Goal: Information Seeking & Learning: Compare options

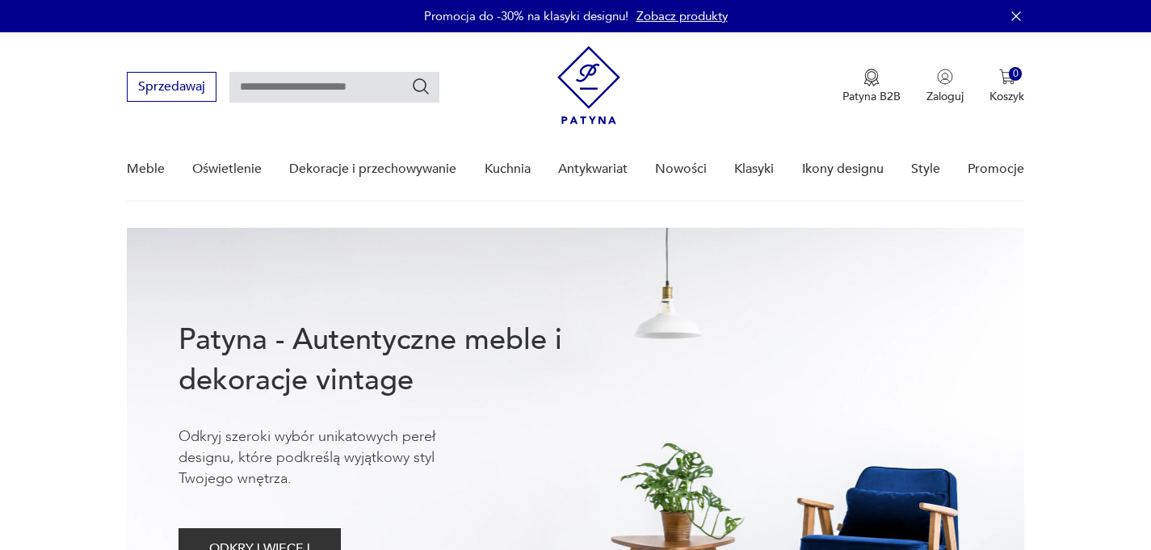
click at [195, 84] on button "Sprzedawaj" at bounding box center [172, 87] width 90 height 30
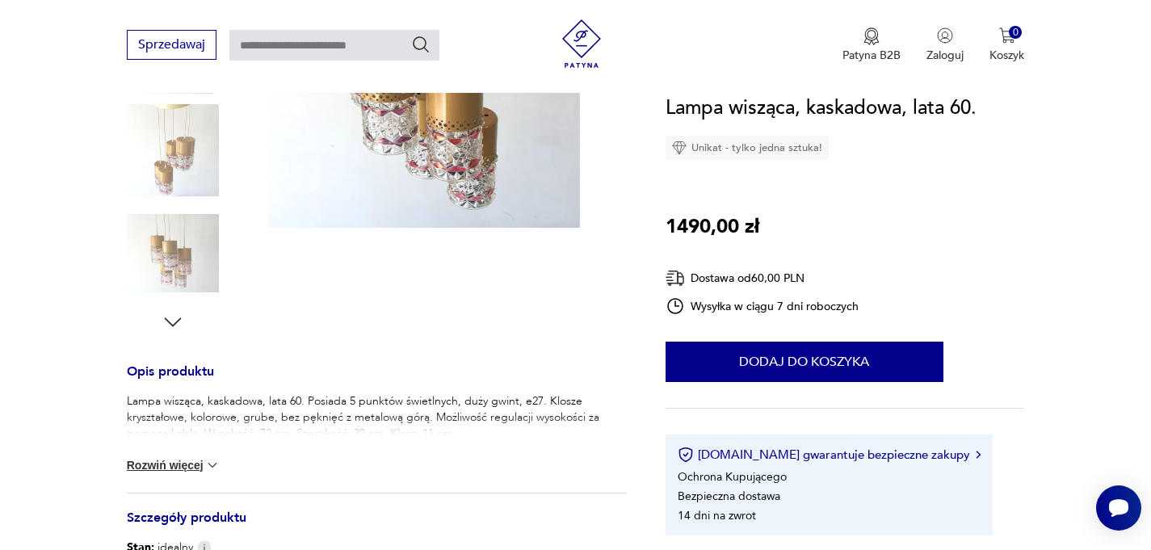
scroll to position [633, 0]
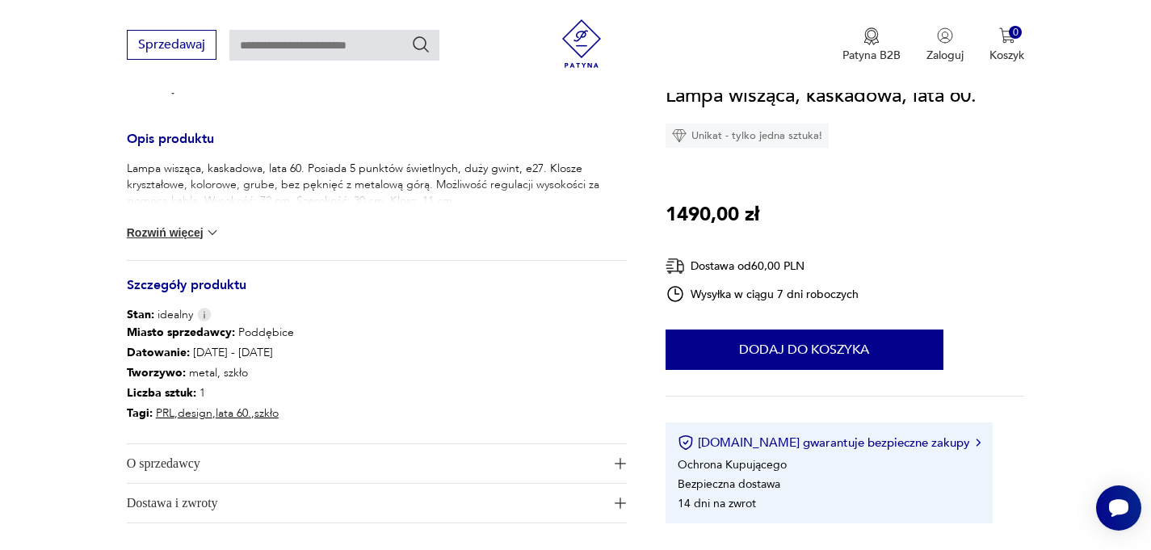
click at [183, 229] on button "Rozwiń więcej" at bounding box center [174, 232] width 94 height 16
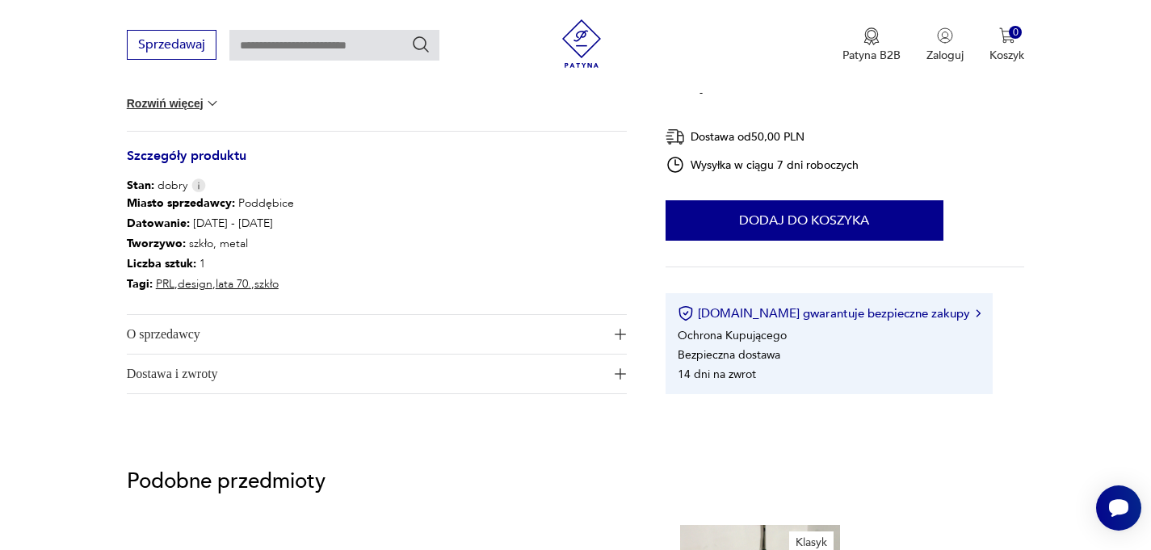
scroll to position [581, 0]
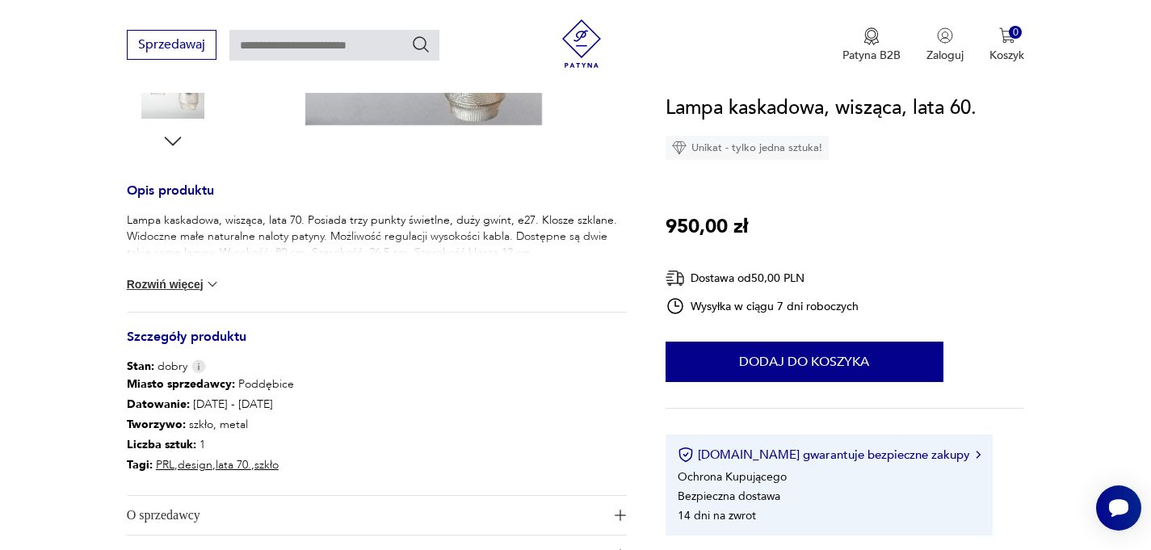
click at [151, 283] on button "Rozwiń więcej" at bounding box center [174, 284] width 94 height 16
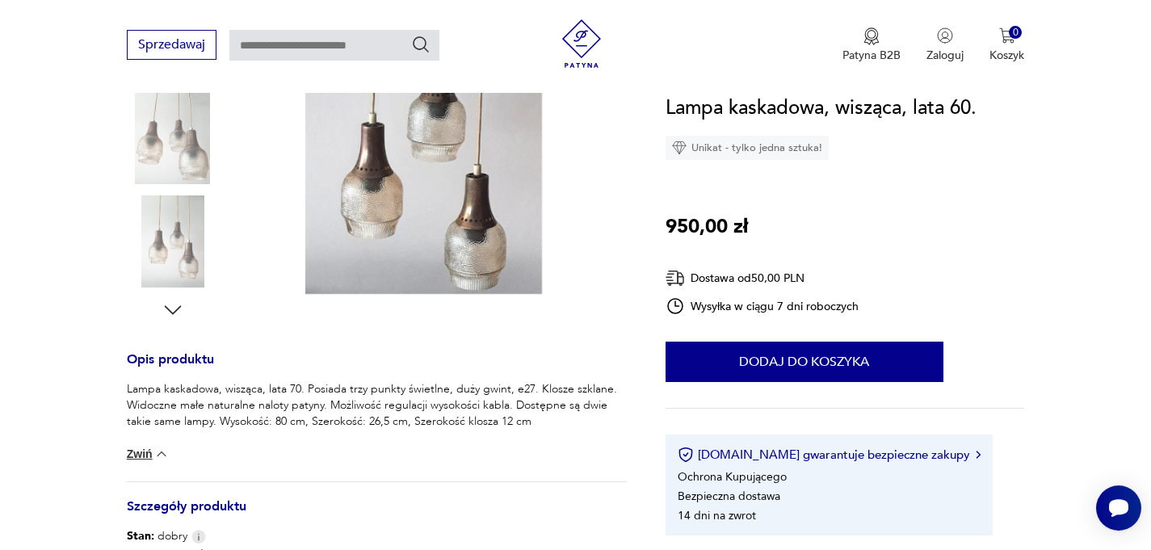
scroll to position [491, 0]
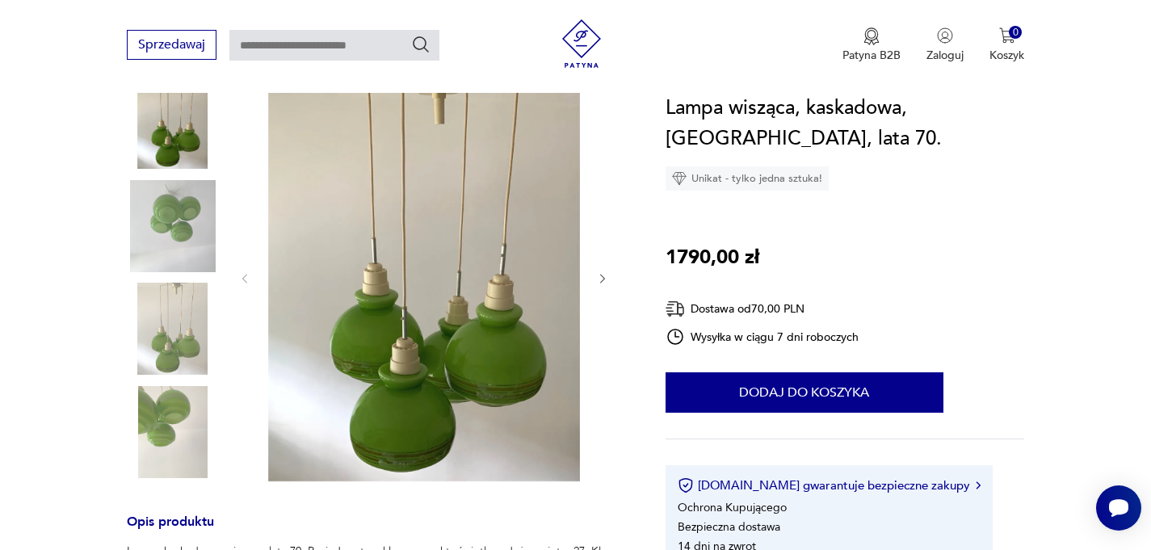
click at [474, 384] on img at bounding box center [424, 277] width 312 height 409
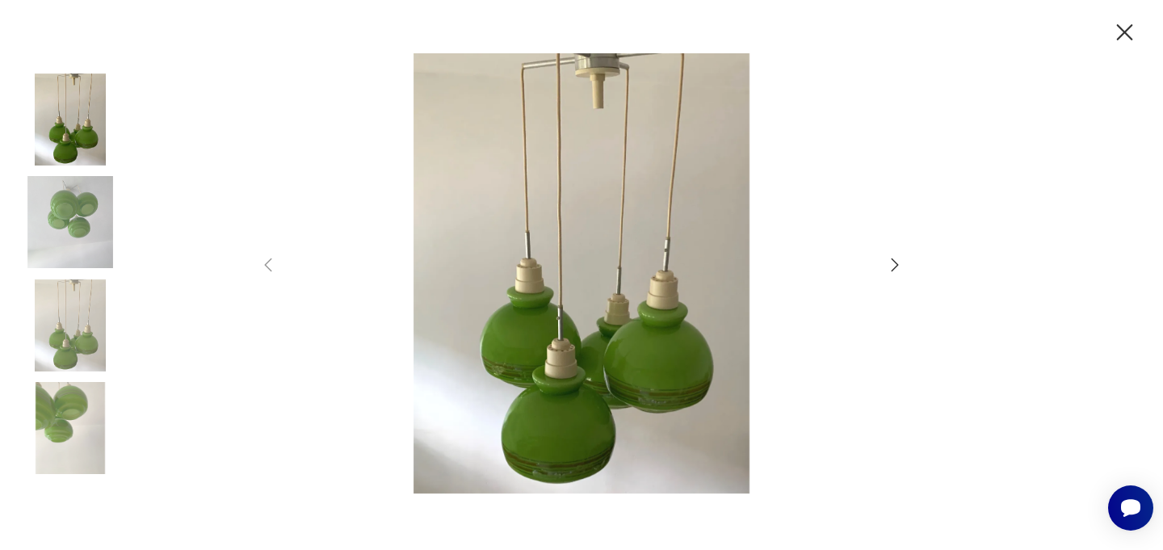
click at [598, 380] on img at bounding box center [581, 273] width 575 height 440
click at [670, 380] on img at bounding box center [581, 273] width 575 height 440
click at [1120, 30] on icon "button" at bounding box center [1124, 33] width 28 height 28
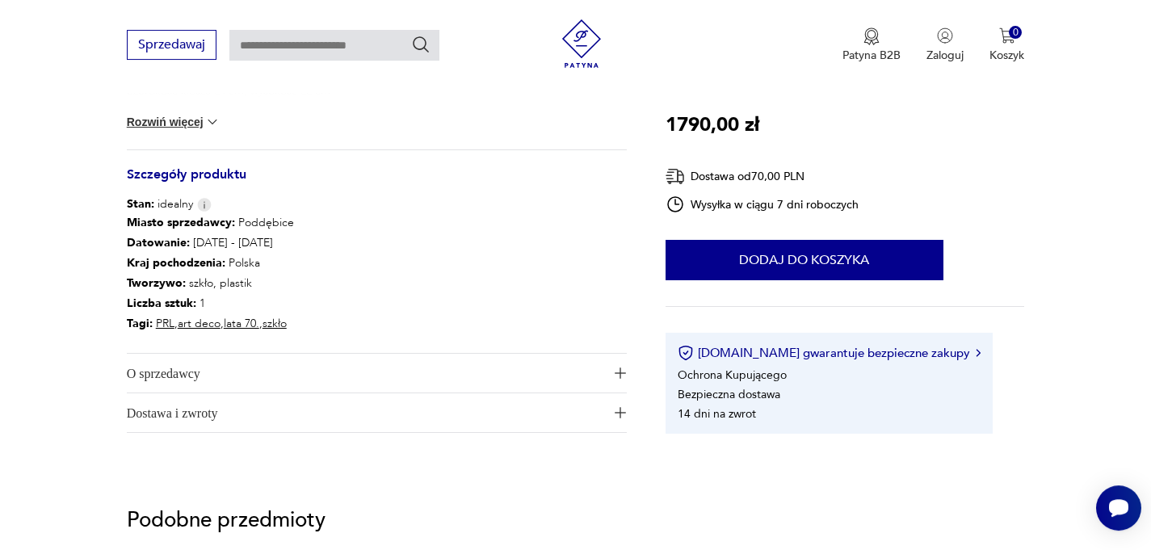
scroll to position [711, 0]
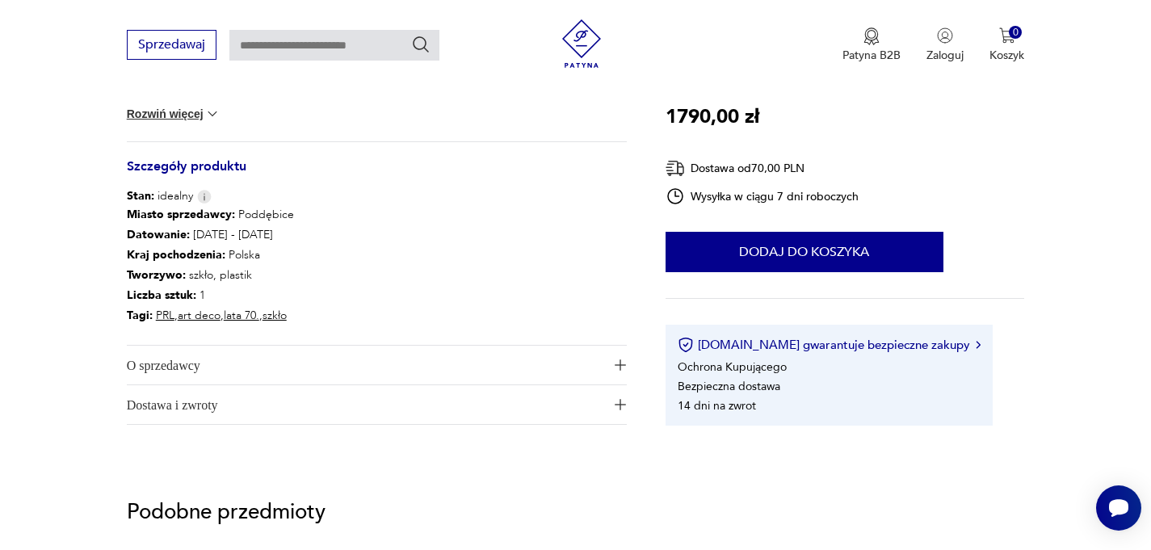
click at [166, 369] on span "O sprzedawcy" at bounding box center [365, 365] width 477 height 39
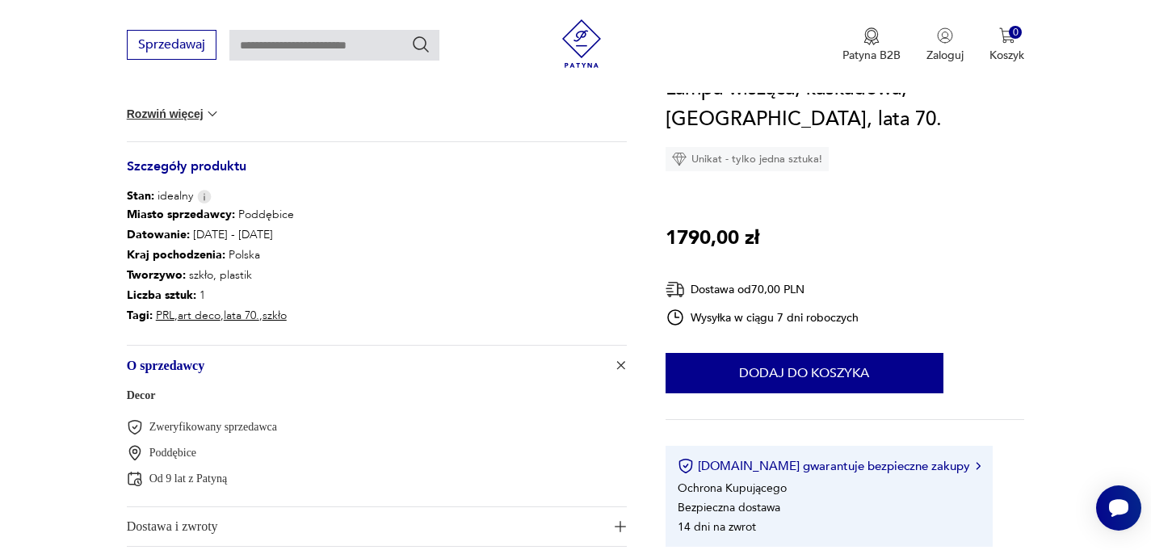
click at [166, 363] on span "O sprzedawcy" at bounding box center [365, 365] width 477 height 39
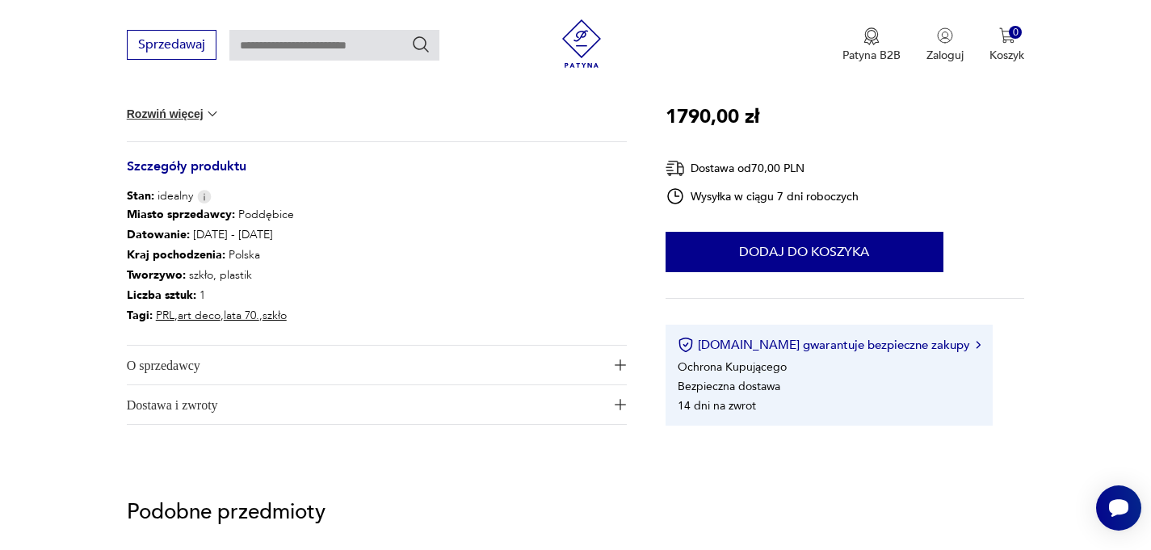
click at [184, 408] on span "Dostawa i zwroty" at bounding box center [365, 404] width 477 height 39
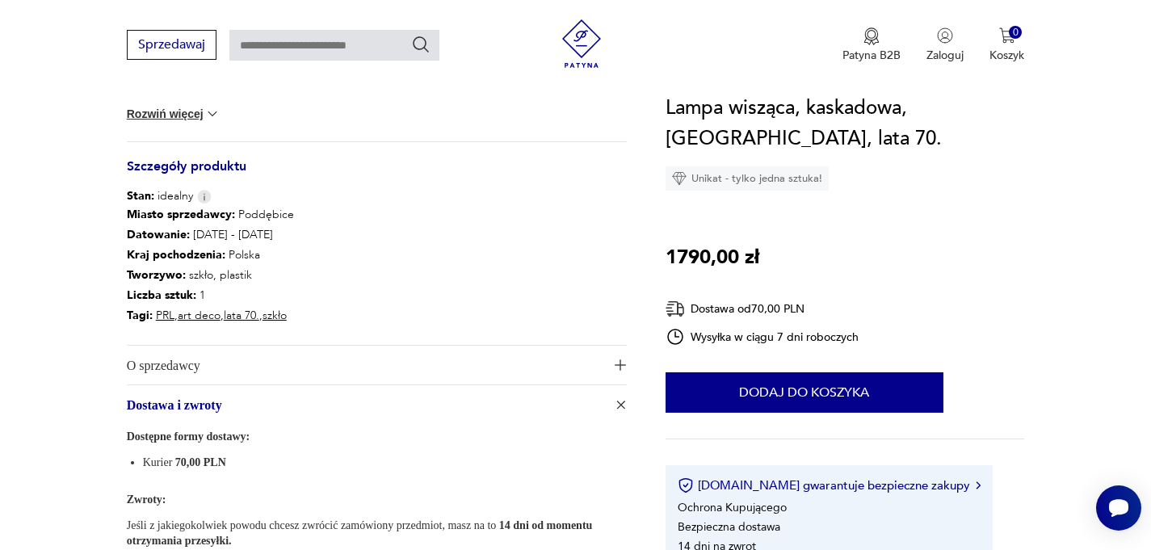
click at [185, 405] on span "Dostawa i zwroty" at bounding box center [365, 404] width 477 height 39
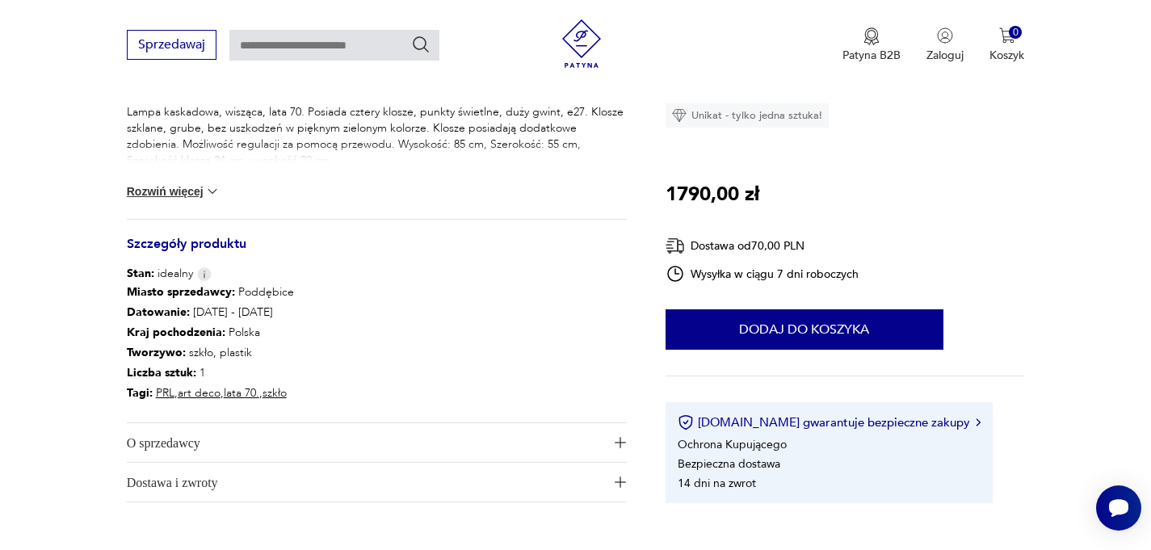
scroll to position [271, 0]
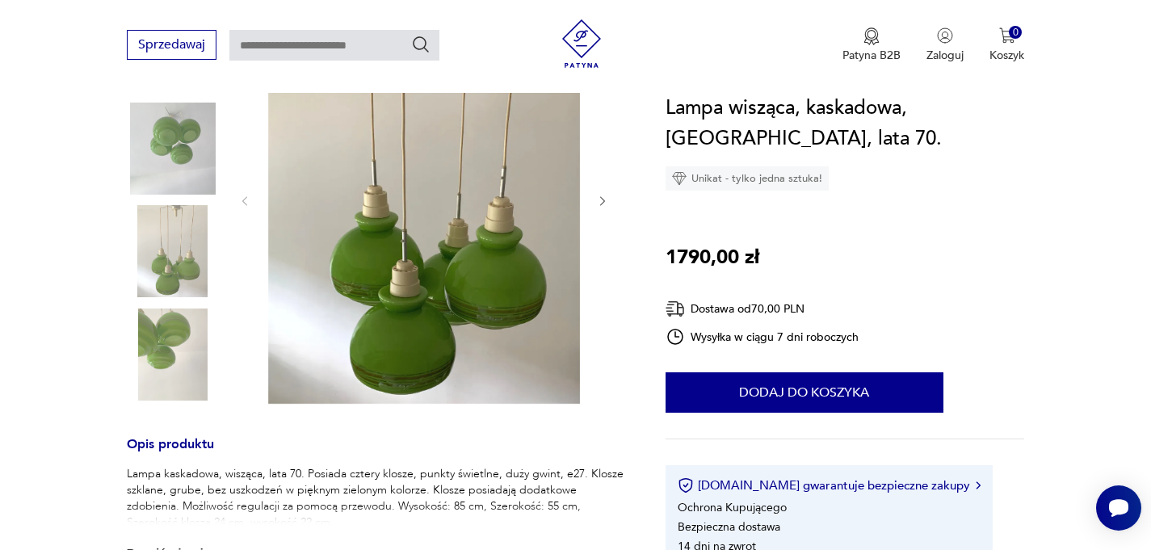
click at [174, 341] on img at bounding box center [173, 354] width 92 height 92
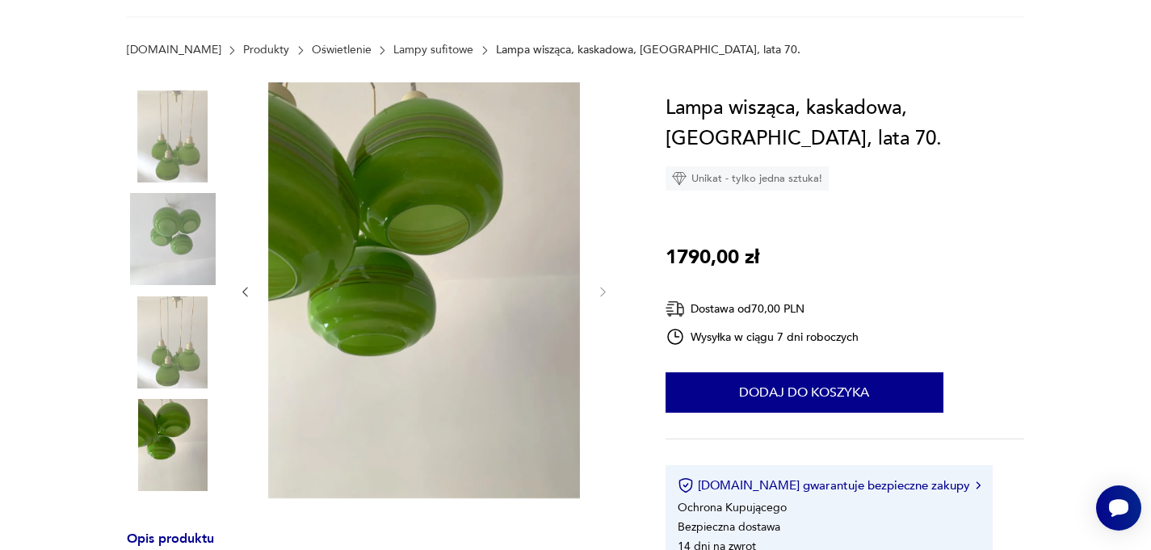
scroll to position [132, 0]
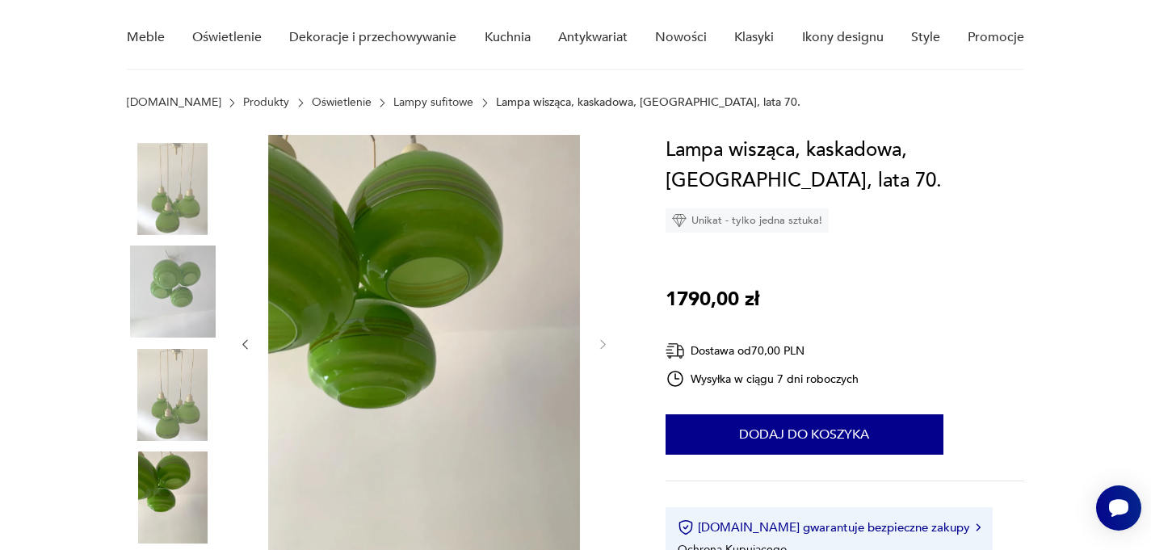
click at [181, 303] on img at bounding box center [173, 291] width 92 height 92
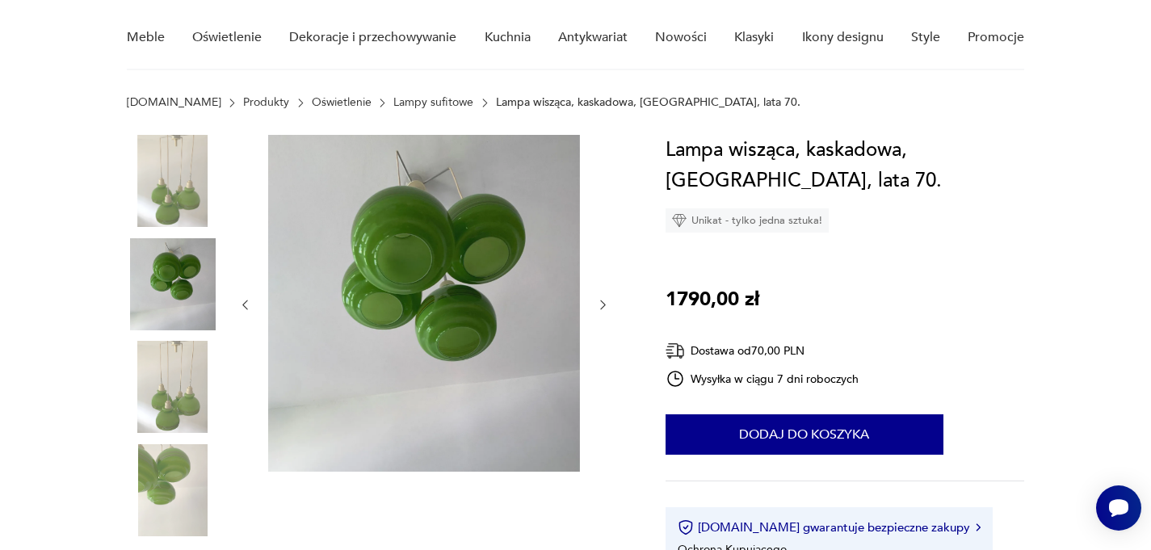
scroll to position [0, 0]
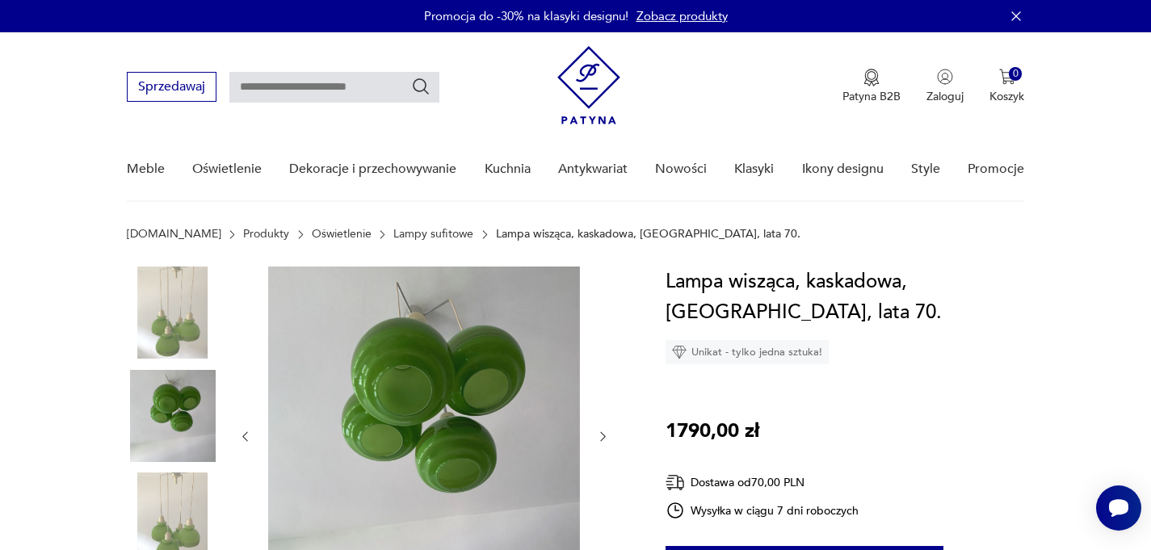
click at [465, 352] on img at bounding box center [424, 434] width 312 height 337
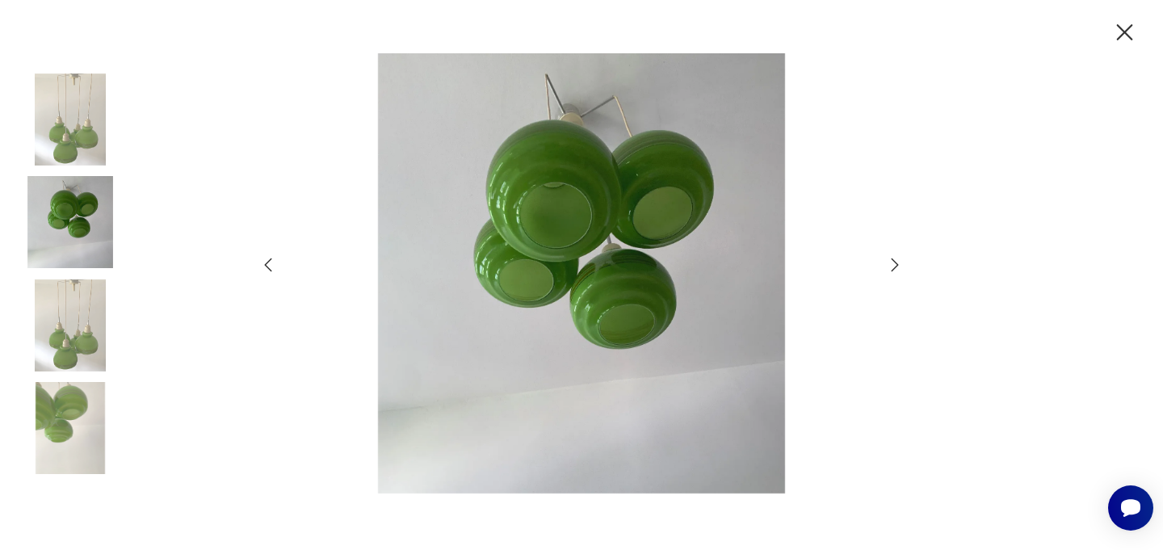
click at [571, 304] on img at bounding box center [581, 273] width 575 height 440
click at [1130, 35] on icon "button" at bounding box center [1124, 33] width 28 height 28
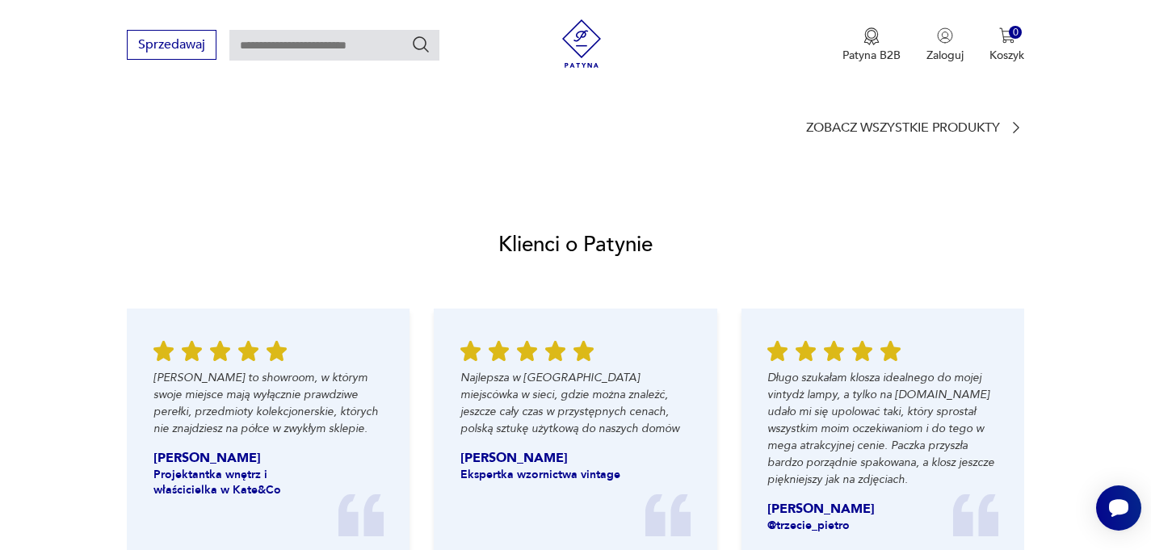
scroll to position [946, 0]
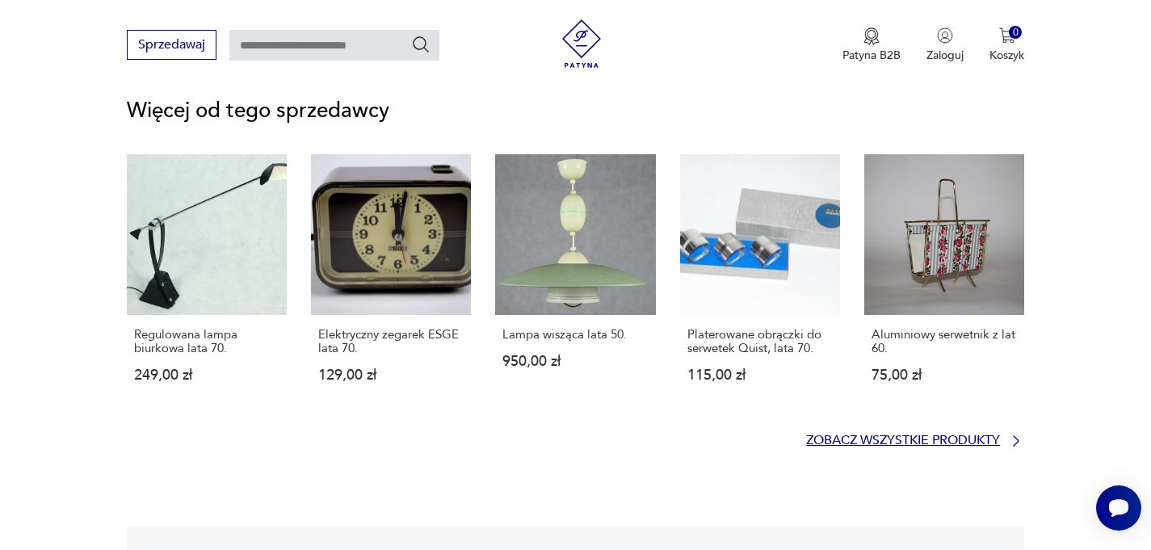
click at [904, 443] on p "Zobacz wszystkie produkty" at bounding box center [903, 440] width 194 height 10
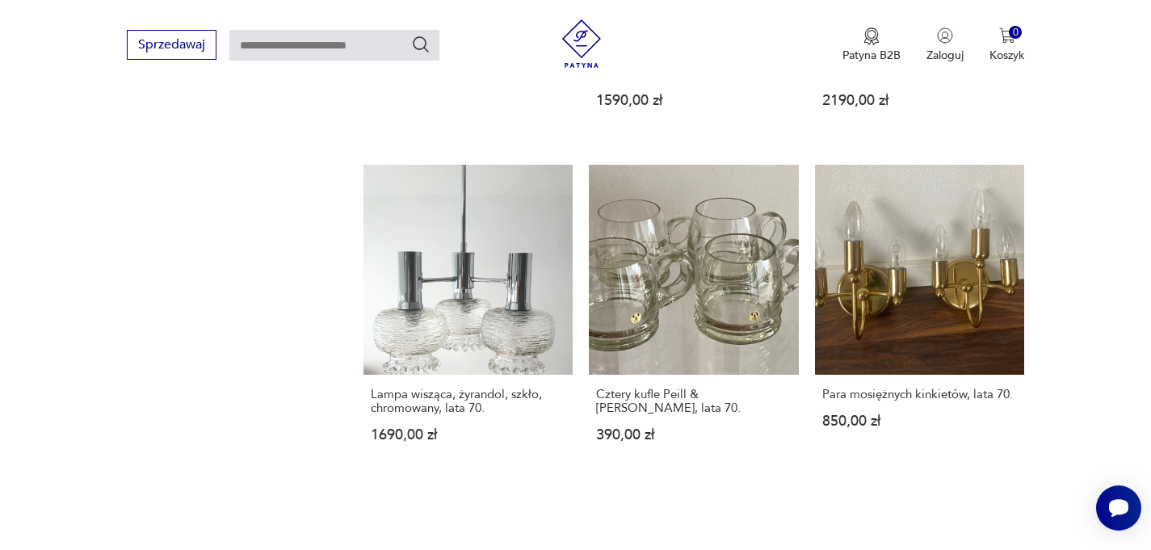
scroll to position [1873, 0]
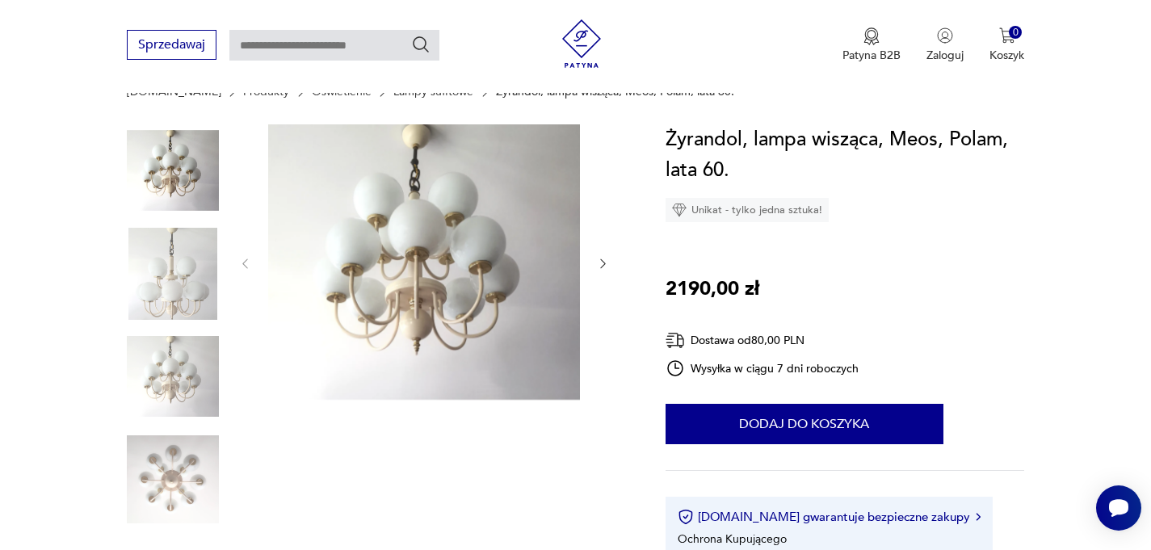
click at [405, 248] on img at bounding box center [424, 261] width 312 height 275
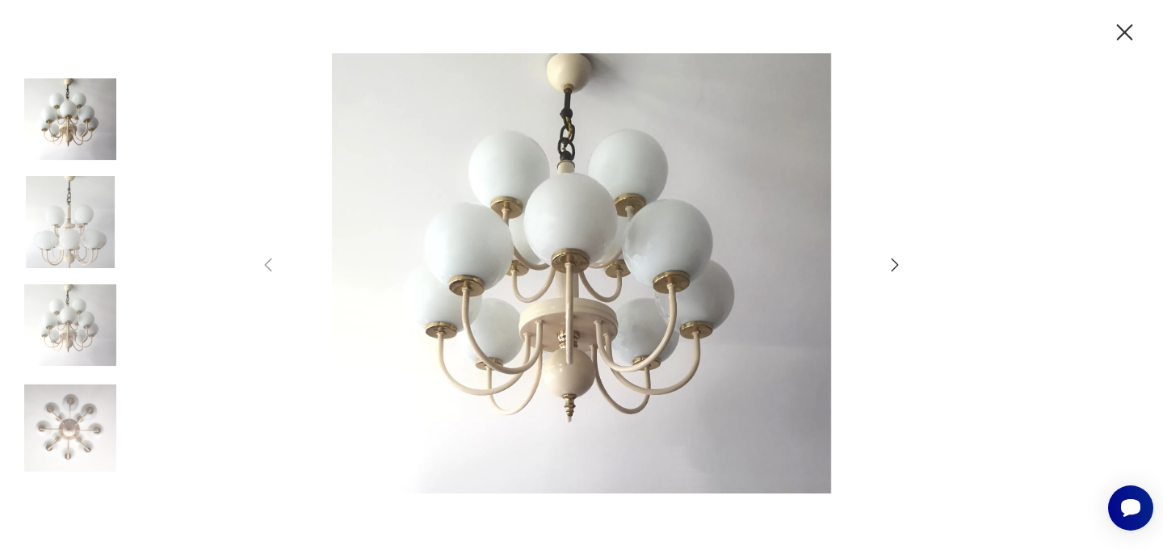
click at [591, 252] on img at bounding box center [581, 273] width 575 height 440
click at [89, 224] on img at bounding box center [70, 222] width 92 height 92
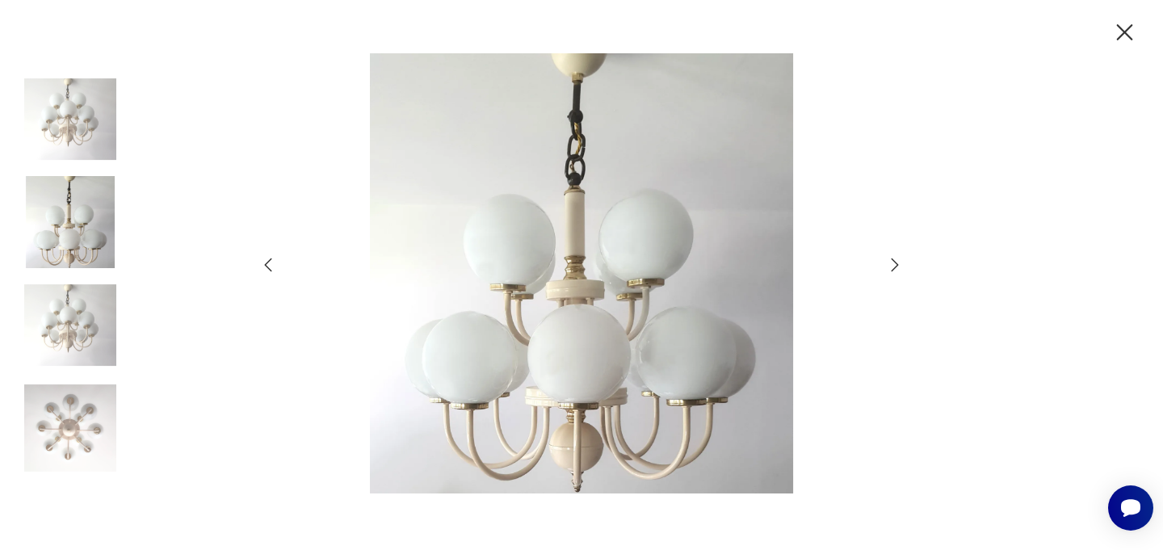
click at [68, 370] on img at bounding box center [70, 325] width 92 height 92
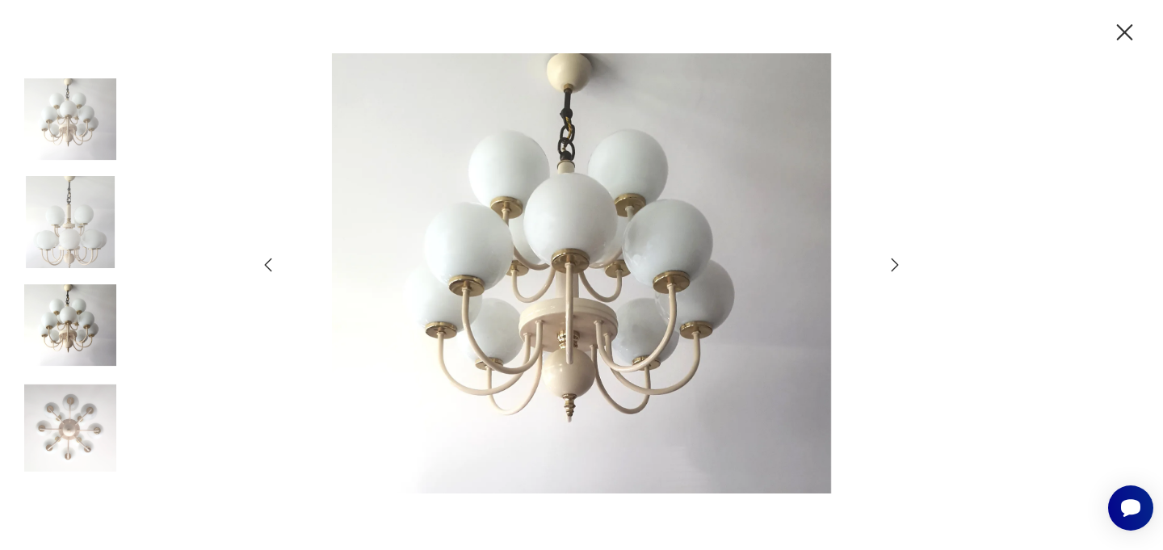
click at [69, 413] on img at bounding box center [70, 428] width 92 height 92
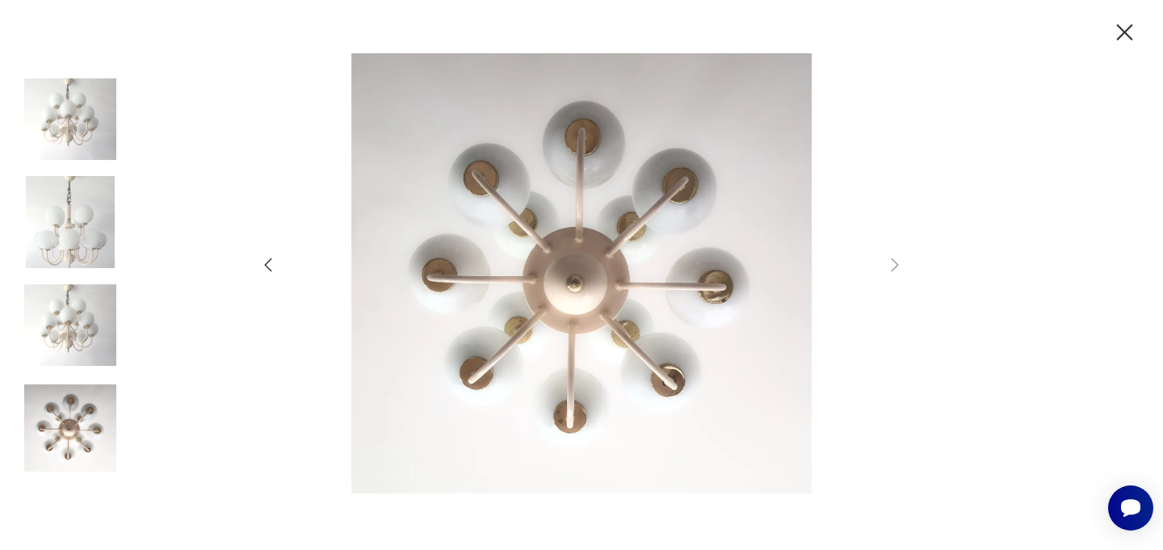
click at [93, 212] on img at bounding box center [70, 222] width 92 height 92
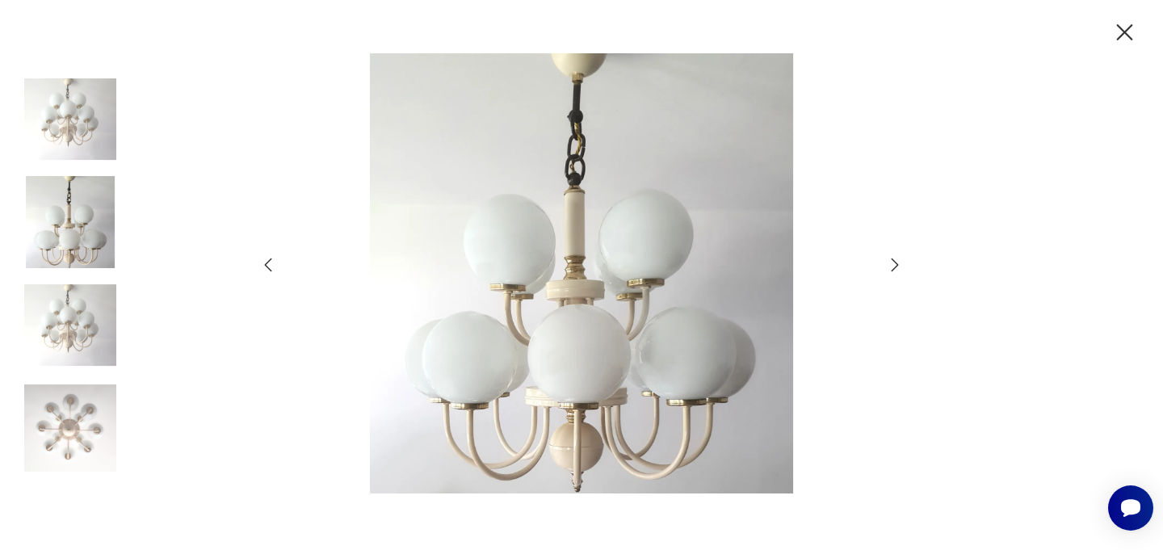
click at [1131, 36] on icon "button" at bounding box center [1124, 33] width 28 height 28
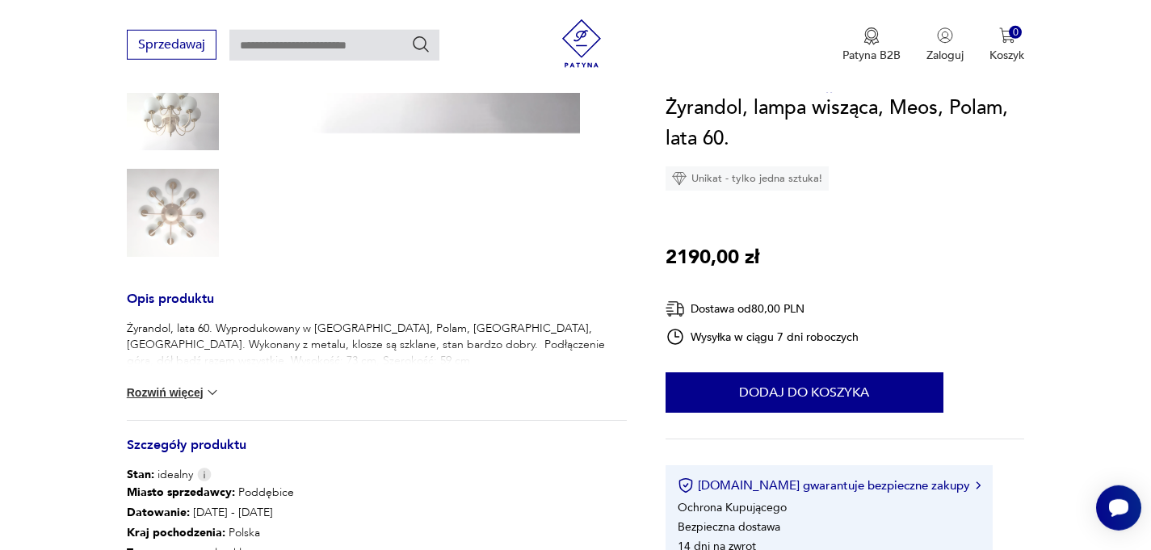
scroll to position [258, 0]
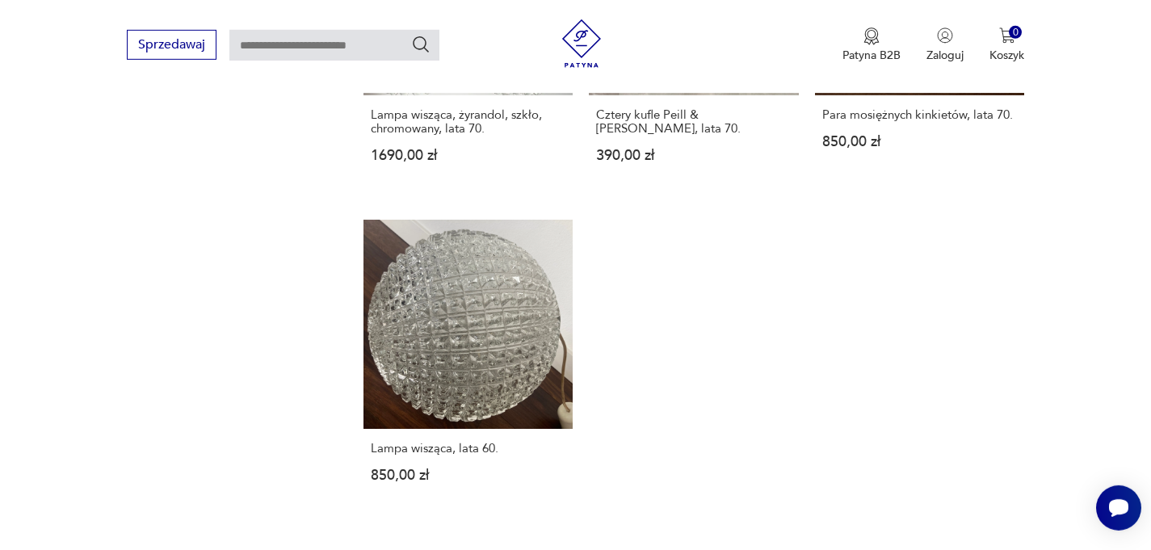
scroll to position [2189, 0]
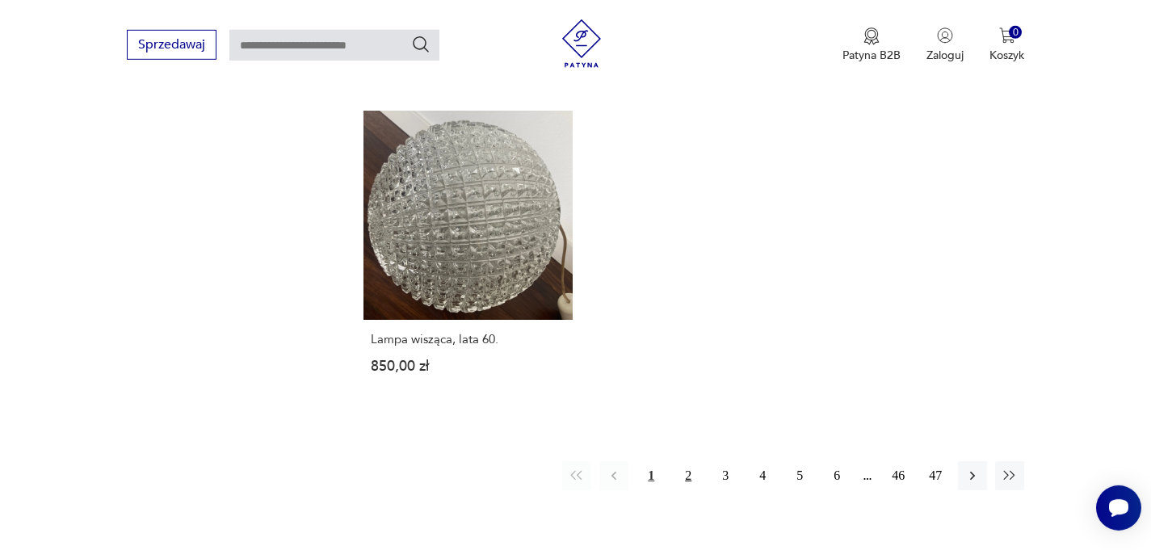
click at [690, 463] on button "2" at bounding box center [687, 475] width 29 height 29
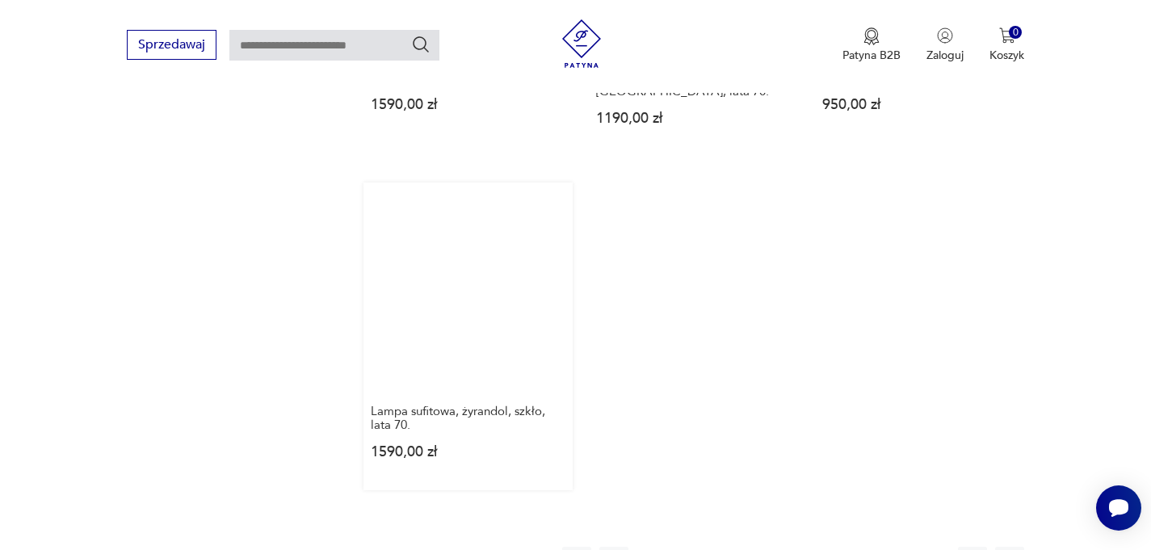
scroll to position [2258, 0]
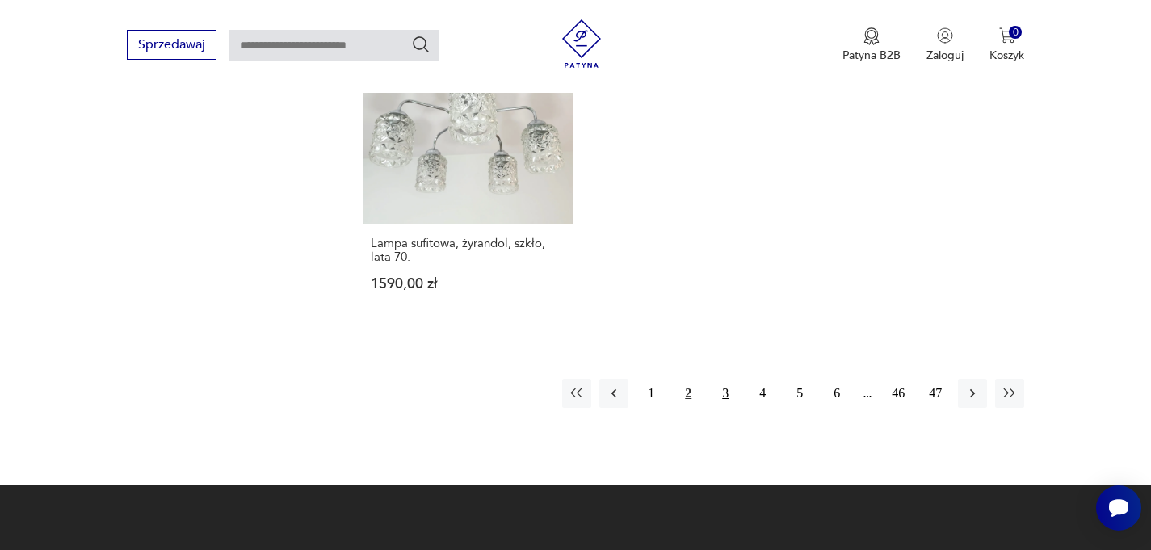
click at [722, 381] on button "3" at bounding box center [725, 393] width 29 height 29
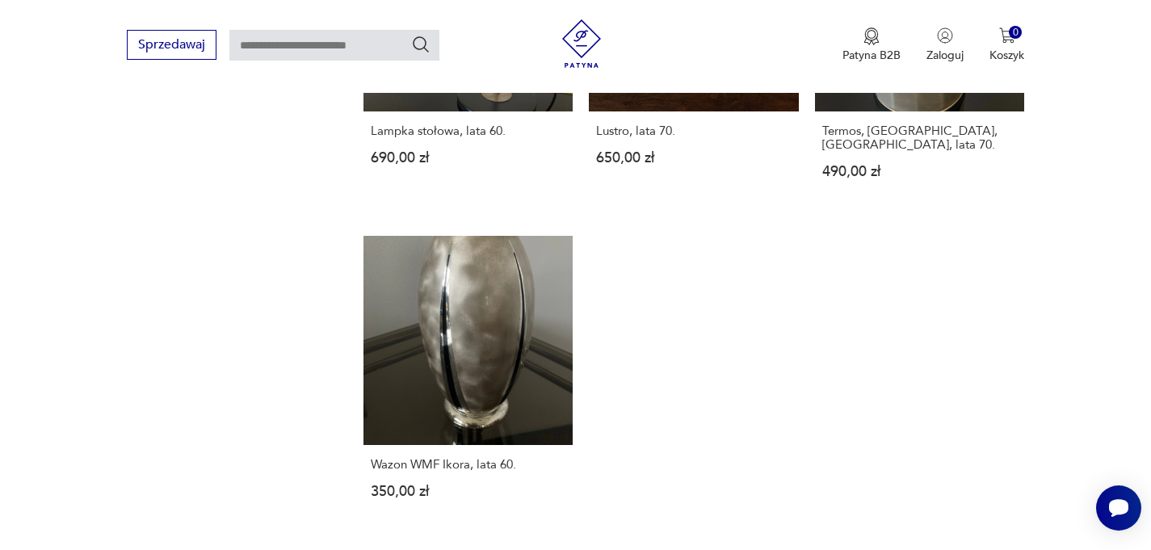
scroll to position [2322, 0]
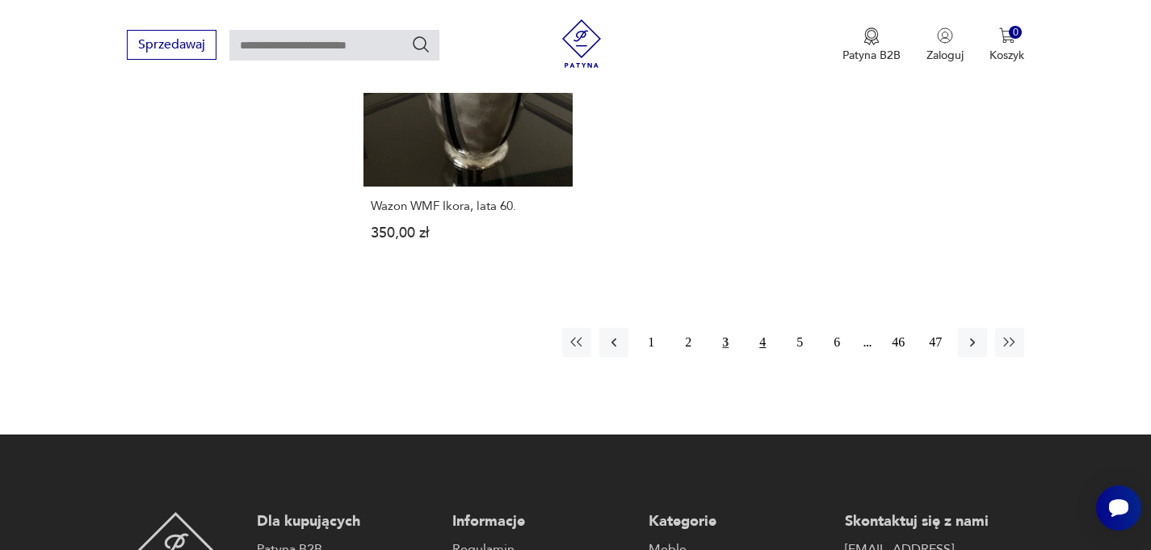
click at [767, 328] on button "4" at bounding box center [762, 342] width 29 height 29
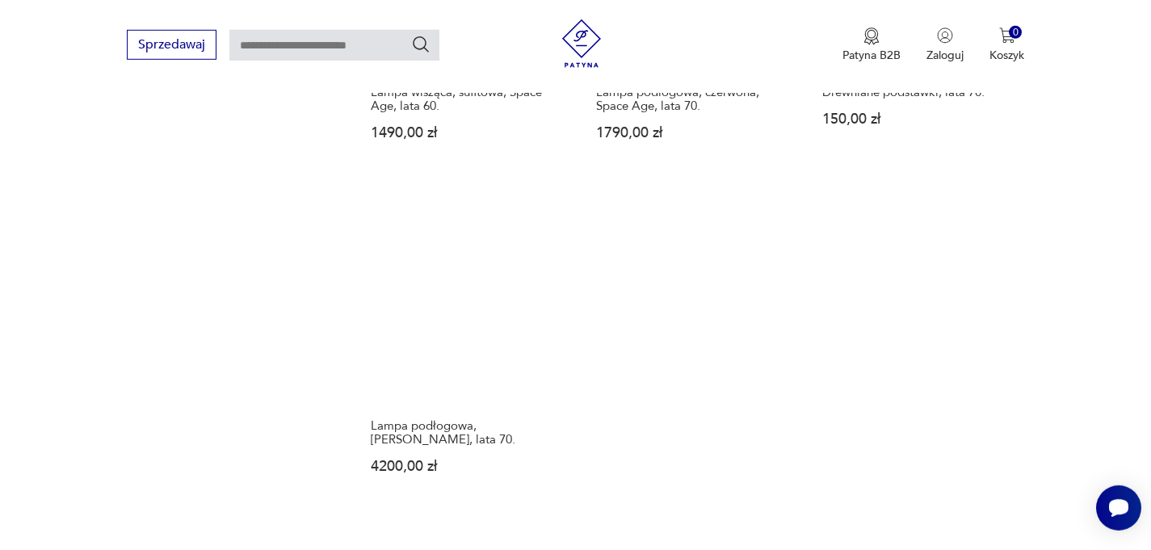
scroll to position [2258, 0]
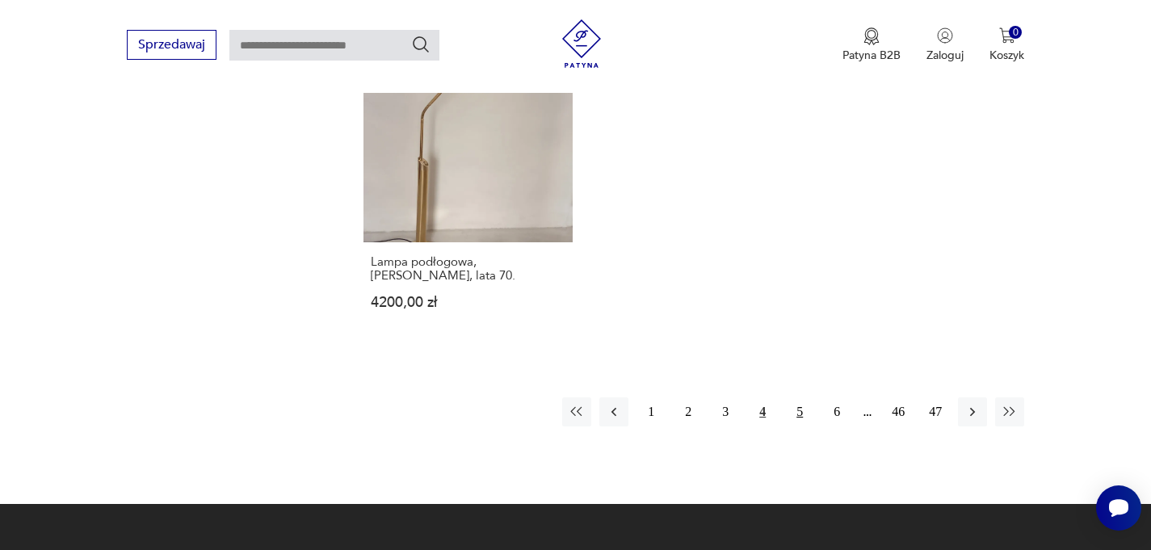
click at [795, 409] on button "5" at bounding box center [799, 411] width 29 height 29
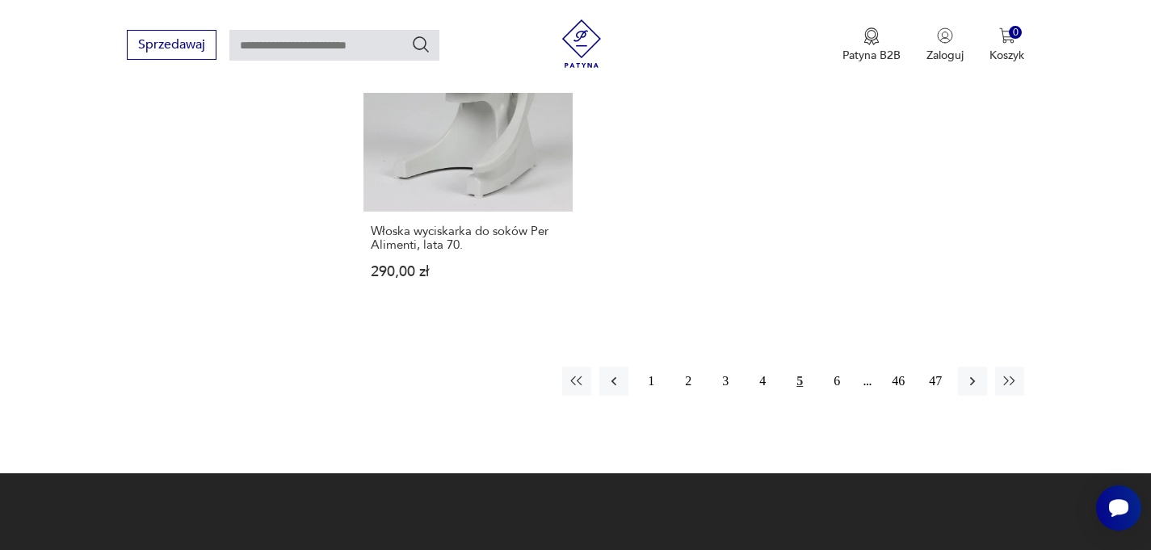
scroll to position [2387, 0]
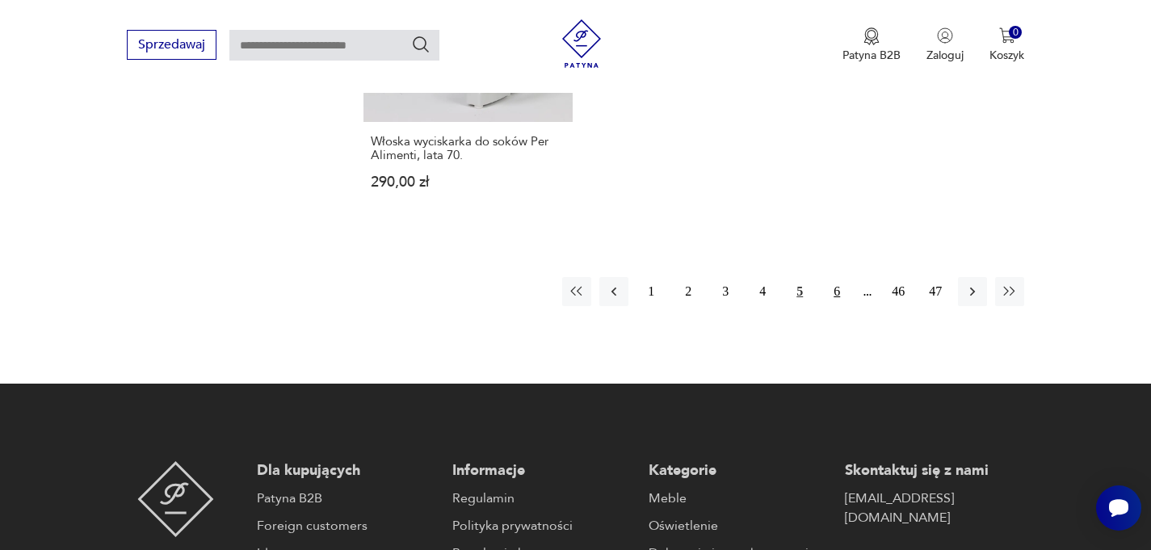
click at [836, 277] on button "6" at bounding box center [836, 291] width 29 height 29
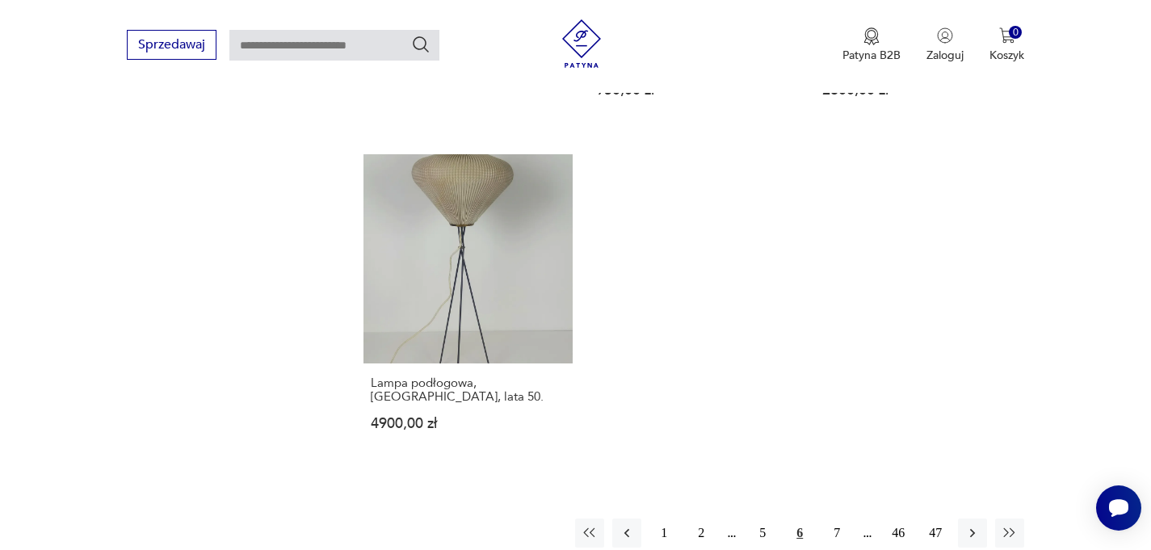
scroll to position [2245, 0]
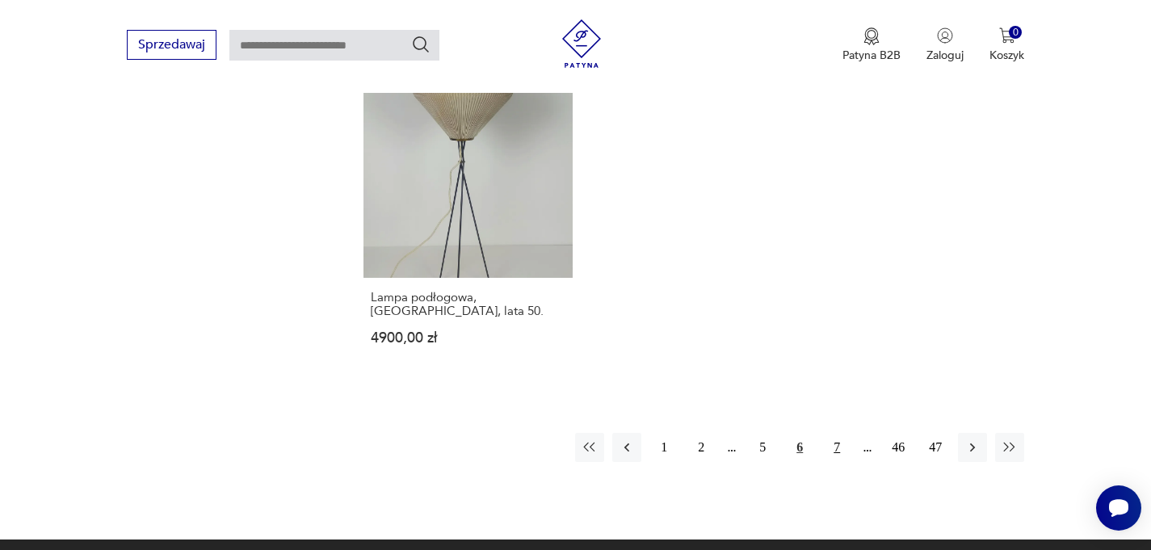
click at [833, 433] on button "7" at bounding box center [836, 447] width 29 height 29
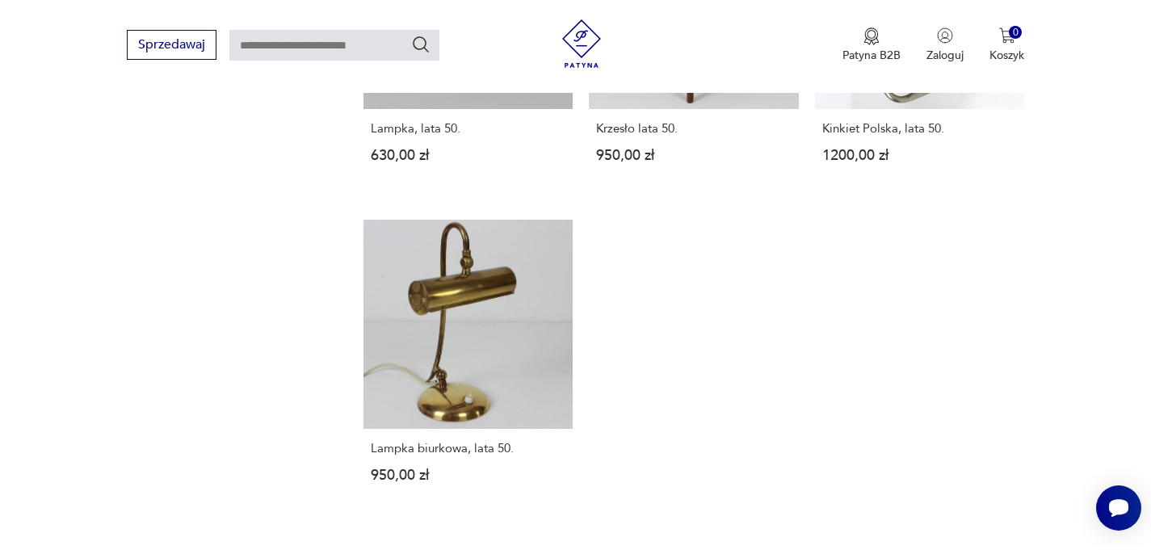
scroll to position [2284, 0]
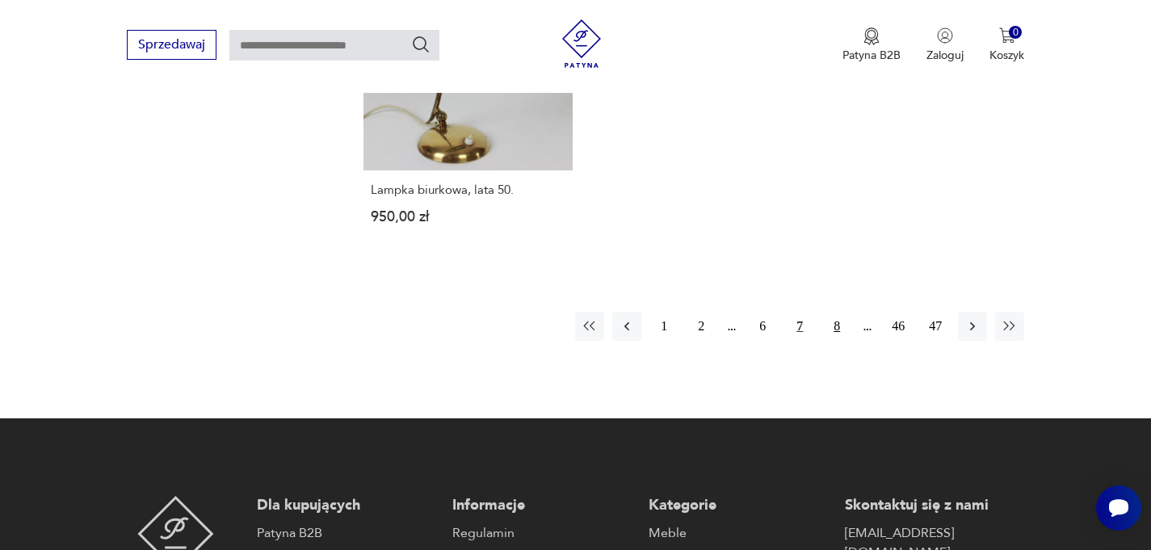
click at [835, 325] on button "8" at bounding box center [836, 326] width 29 height 29
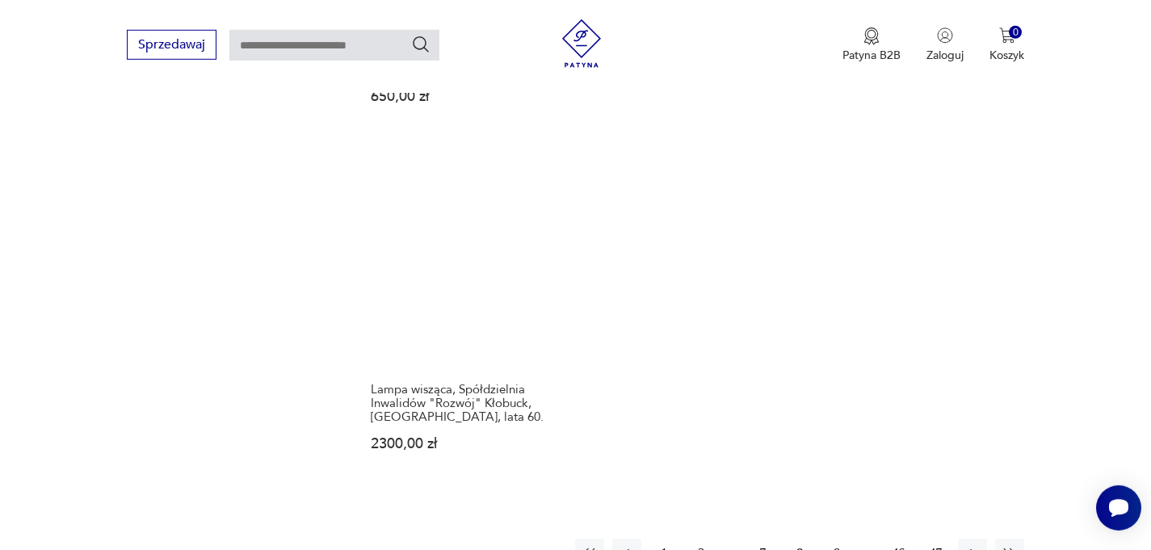
scroll to position [2219, 0]
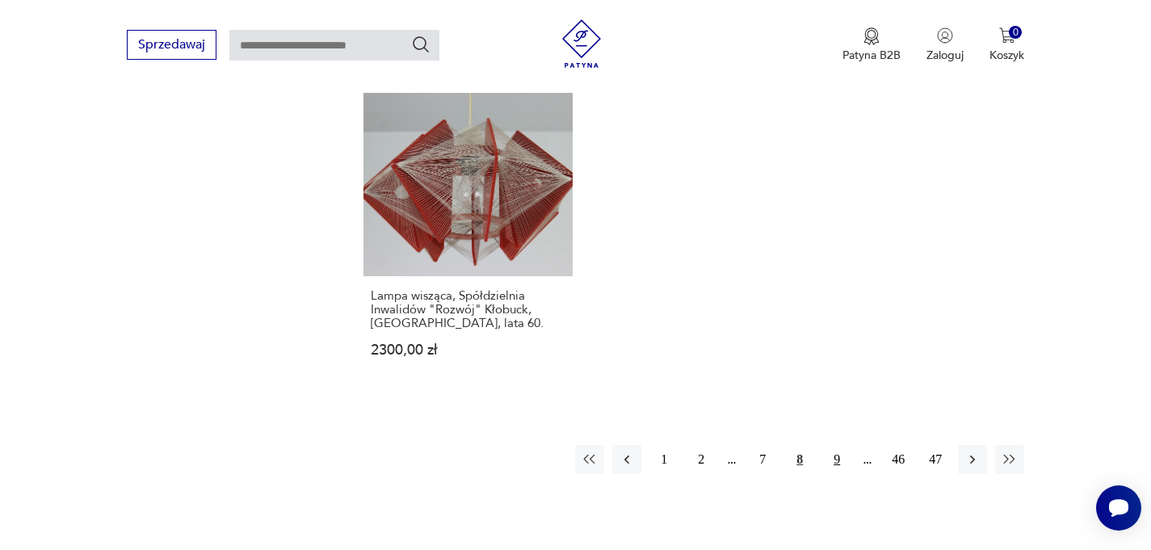
click at [848, 445] on button "9" at bounding box center [836, 459] width 29 height 29
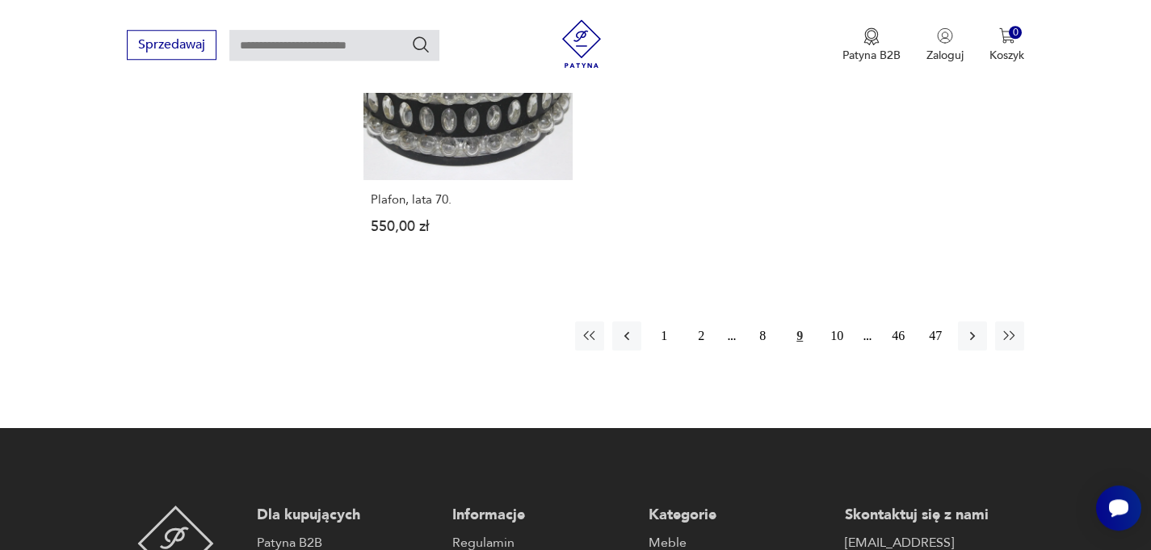
scroll to position [2361, 0]
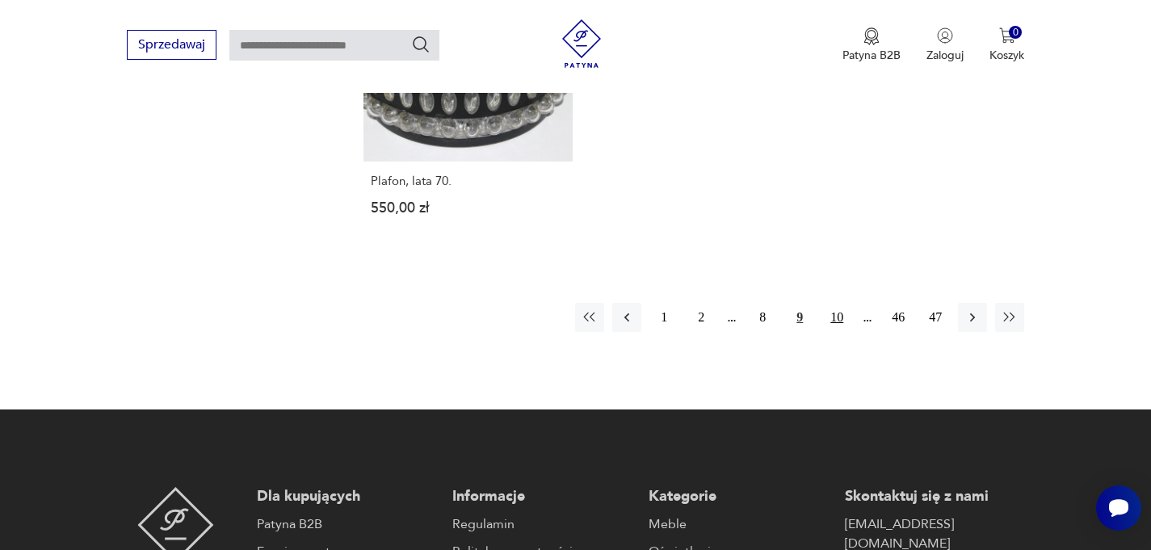
click at [837, 307] on button "10" at bounding box center [836, 317] width 29 height 29
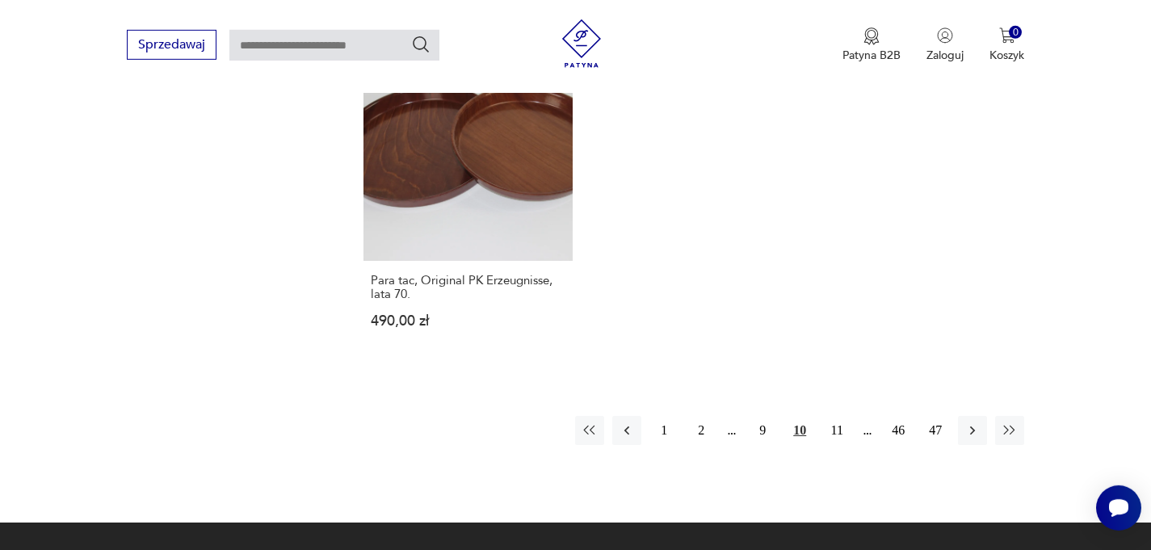
scroll to position [2374, 0]
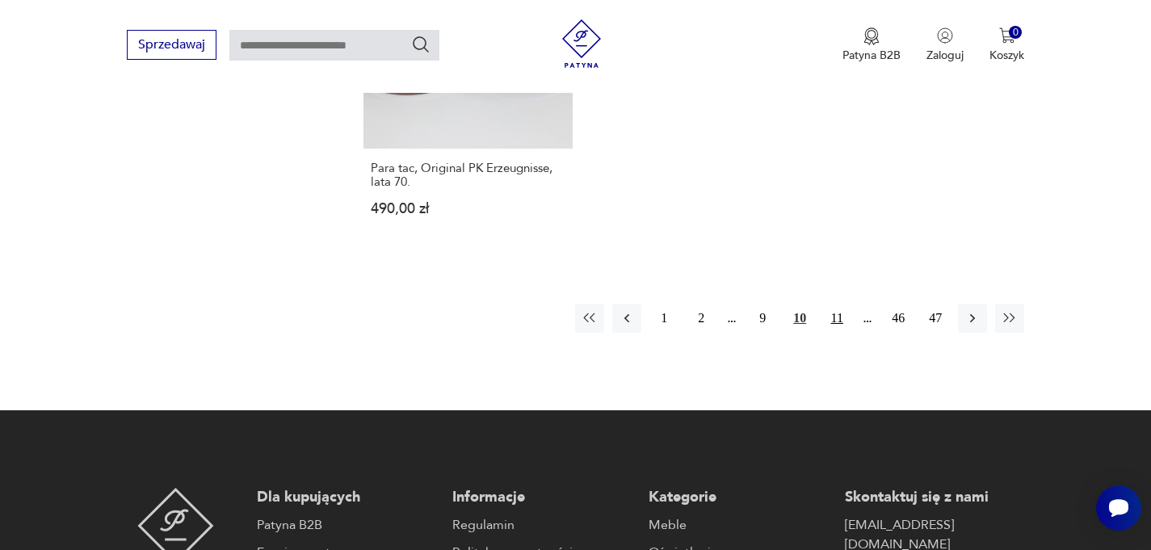
click at [838, 304] on button "11" at bounding box center [836, 318] width 29 height 29
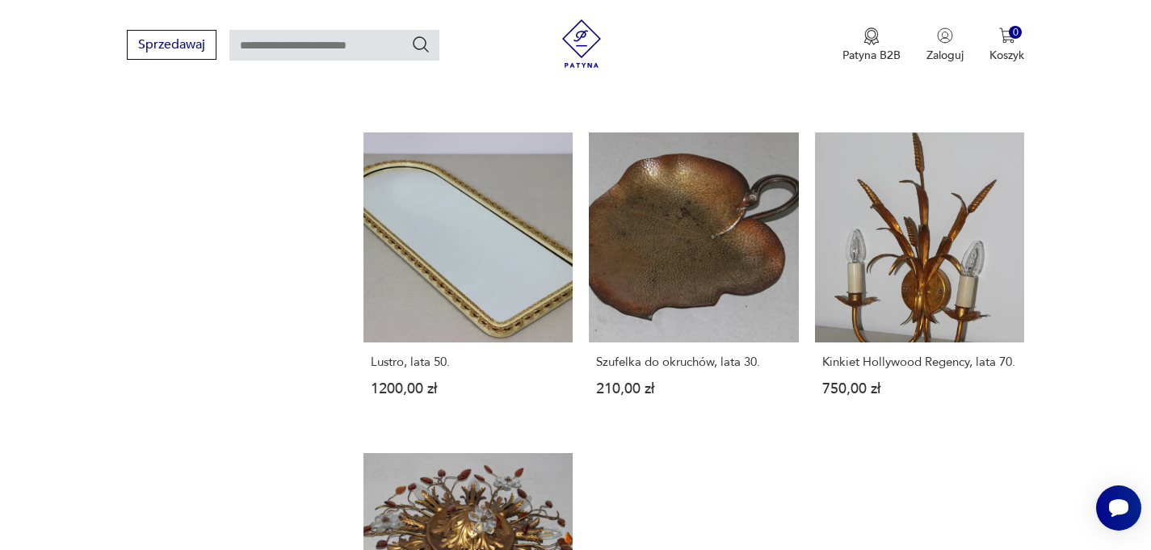
scroll to position [2167, 0]
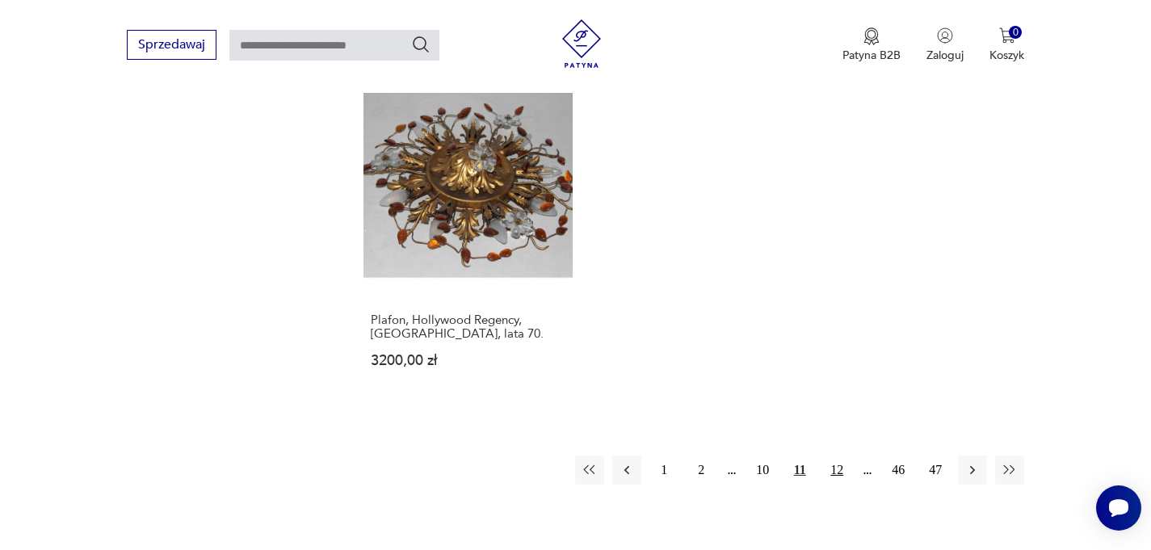
click at [838, 475] on button "12" at bounding box center [836, 469] width 29 height 29
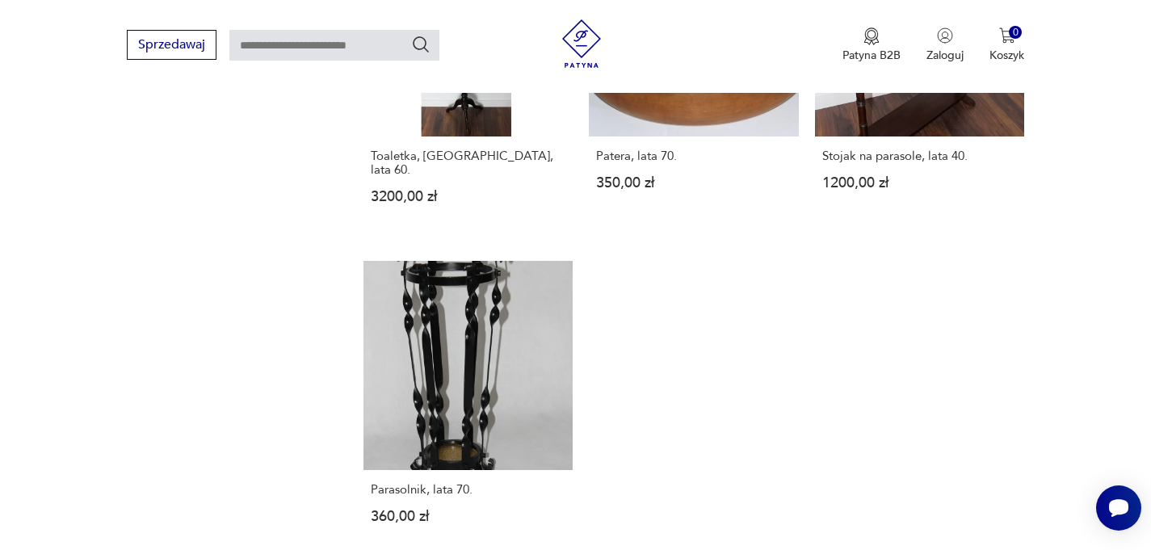
scroll to position [2297, 0]
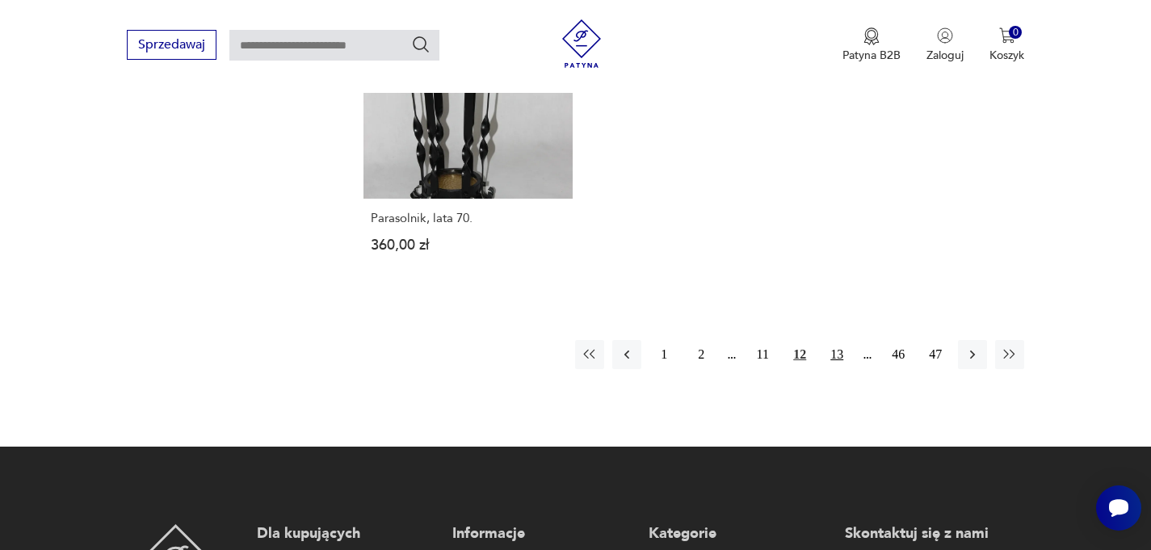
click at [841, 340] on button "13" at bounding box center [836, 354] width 29 height 29
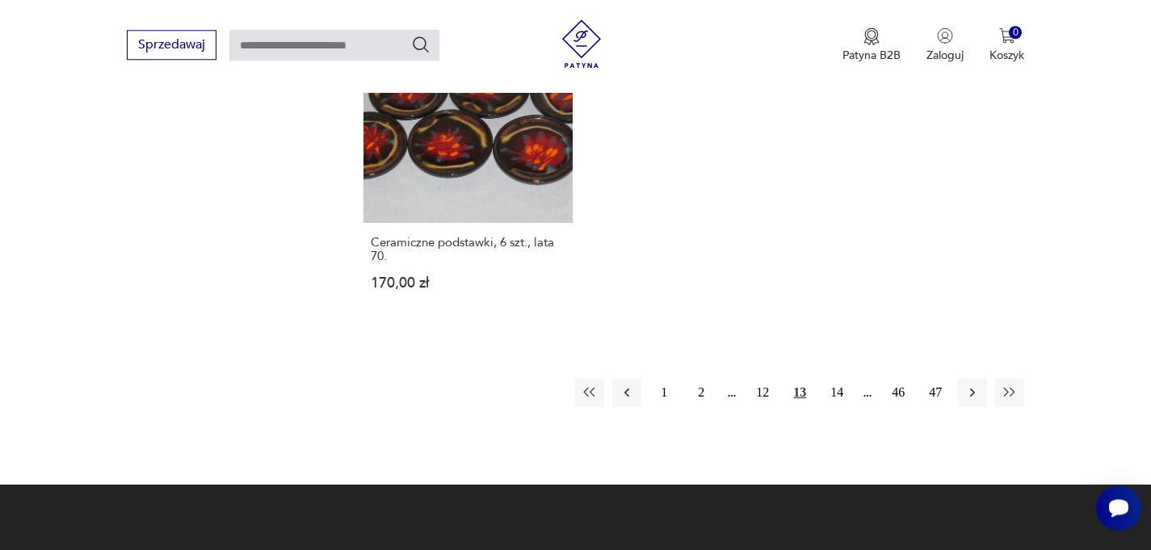
scroll to position [2284, 0]
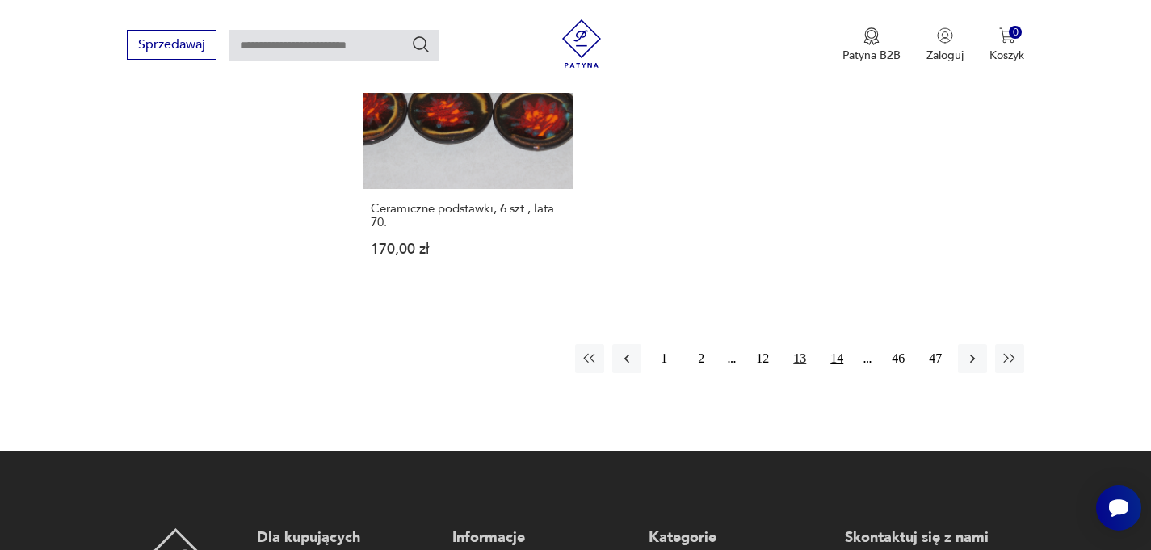
click at [843, 353] on button "14" at bounding box center [836, 358] width 29 height 29
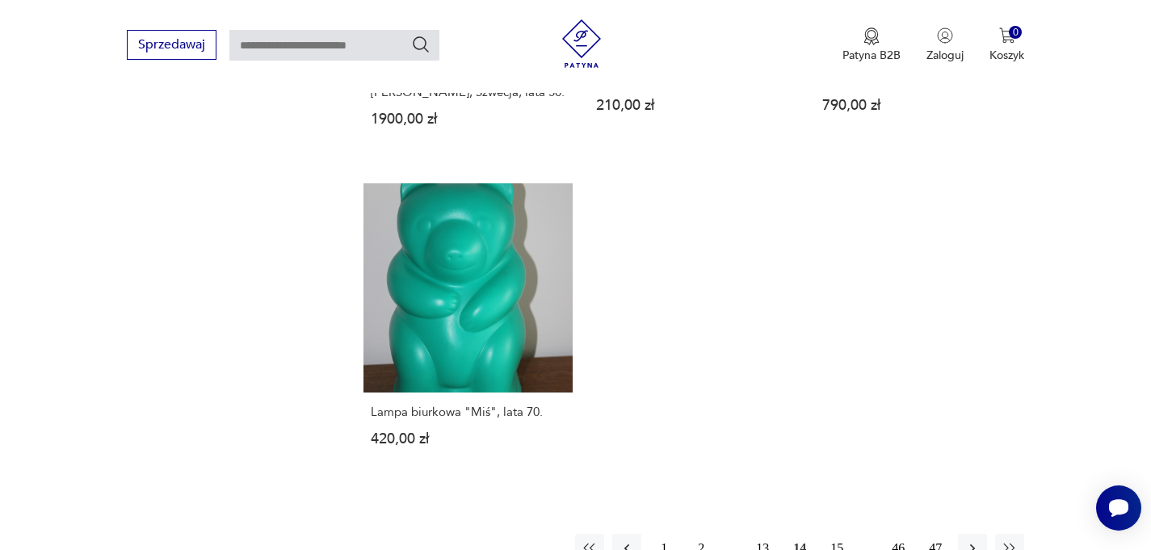
scroll to position [2452, 0]
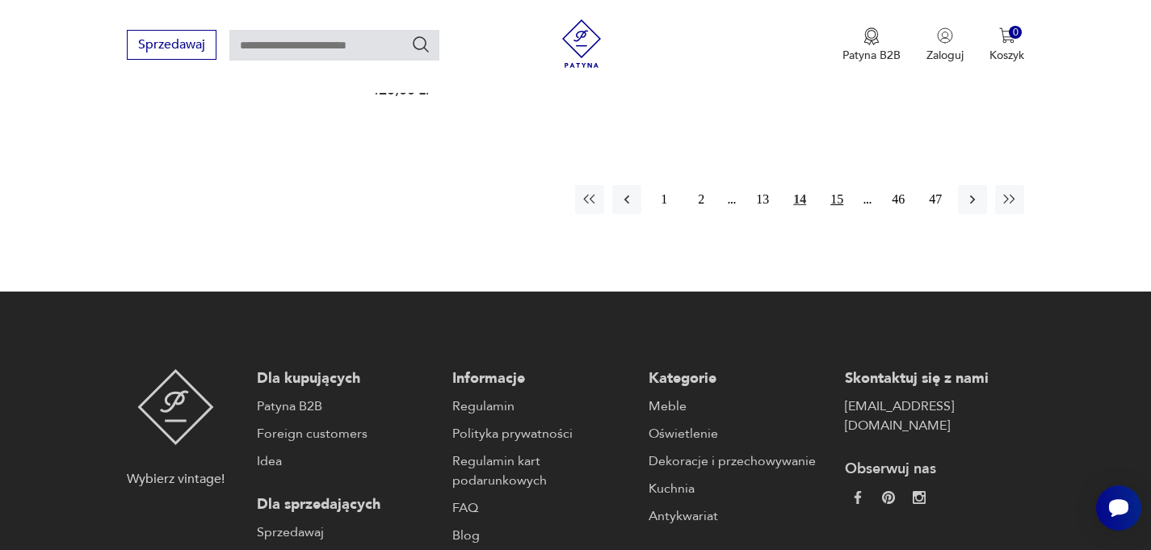
click at [838, 195] on button "15" at bounding box center [836, 199] width 29 height 29
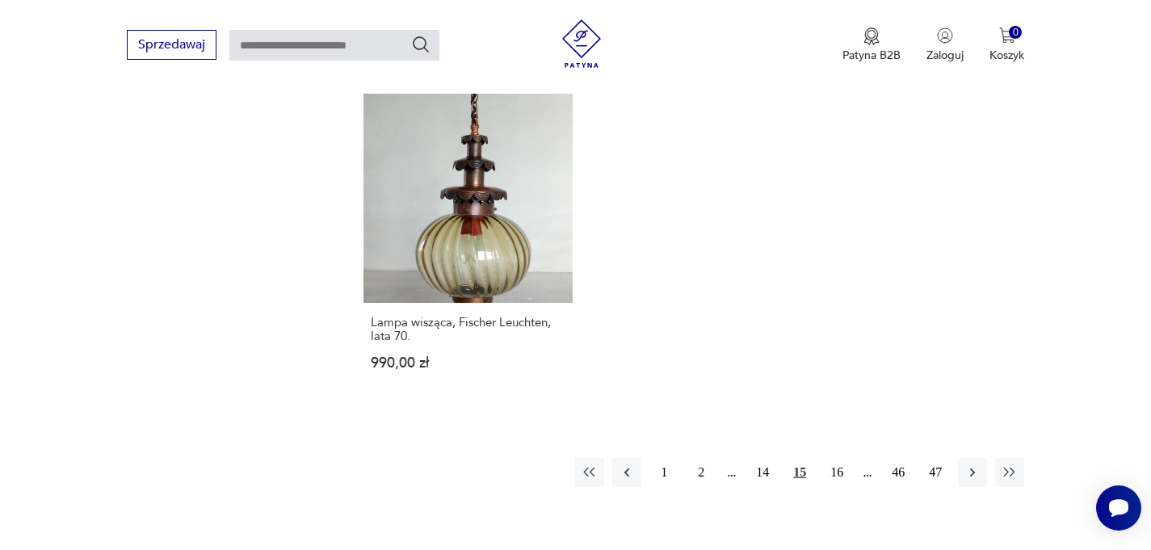
scroll to position [2374, 0]
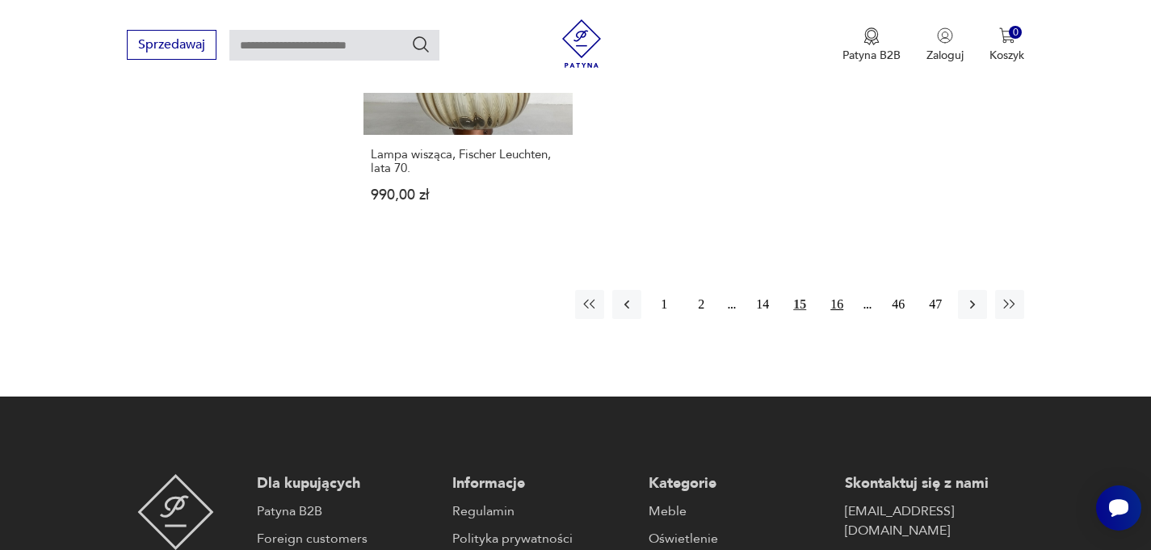
click at [836, 290] on button "16" at bounding box center [836, 304] width 29 height 29
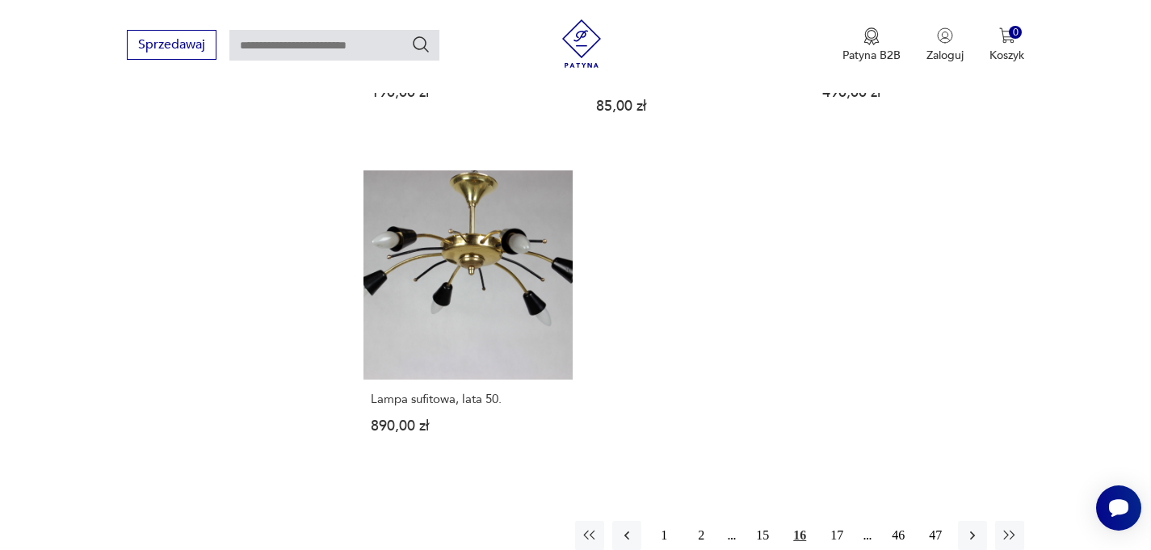
scroll to position [2284, 0]
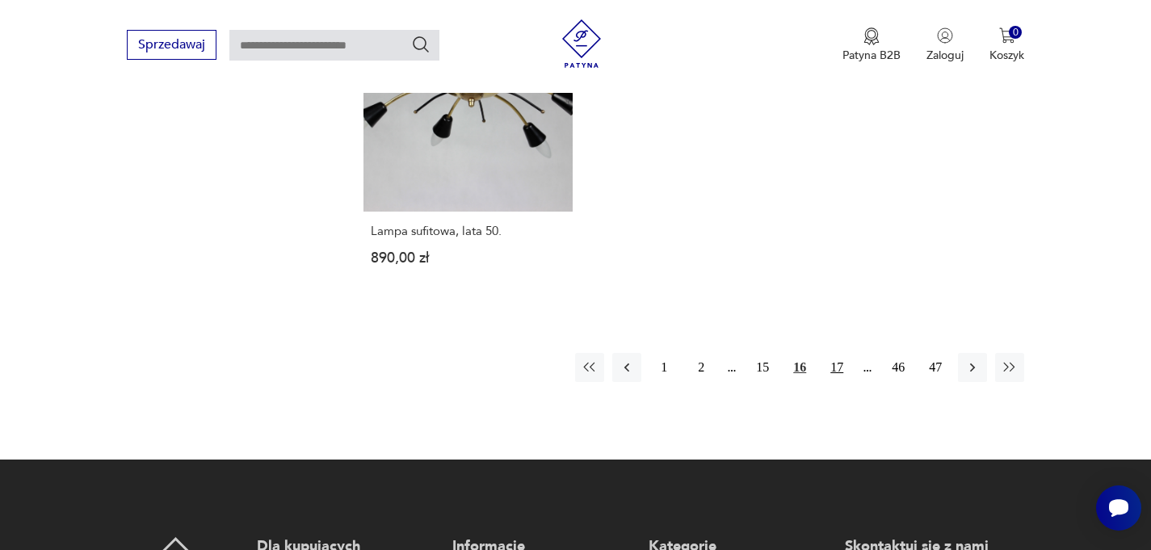
click at [837, 367] on button "17" at bounding box center [836, 367] width 29 height 29
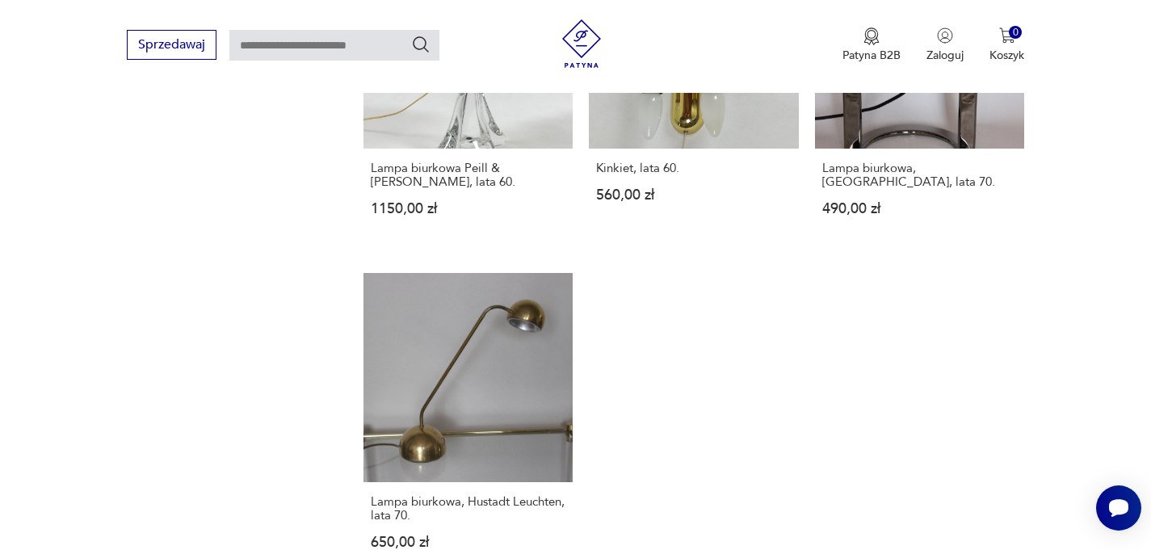
scroll to position [2271, 0]
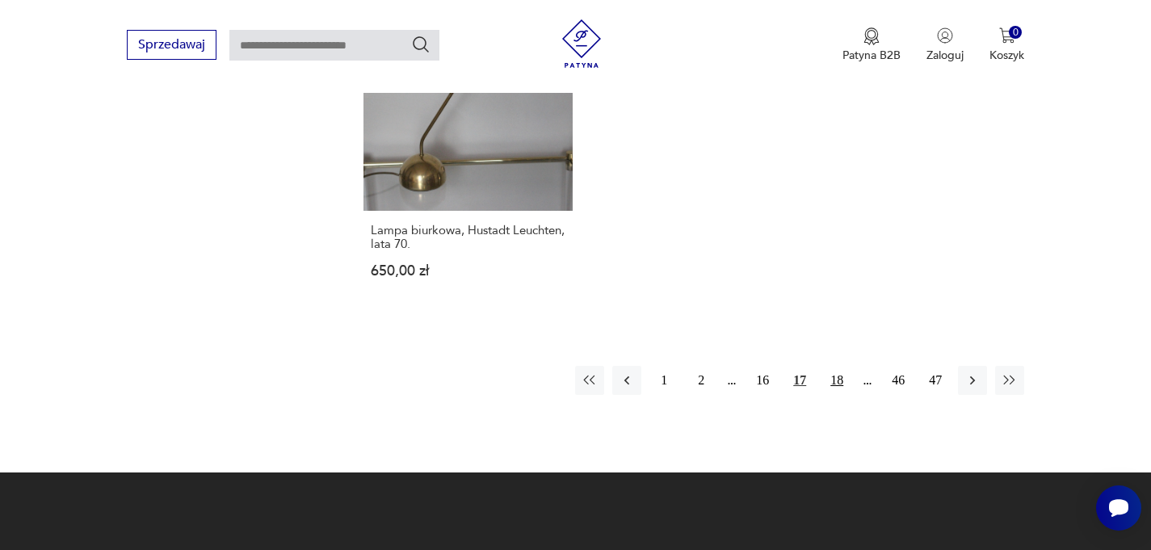
click at [837, 380] on button "18" at bounding box center [836, 380] width 29 height 29
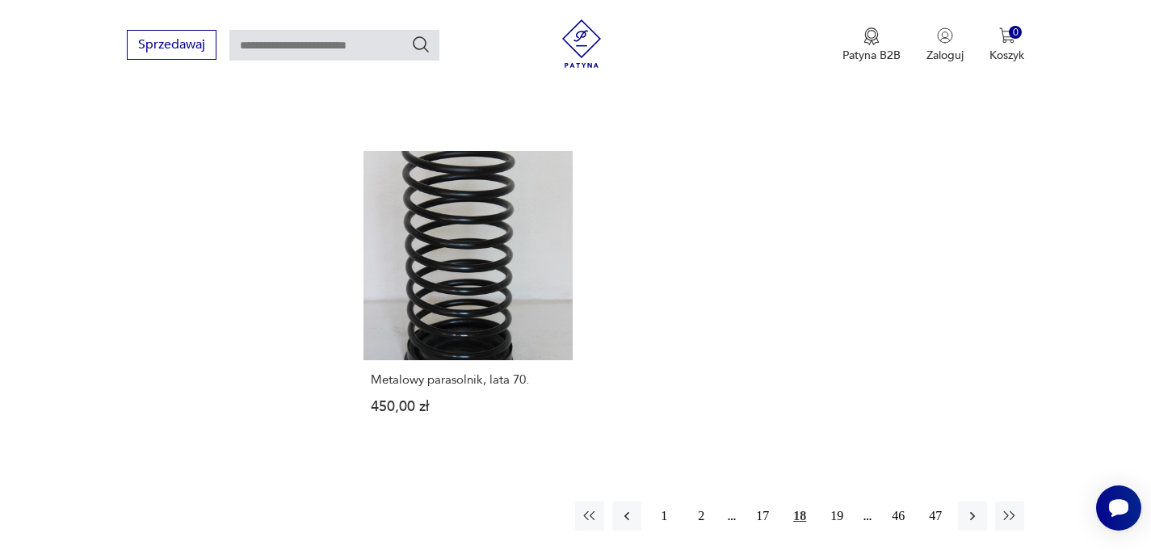
scroll to position [2348, 0]
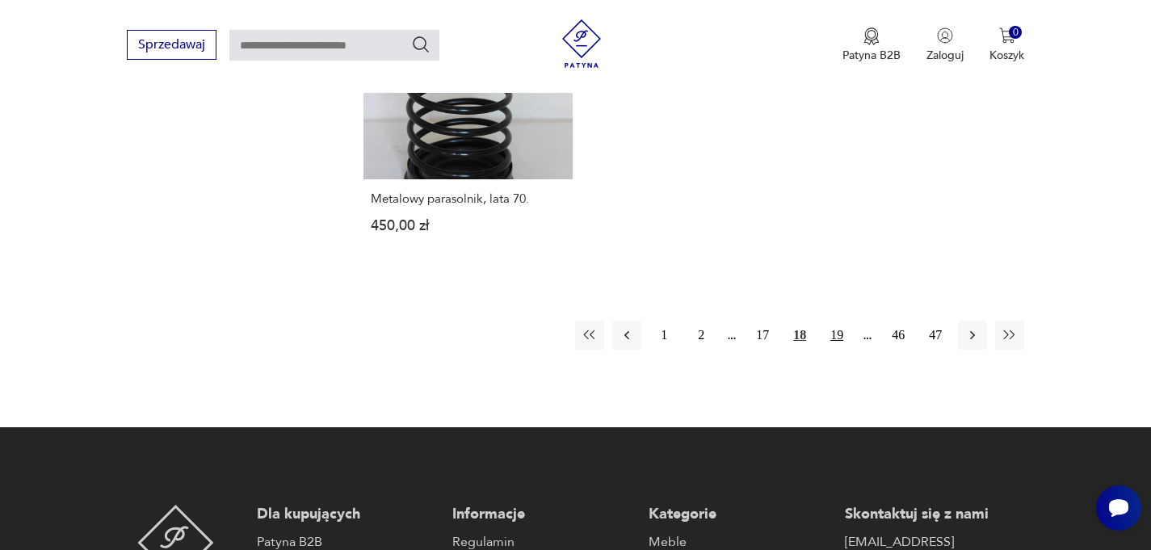
click at [836, 326] on button "19" at bounding box center [836, 335] width 29 height 29
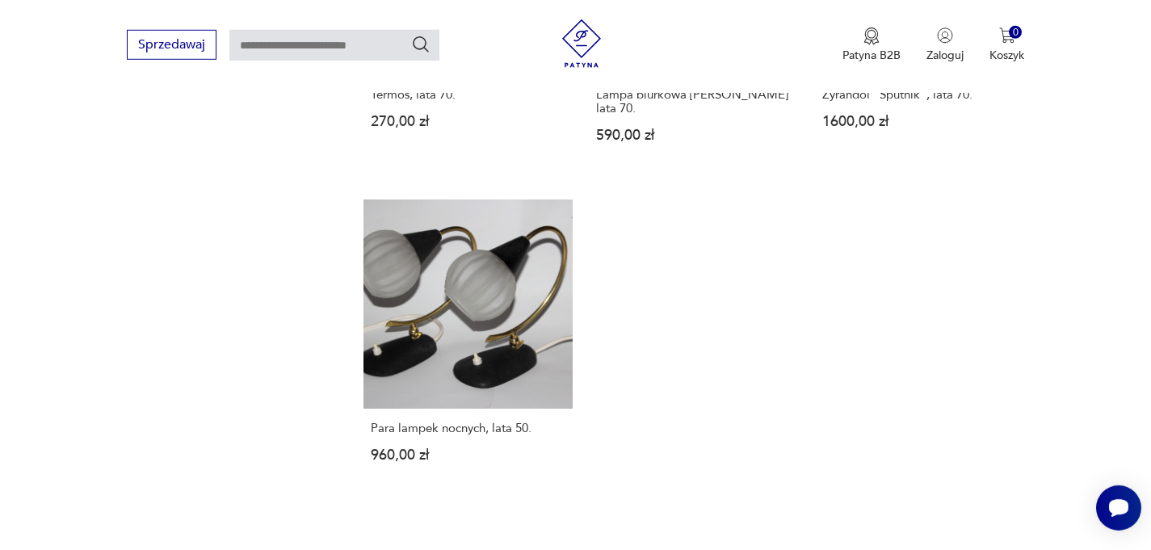
scroll to position [2167, 0]
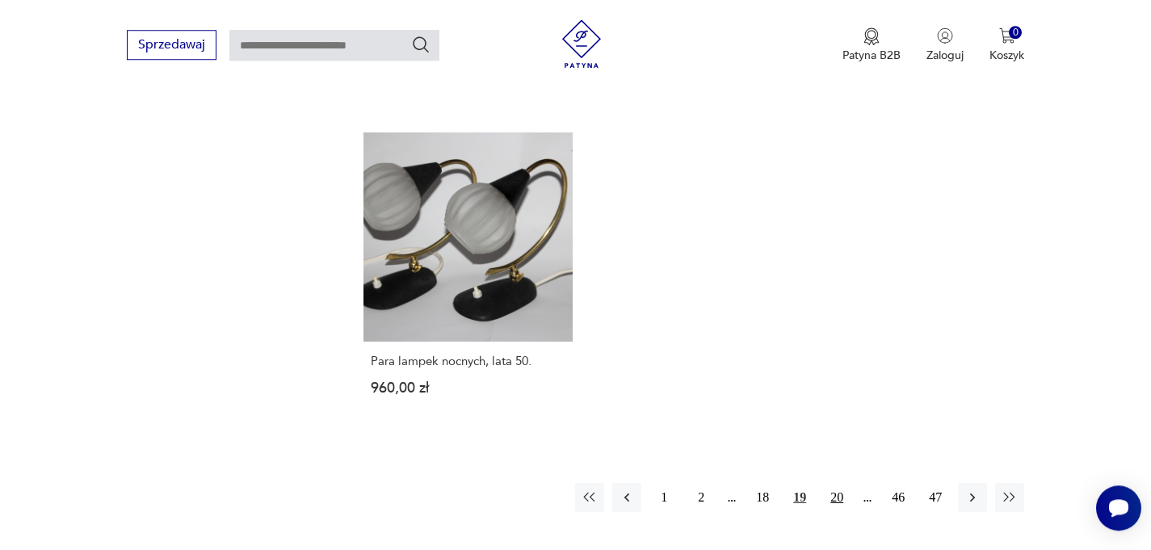
click at [834, 483] on button "20" at bounding box center [836, 497] width 29 height 29
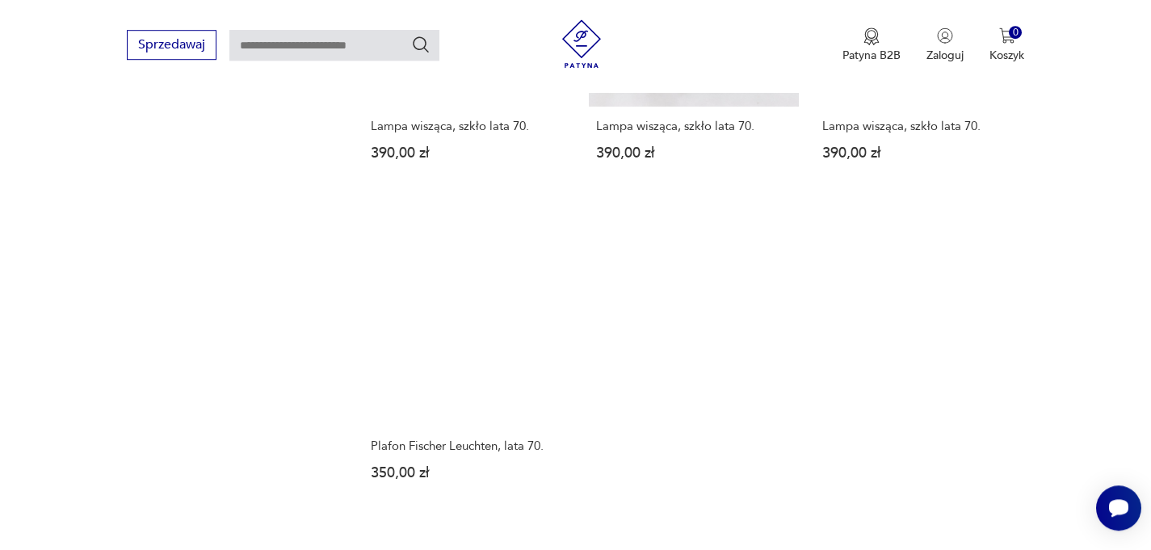
scroll to position [2129, 0]
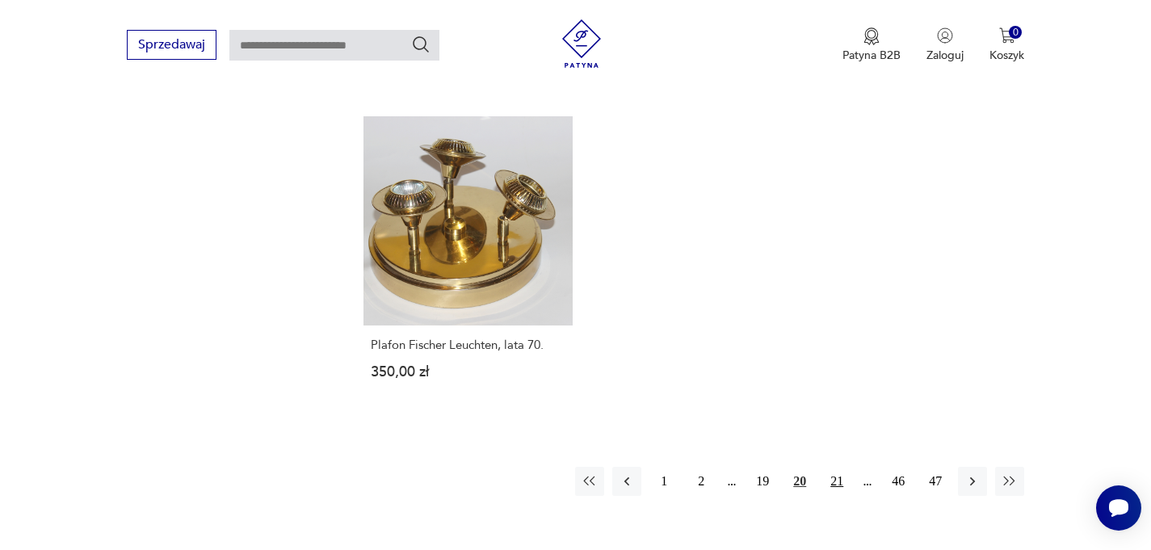
click at [837, 483] on button "21" at bounding box center [836, 481] width 29 height 29
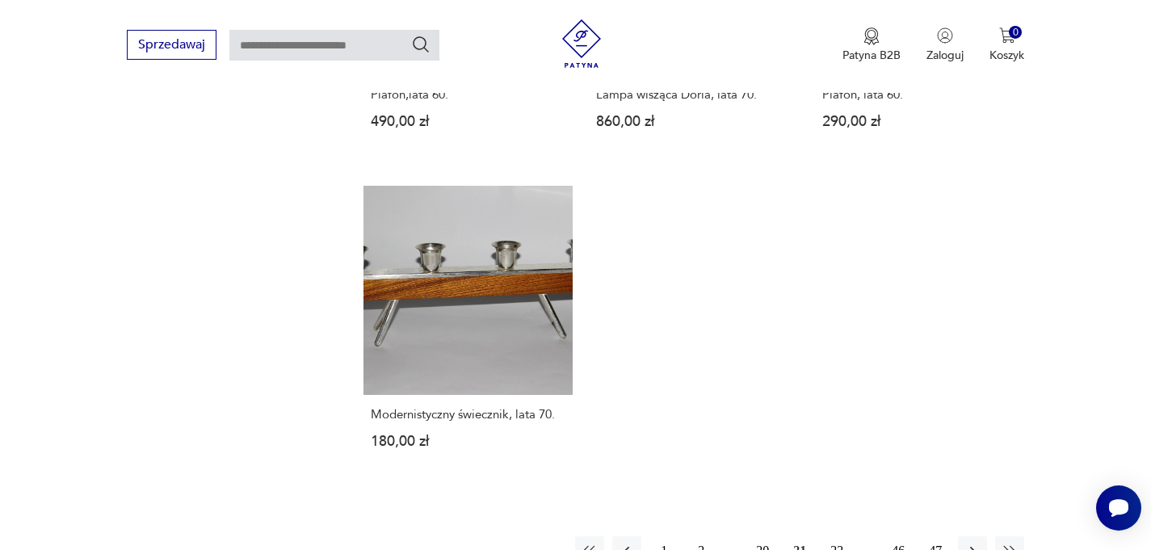
scroll to position [2245, 0]
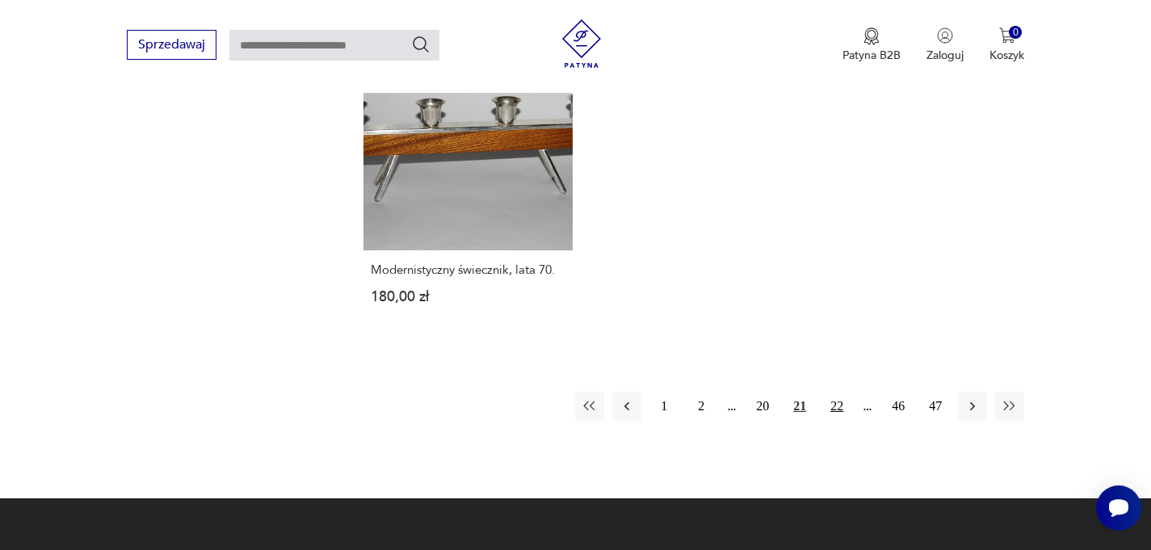
click at [832, 392] on button "22" at bounding box center [836, 406] width 29 height 29
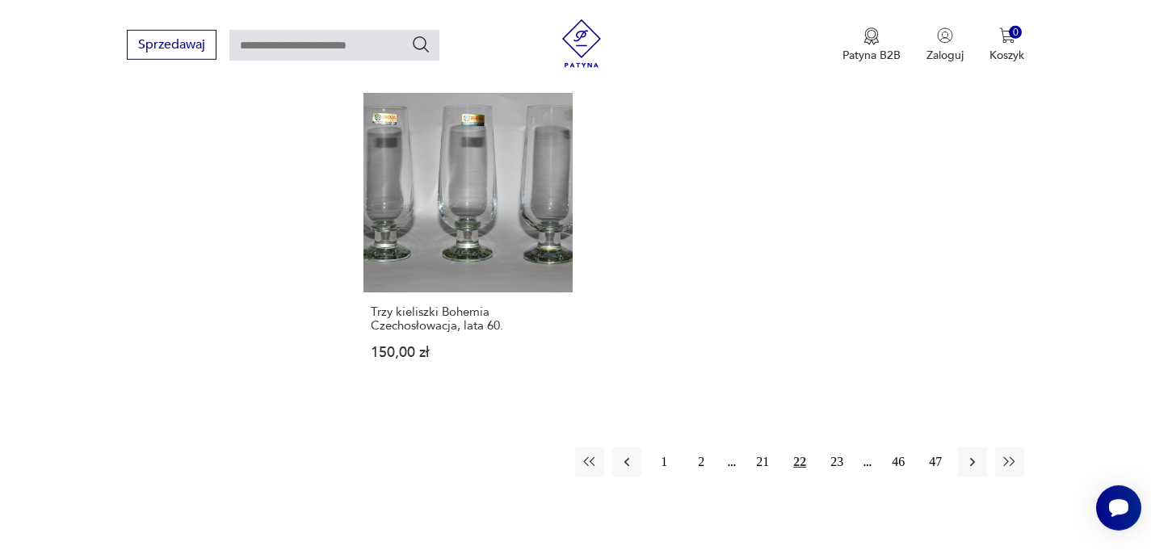
scroll to position [2284, 0]
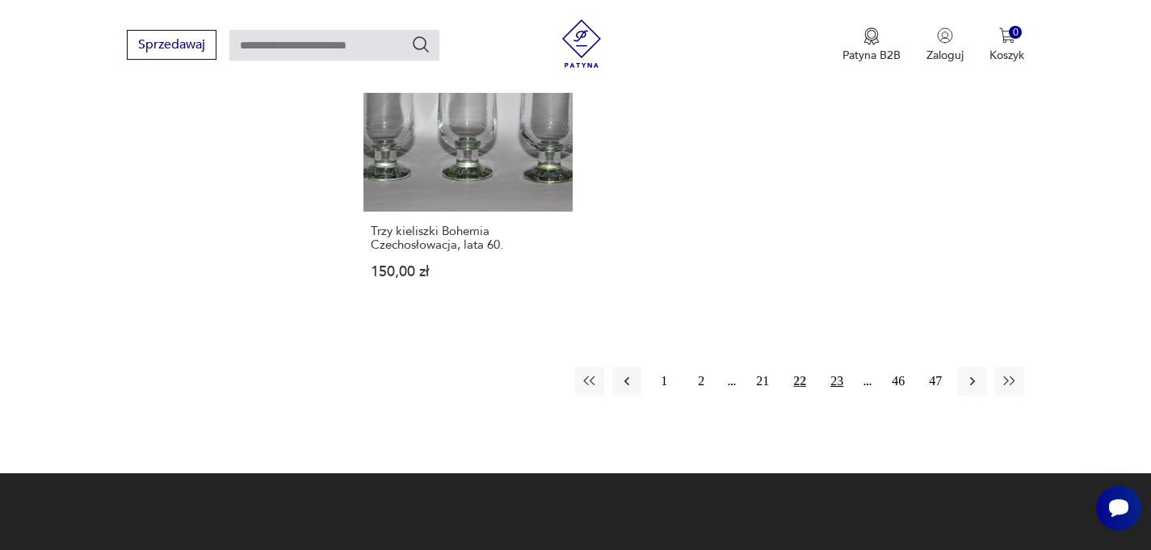
click at [840, 383] on button "23" at bounding box center [836, 381] width 29 height 29
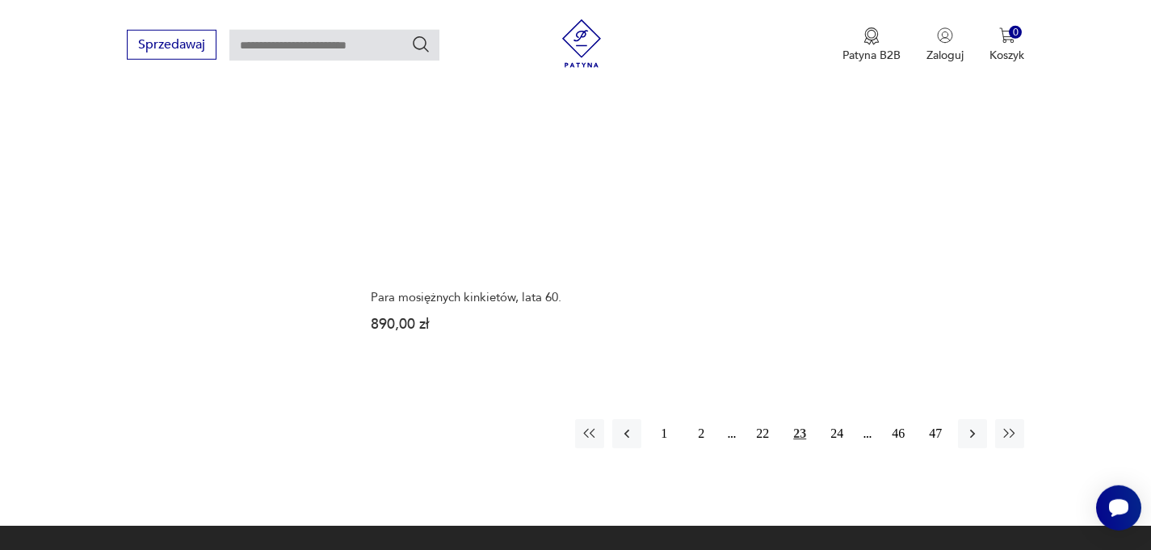
scroll to position [2234, 0]
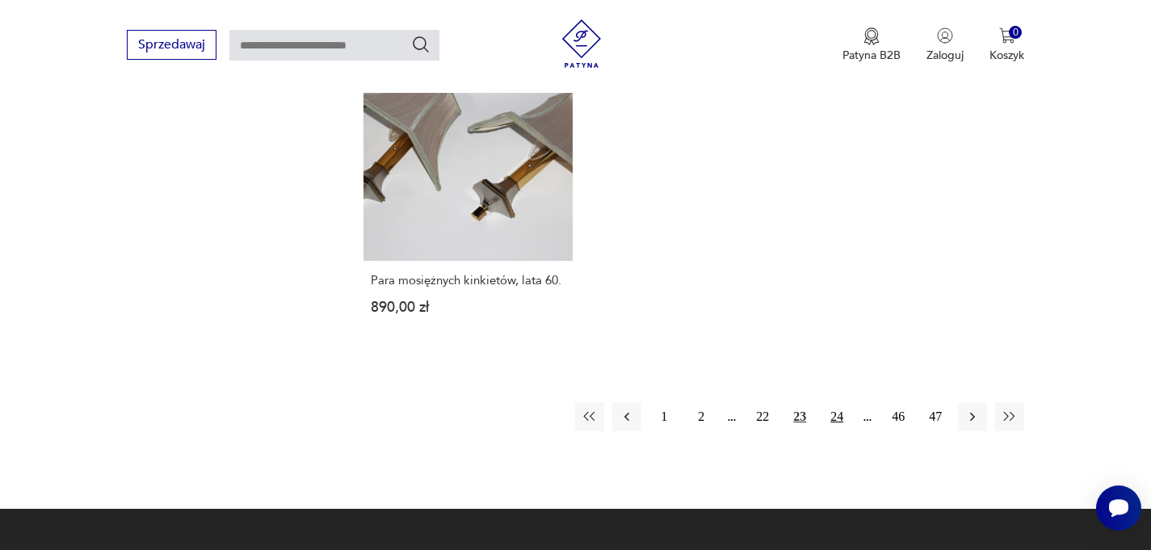
click at [834, 418] on button "24" at bounding box center [836, 416] width 29 height 29
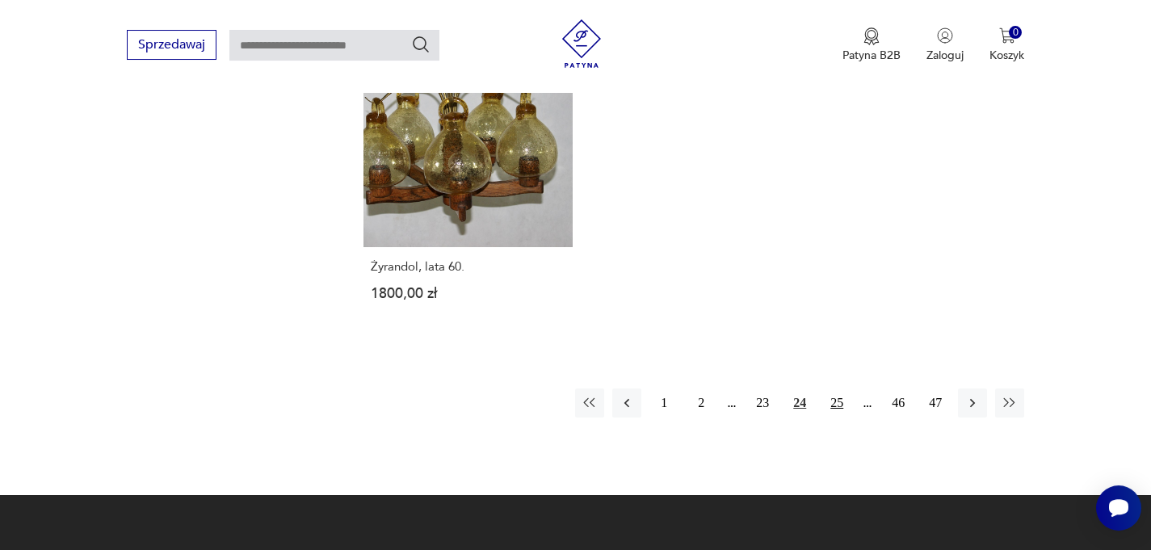
click at [839, 399] on button "25" at bounding box center [836, 402] width 29 height 29
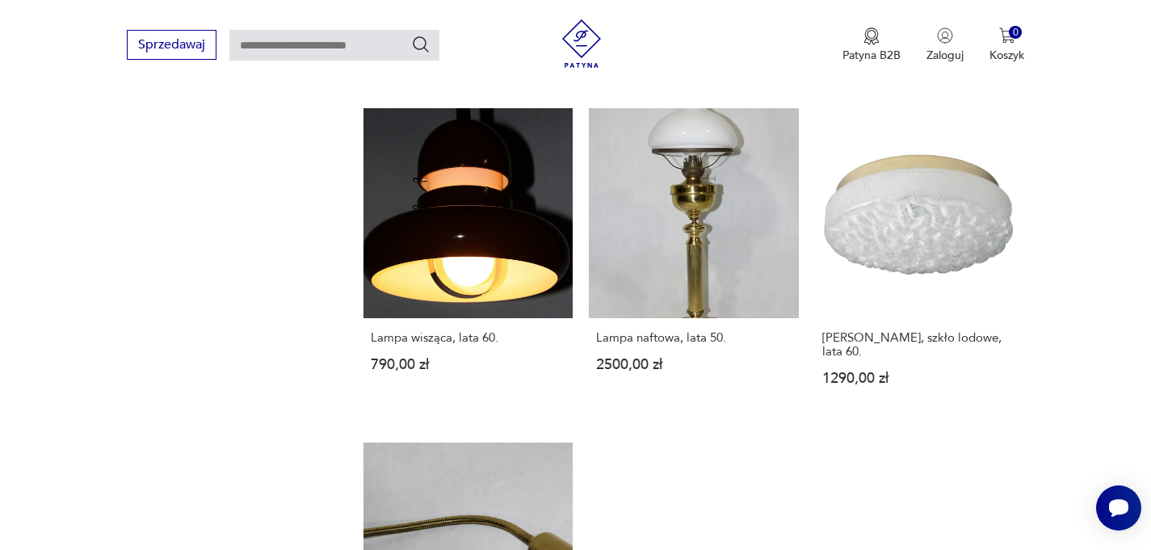
scroll to position [2129, 0]
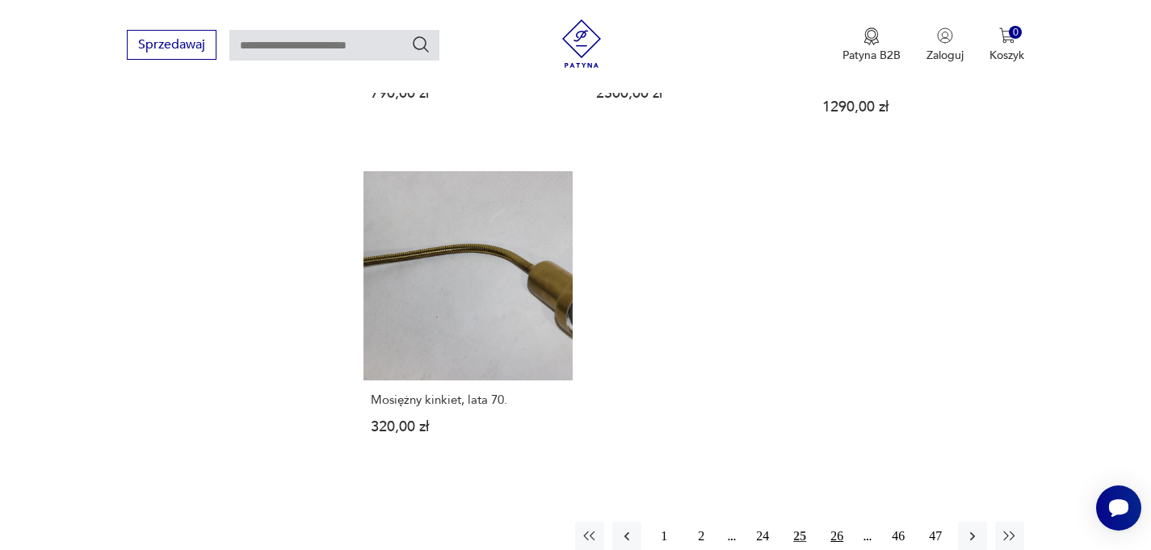
click at [841, 522] on button "26" at bounding box center [836, 536] width 29 height 29
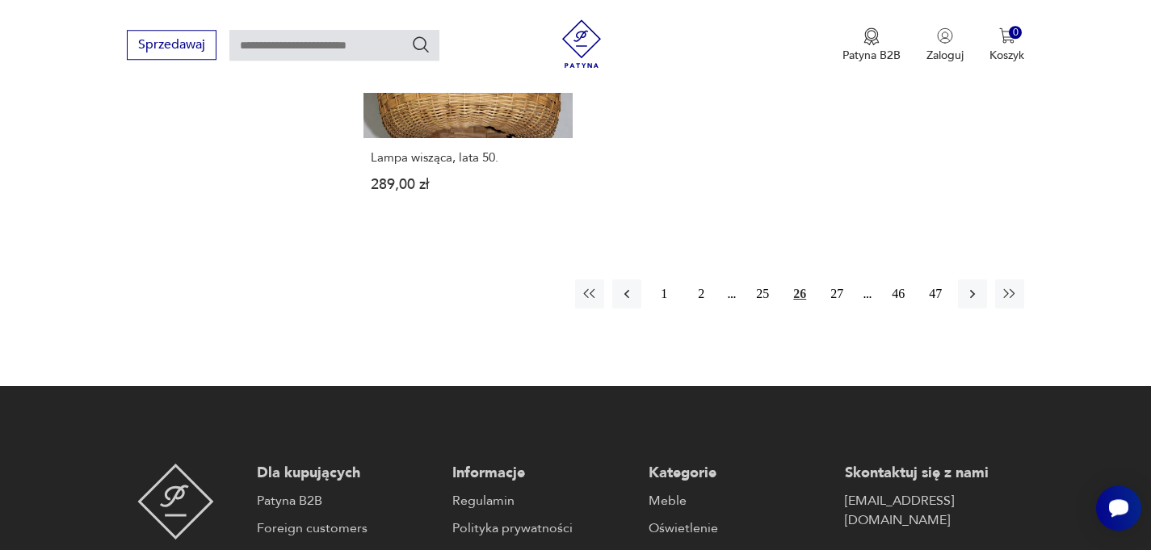
scroll to position [2387, 0]
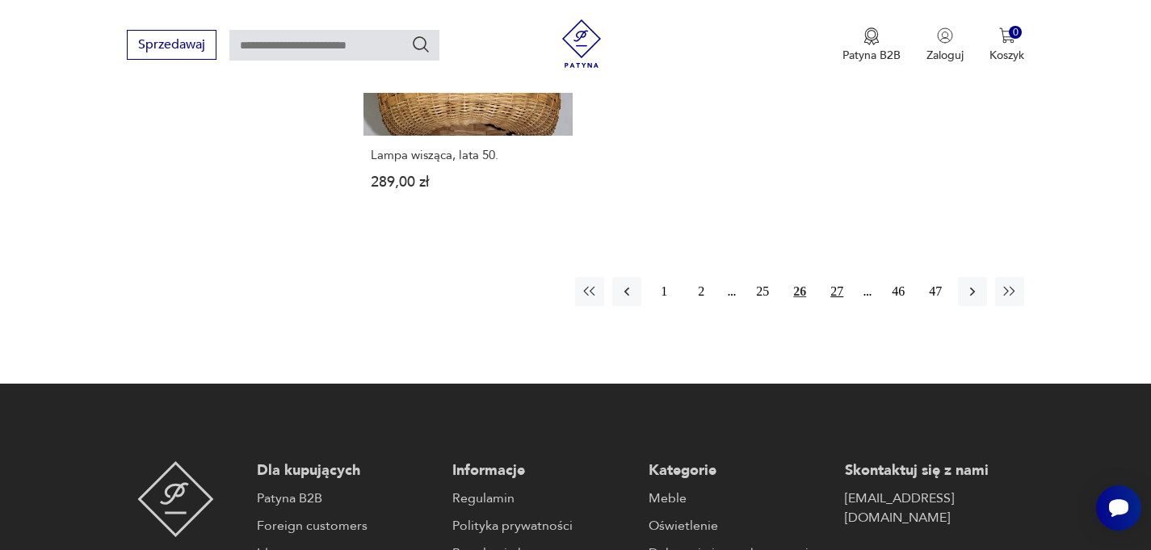
click at [840, 277] on button "27" at bounding box center [836, 291] width 29 height 29
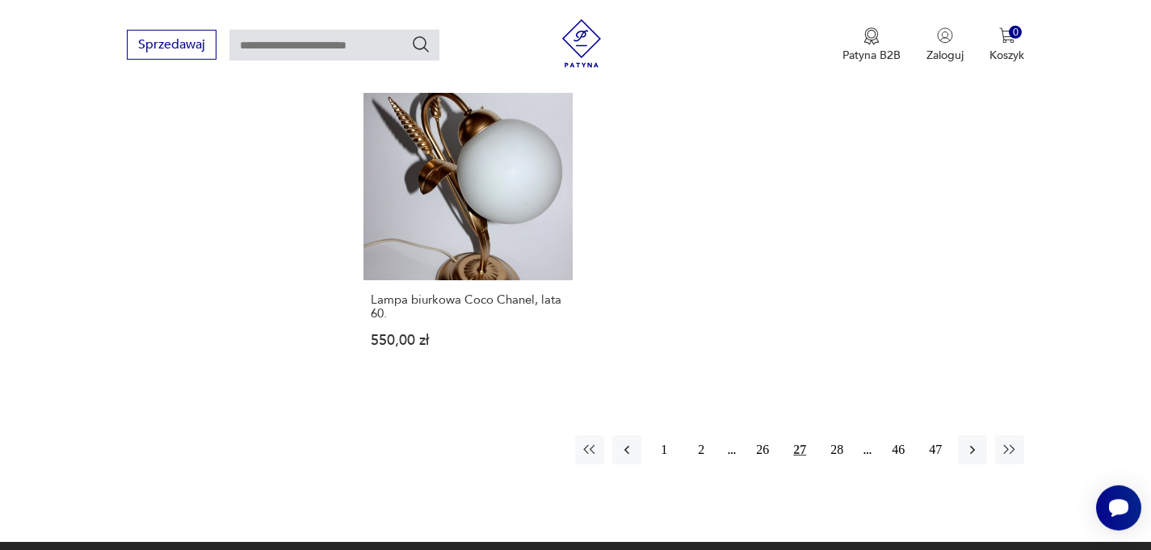
scroll to position [2271, 0]
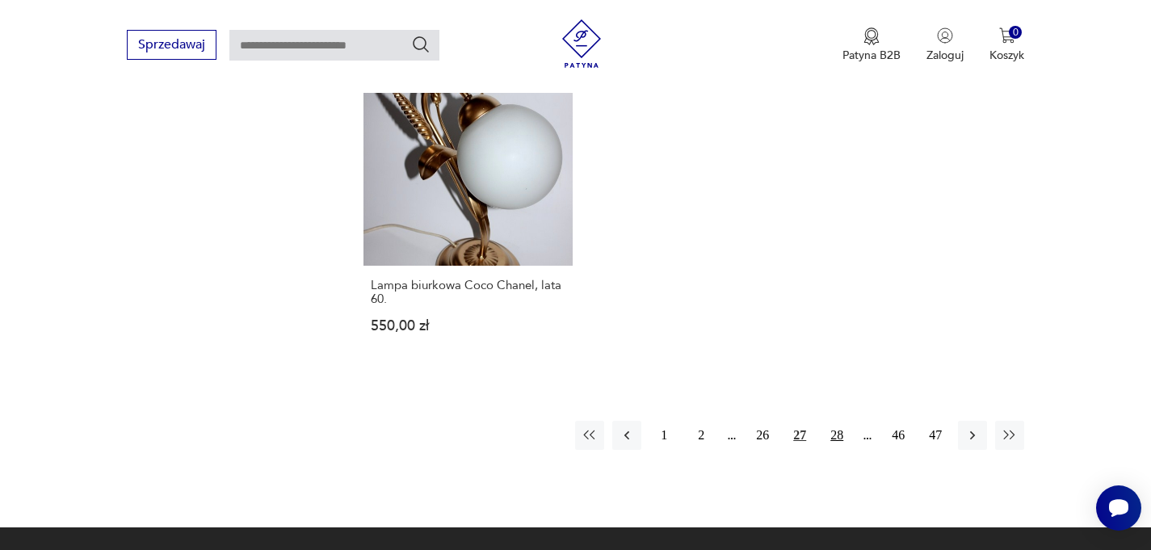
click at [831, 421] on button "28" at bounding box center [836, 435] width 29 height 29
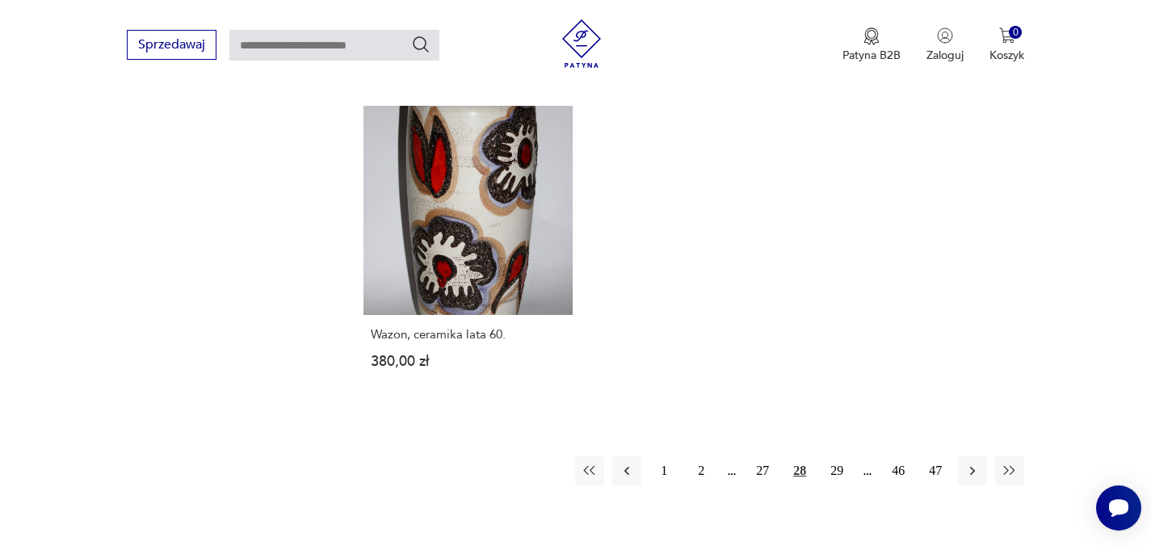
scroll to position [2348, 0]
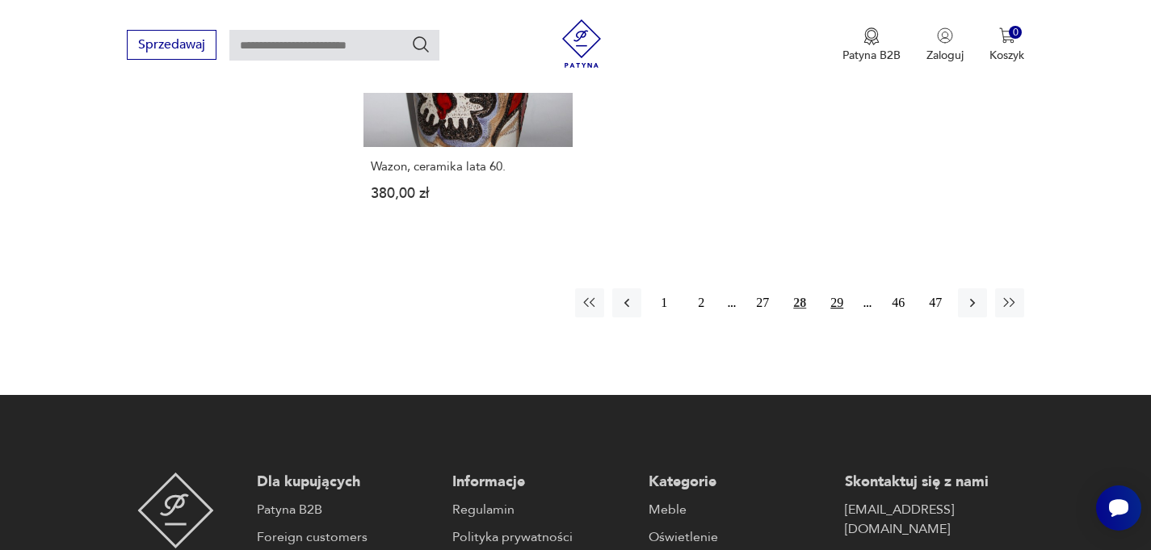
click at [839, 303] on button "29" at bounding box center [836, 302] width 29 height 29
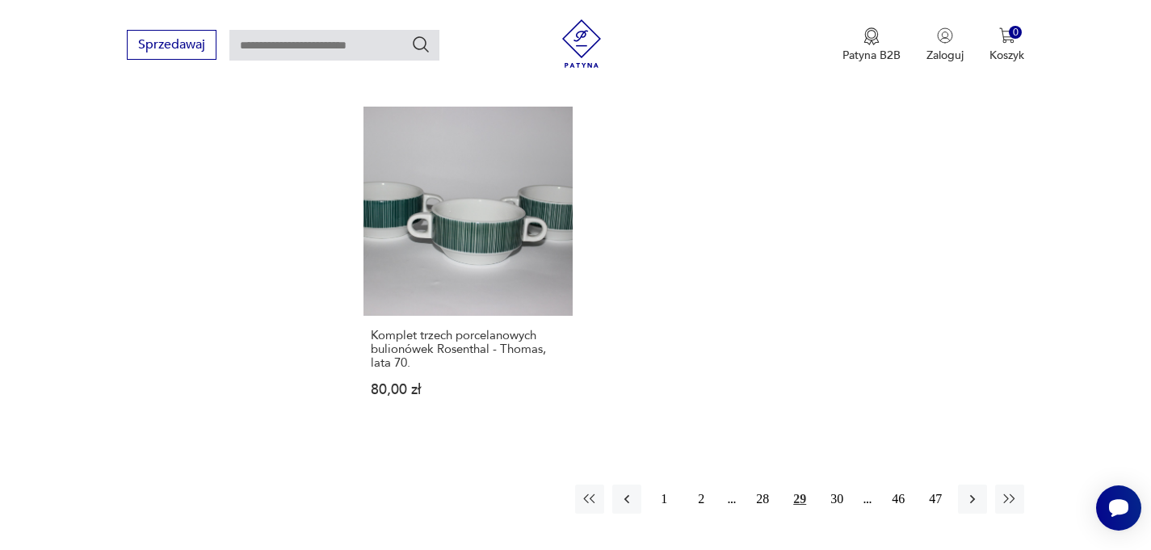
scroll to position [2374, 0]
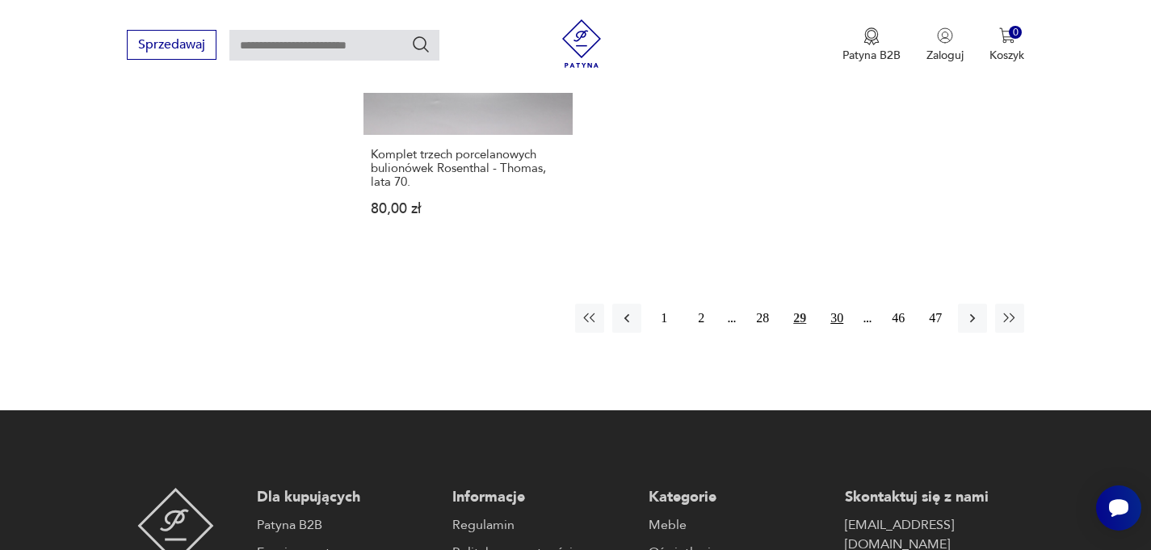
click at [846, 304] on button "30" at bounding box center [836, 318] width 29 height 29
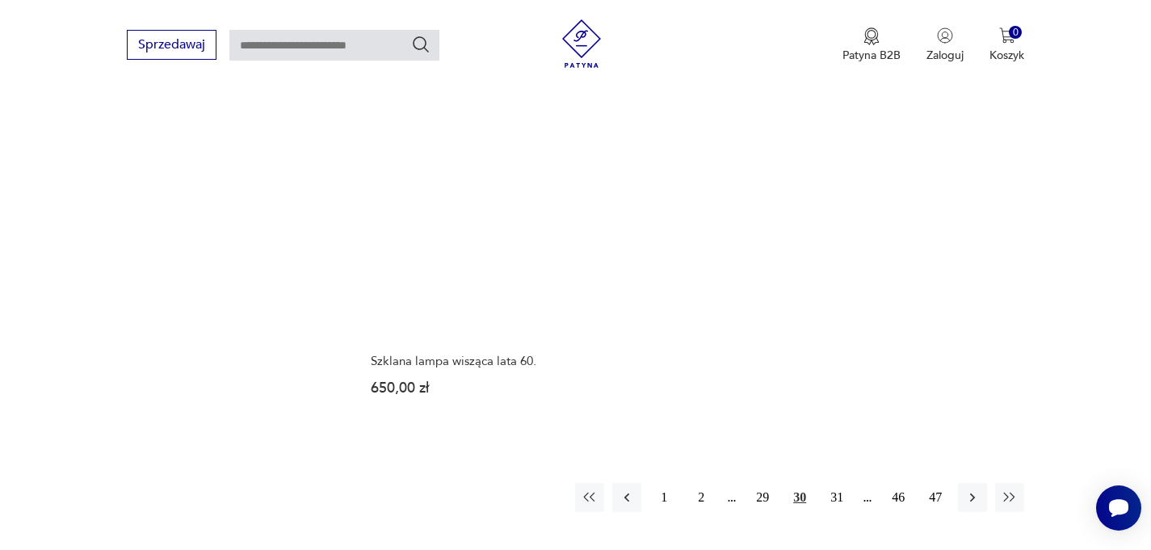
scroll to position [2167, 0]
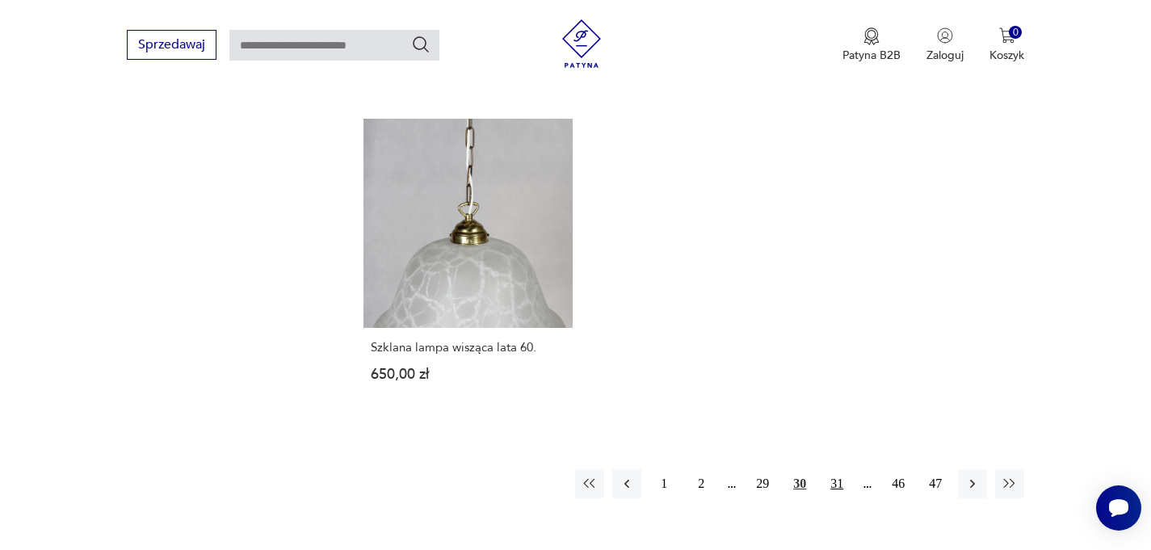
click at [838, 470] on button "31" at bounding box center [836, 483] width 29 height 29
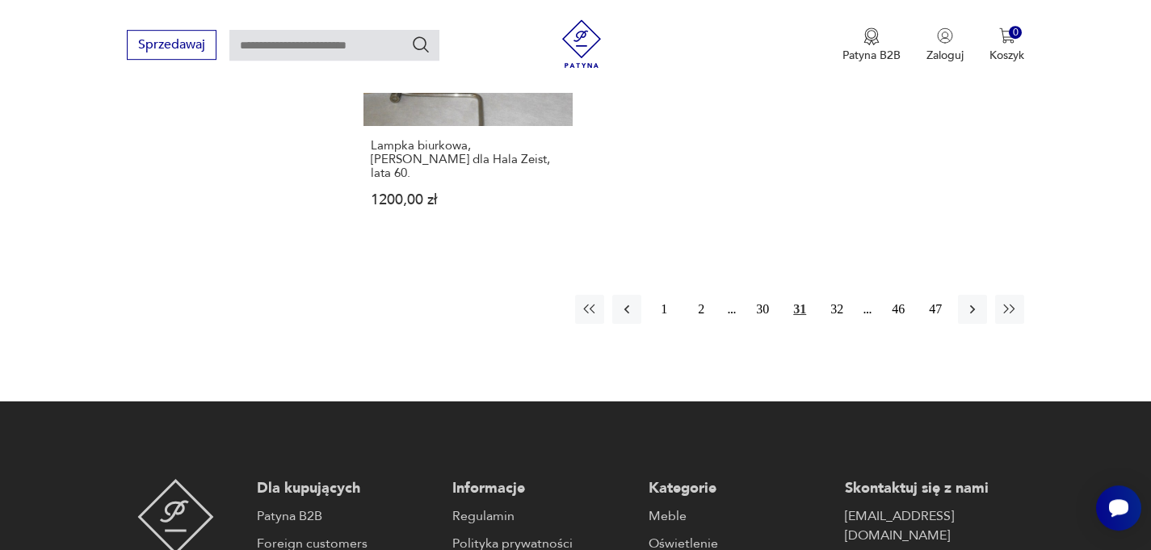
scroll to position [2400, 0]
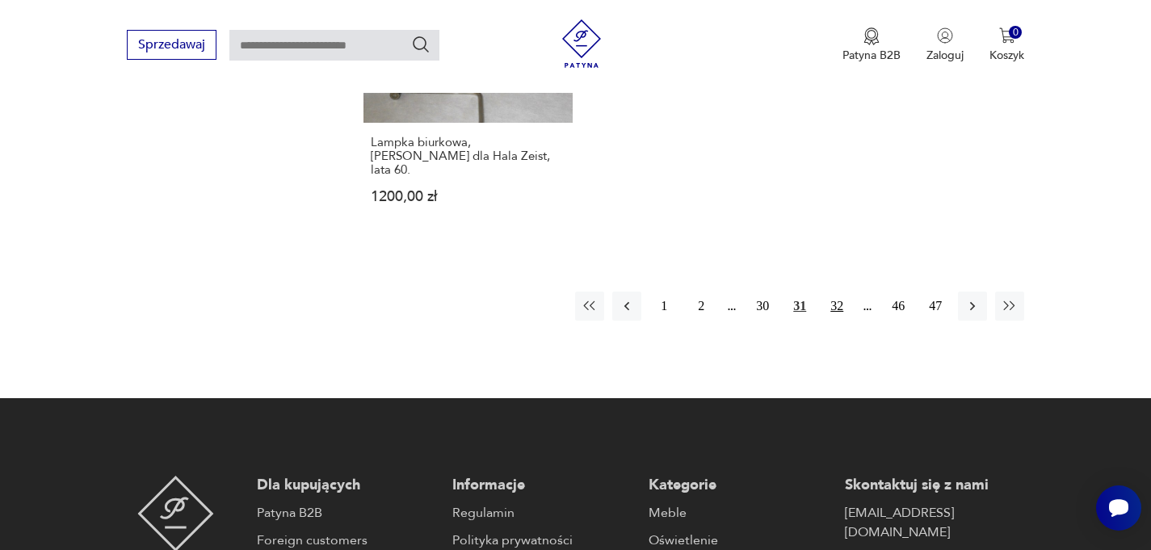
click at [839, 292] on button "32" at bounding box center [836, 306] width 29 height 29
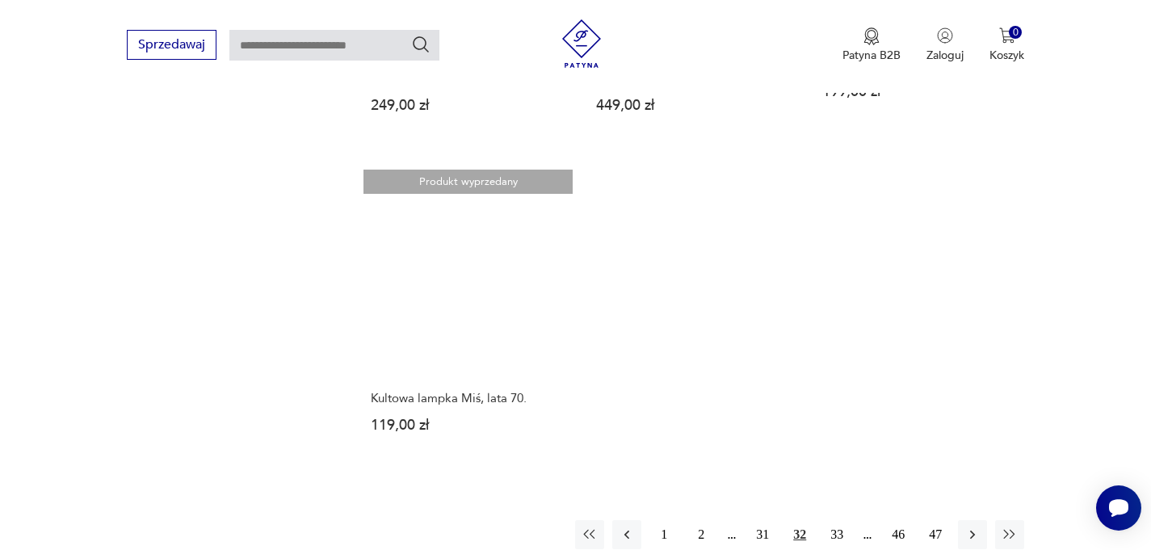
scroll to position [2258, 0]
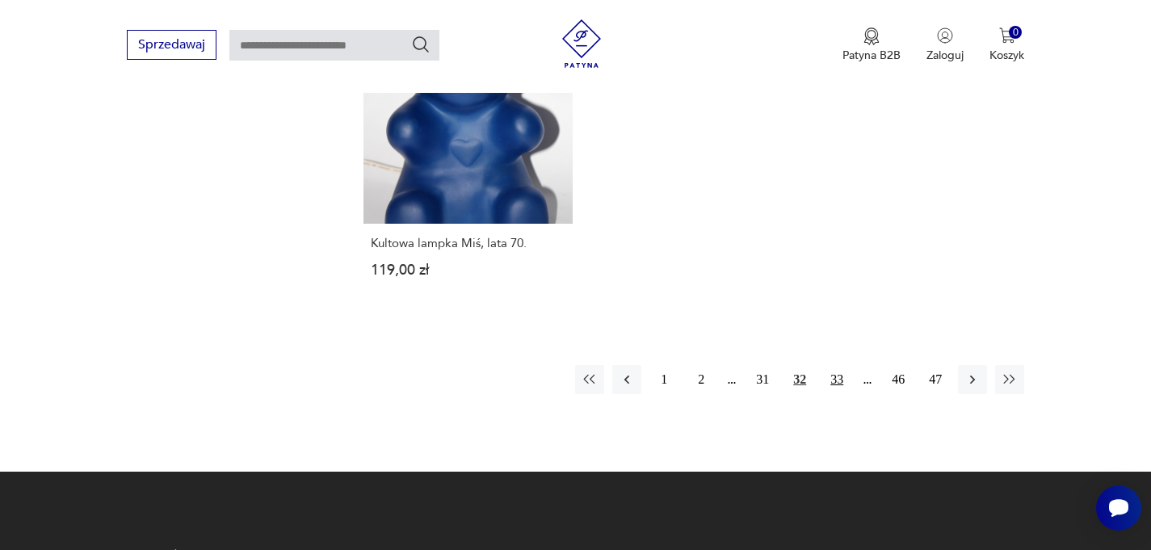
click at [836, 378] on button "33" at bounding box center [836, 379] width 29 height 29
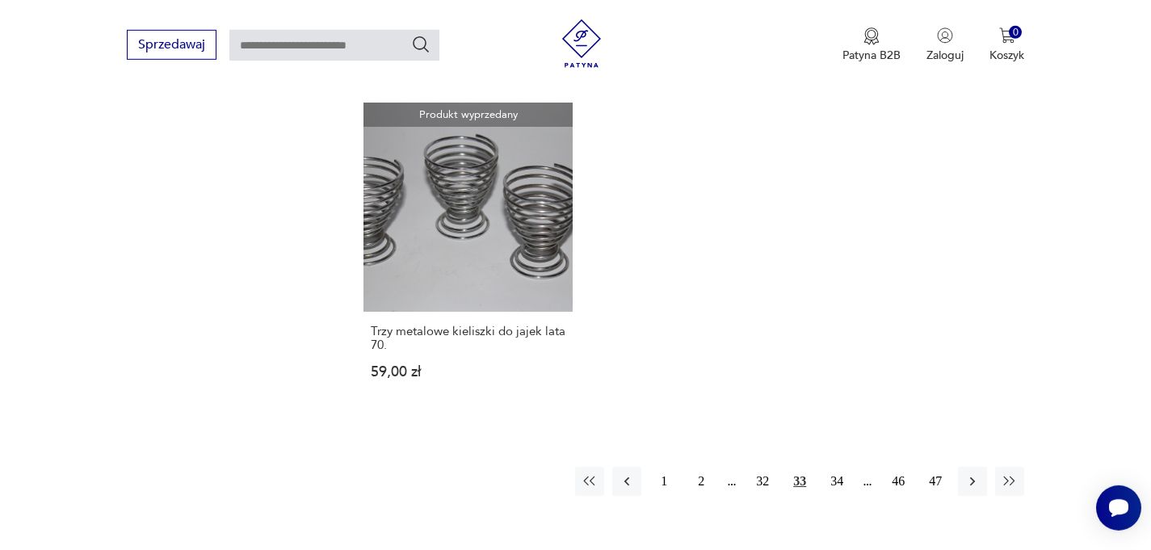
scroll to position [2245, 0]
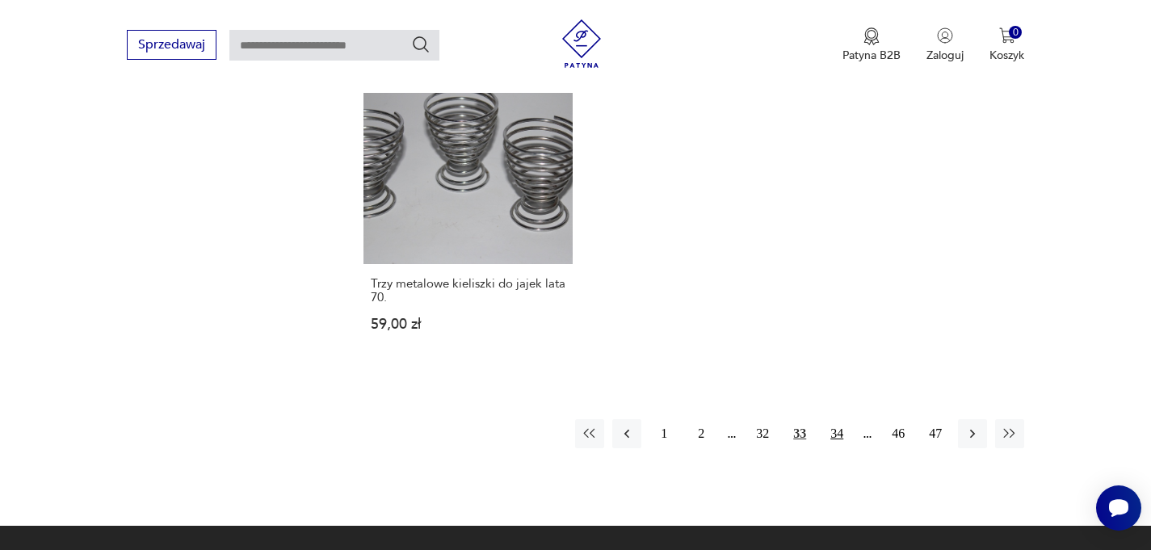
click at [826, 435] on button "34" at bounding box center [836, 433] width 29 height 29
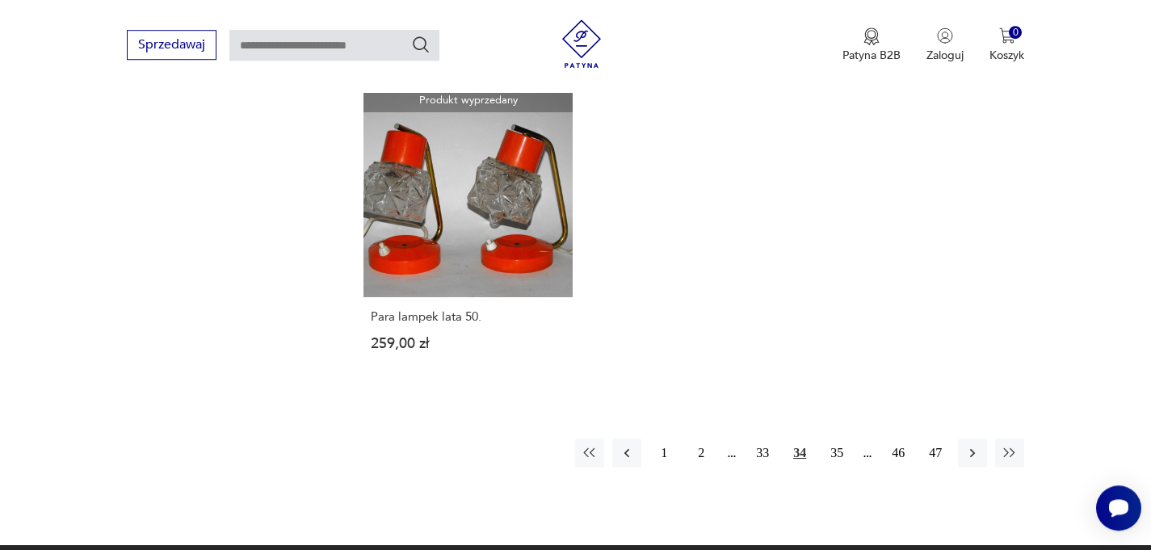
scroll to position [2219, 0]
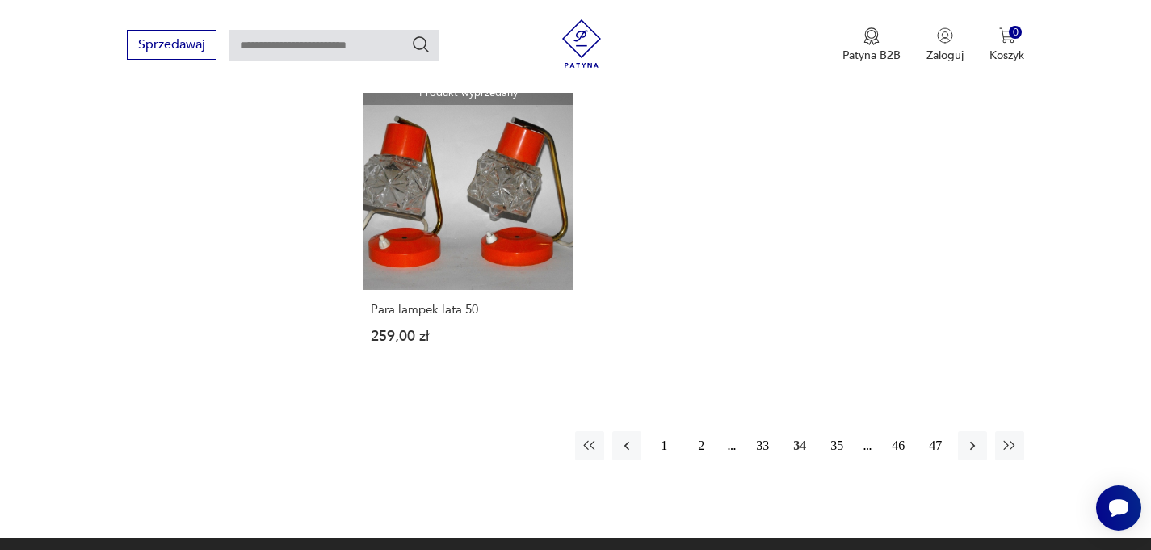
click at [835, 449] on button "35" at bounding box center [836, 445] width 29 height 29
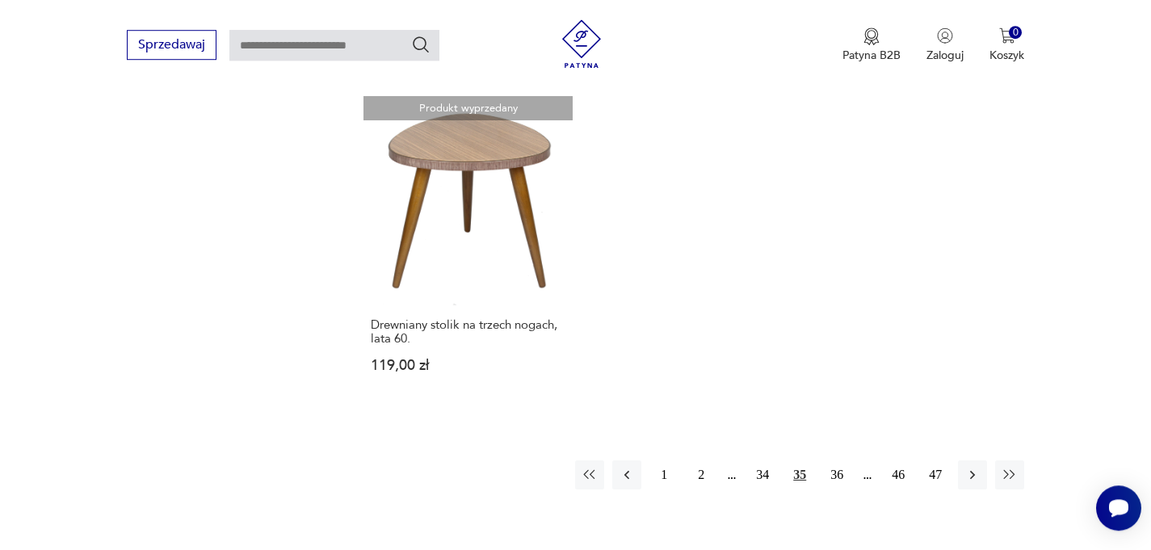
scroll to position [2232, 0]
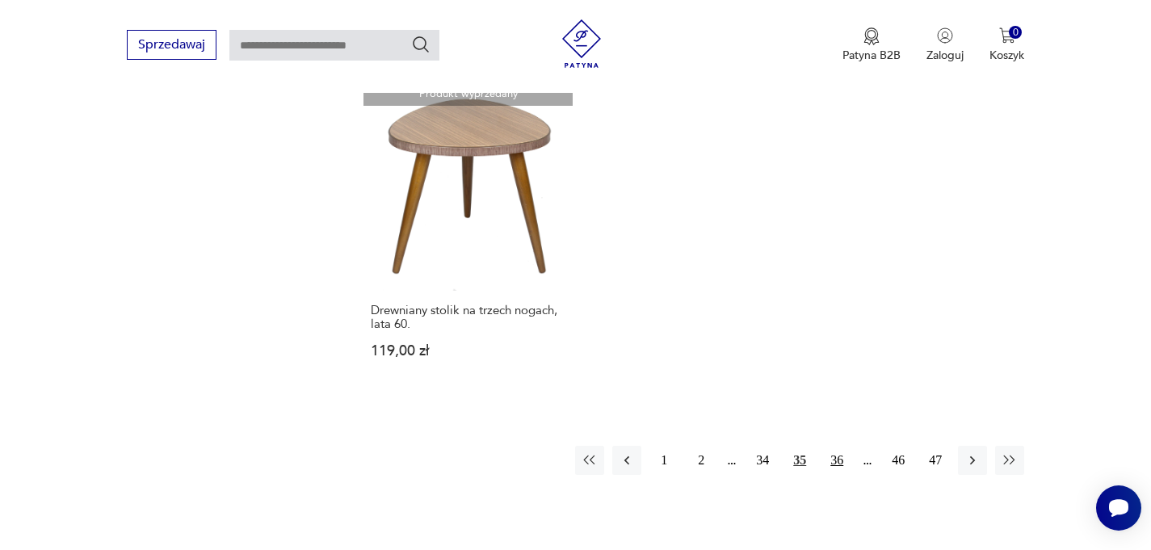
click at [841, 446] on button "36" at bounding box center [836, 460] width 29 height 29
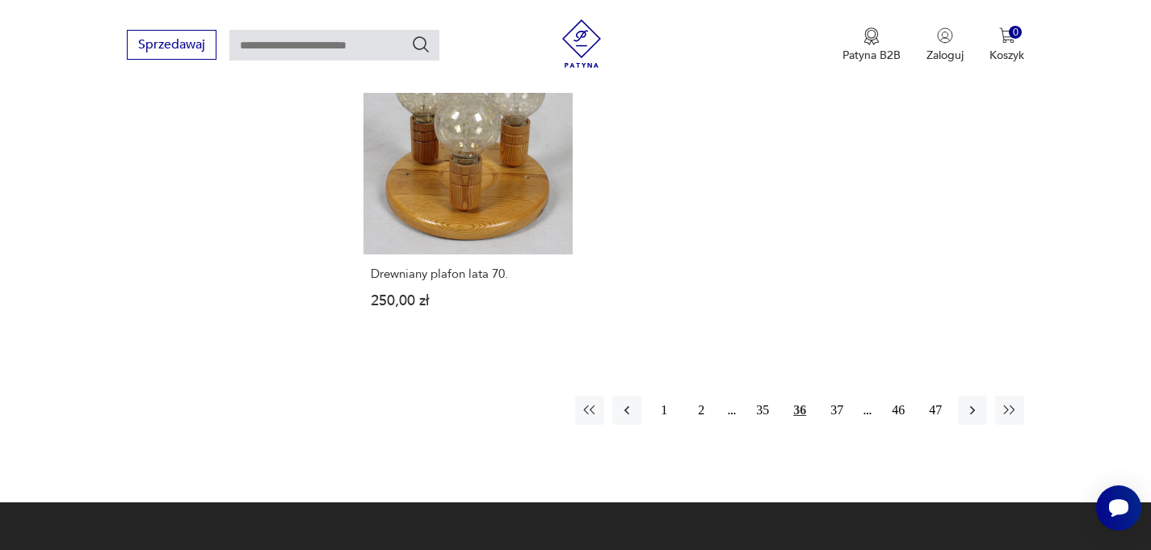
scroll to position [2271, 0]
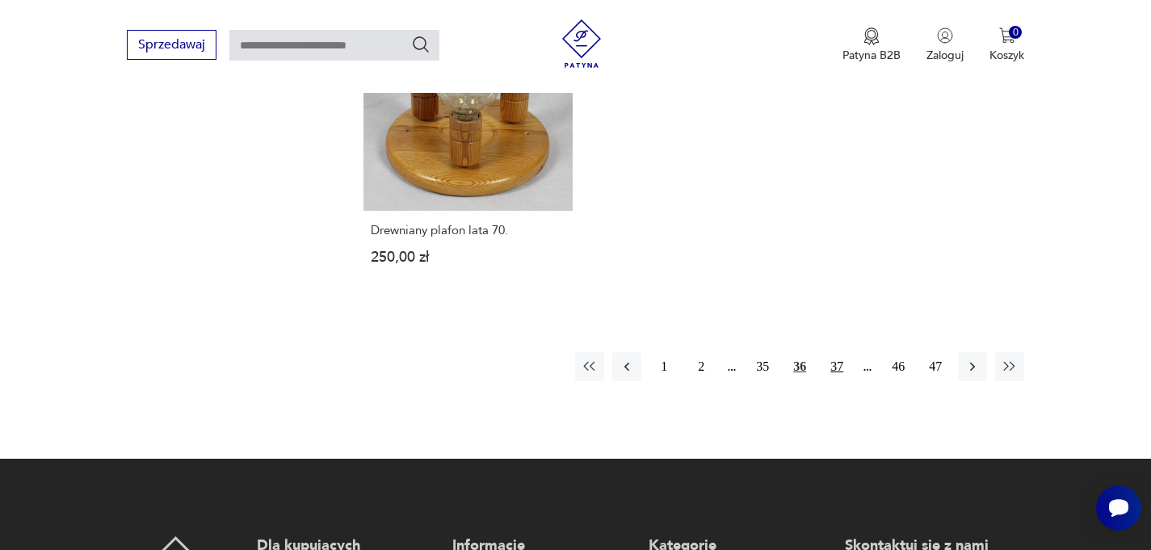
click at [837, 367] on button "37" at bounding box center [836, 366] width 29 height 29
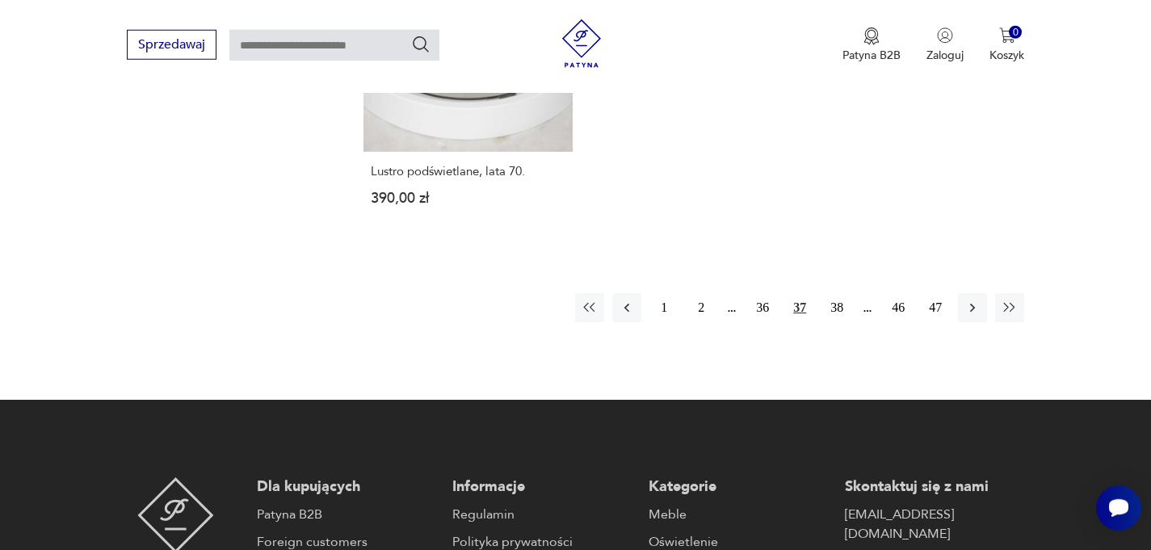
scroll to position [2374, 0]
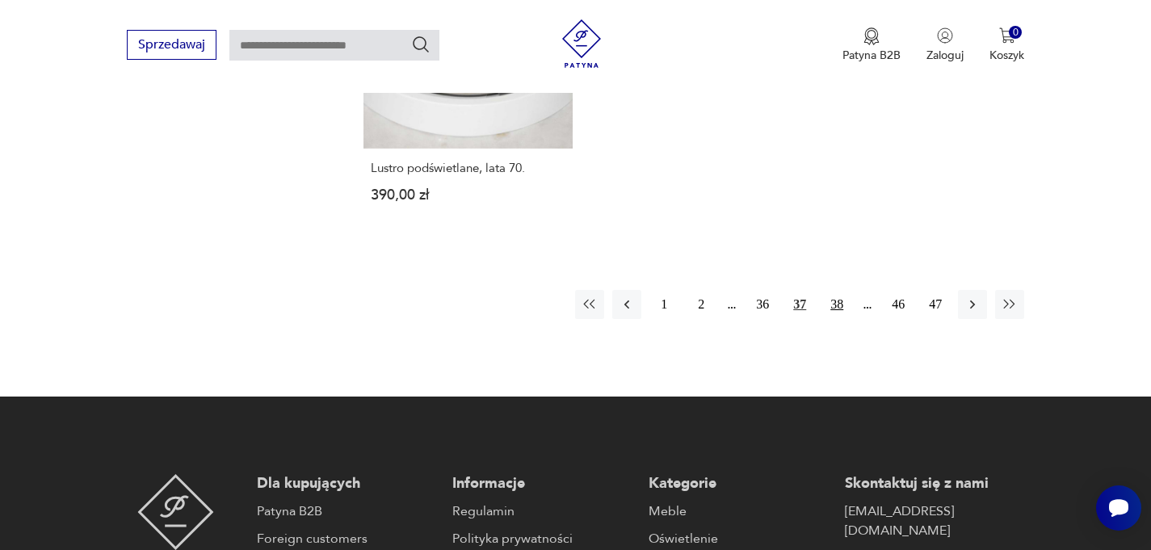
click at [843, 304] on button "38" at bounding box center [836, 304] width 29 height 29
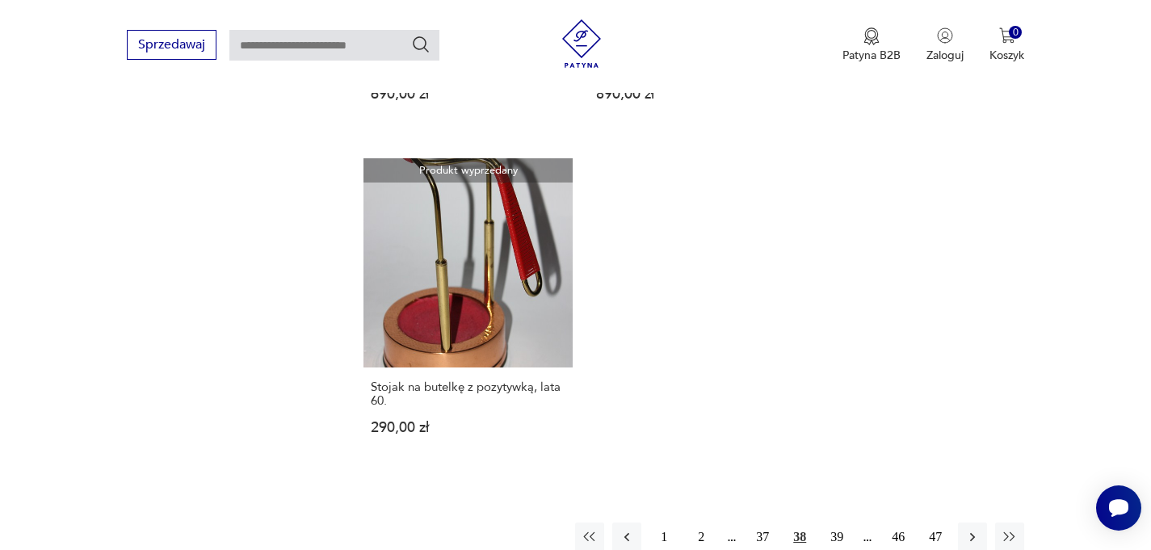
scroll to position [2310, 0]
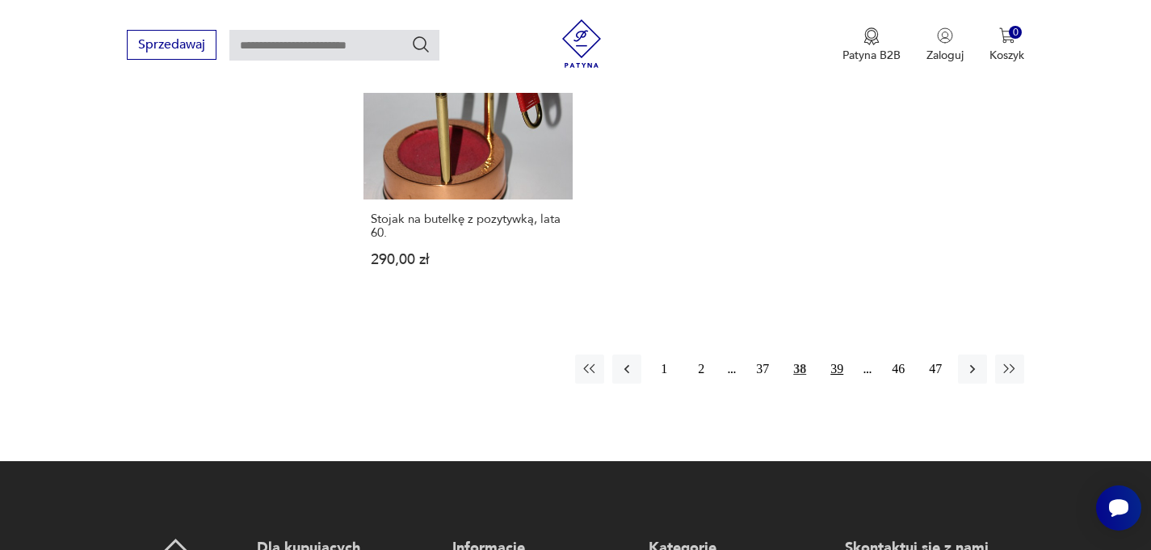
click at [828, 368] on button "39" at bounding box center [836, 369] width 29 height 29
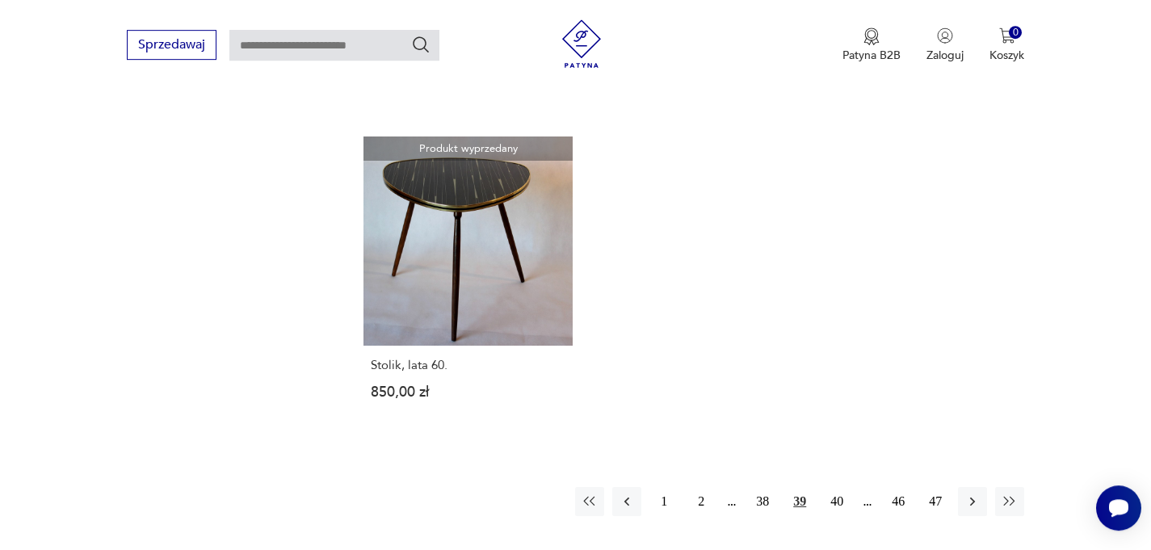
scroll to position [2193, 0]
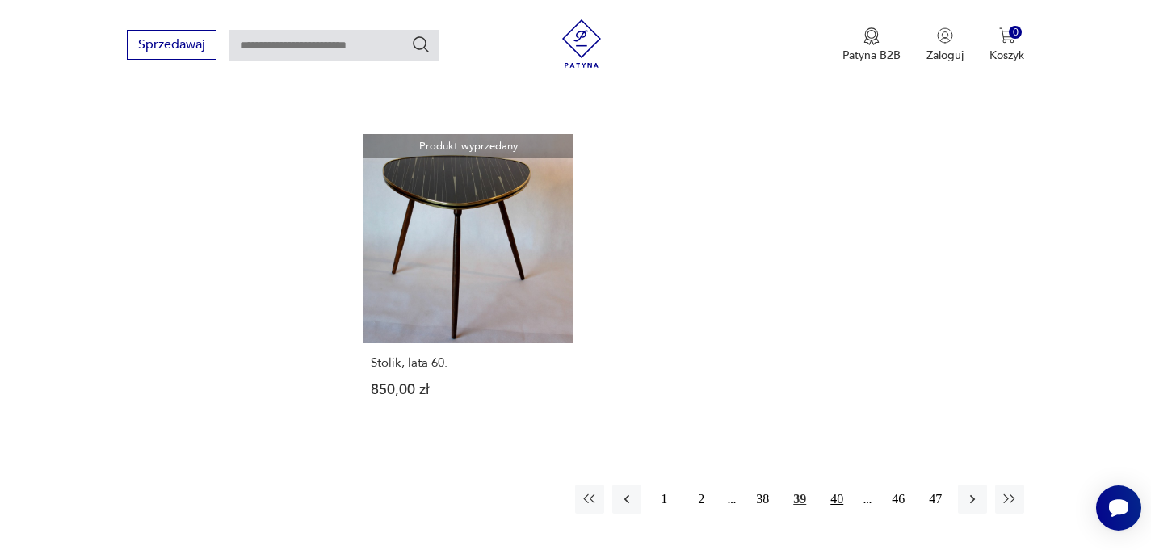
click at [832, 485] on button "40" at bounding box center [836, 499] width 29 height 29
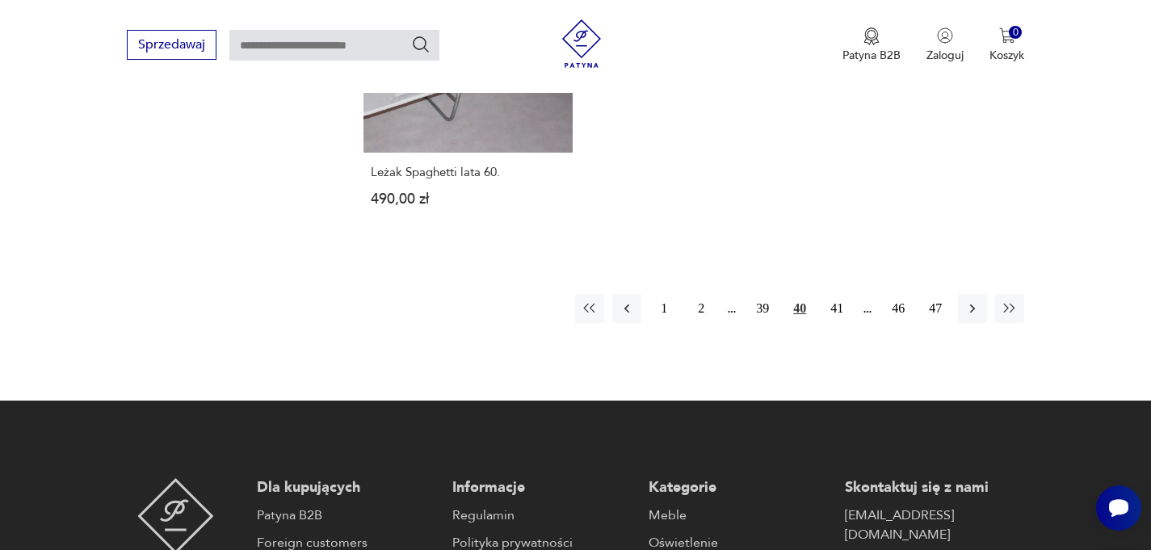
scroll to position [2374, 0]
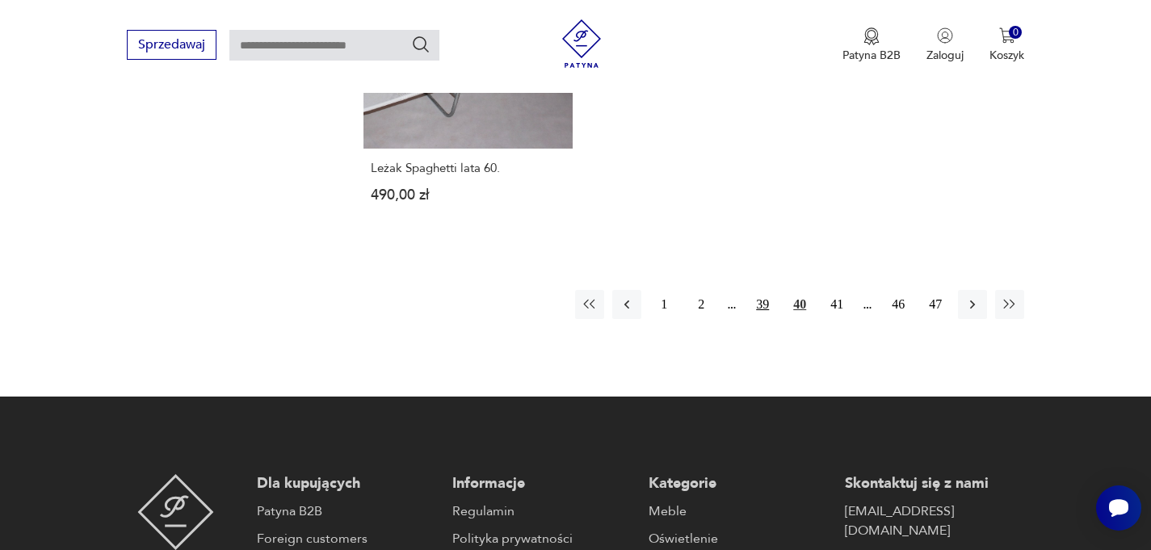
click at [767, 290] on button "39" at bounding box center [762, 304] width 29 height 29
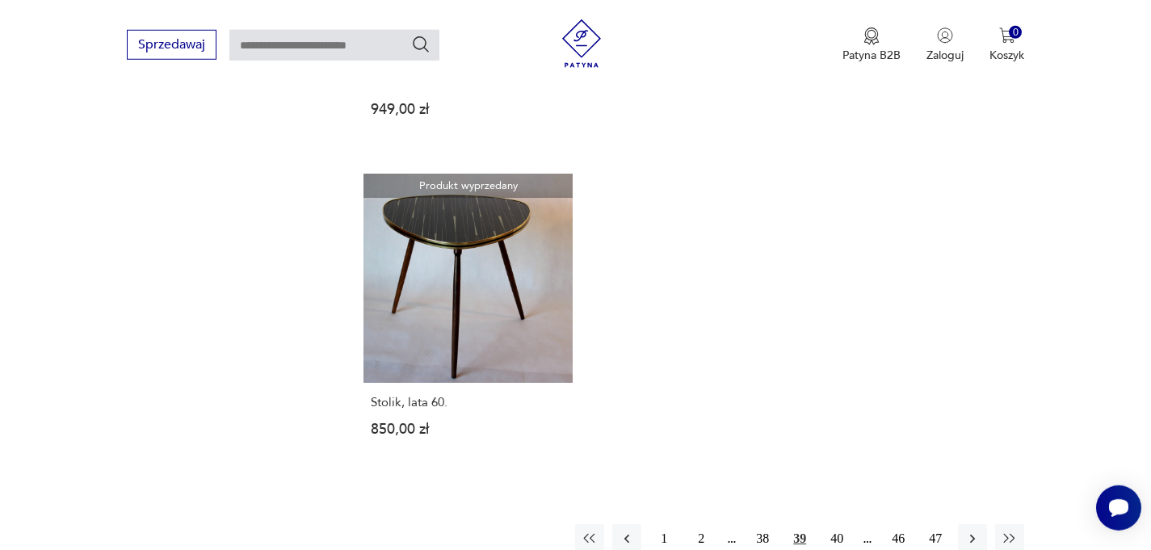
scroll to position [2374, 0]
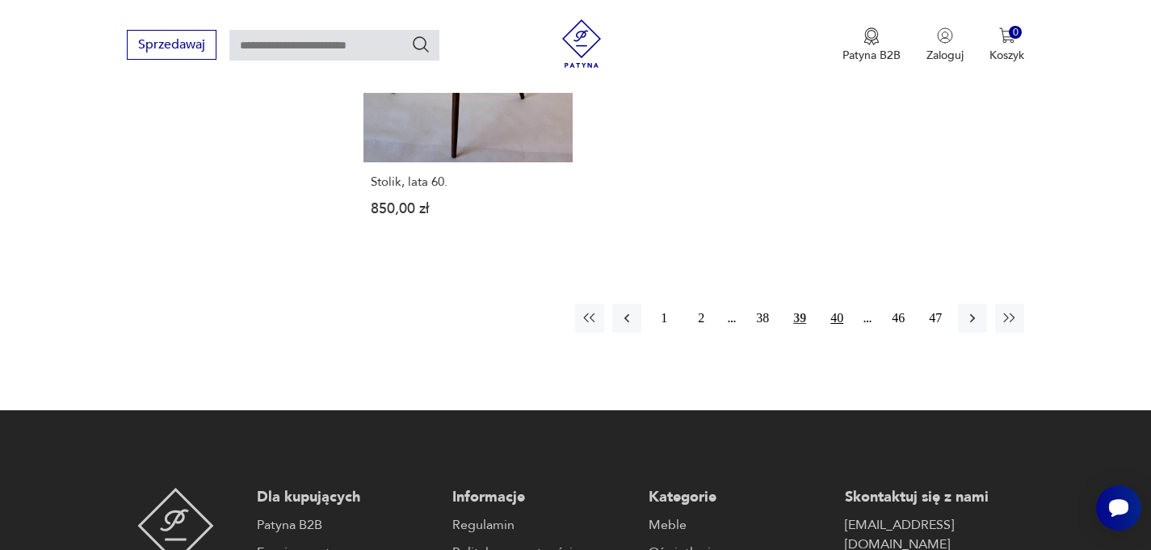
click at [841, 304] on button "40" at bounding box center [836, 318] width 29 height 29
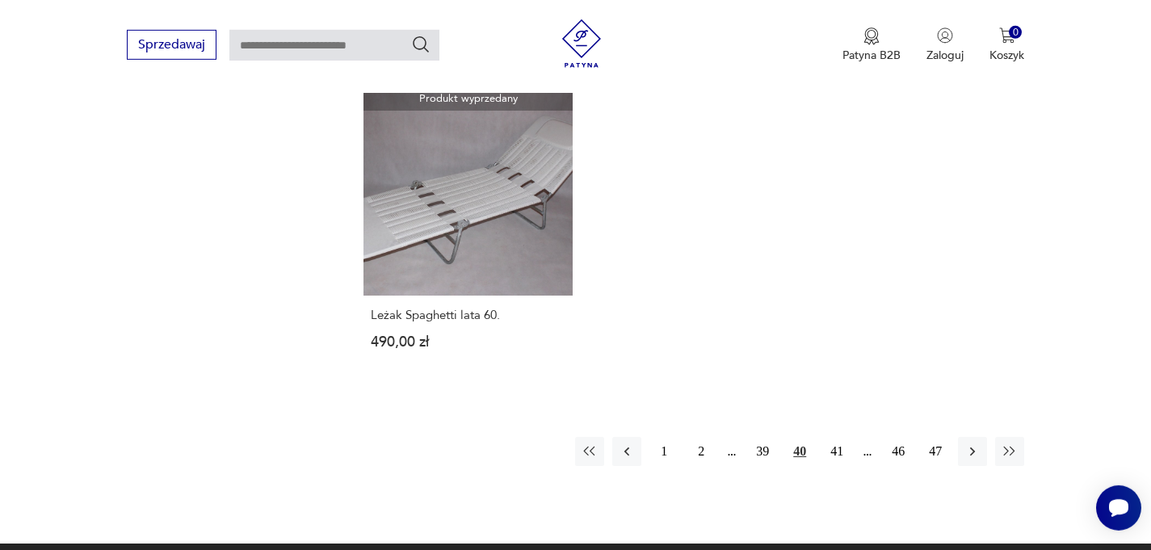
scroll to position [2297, 0]
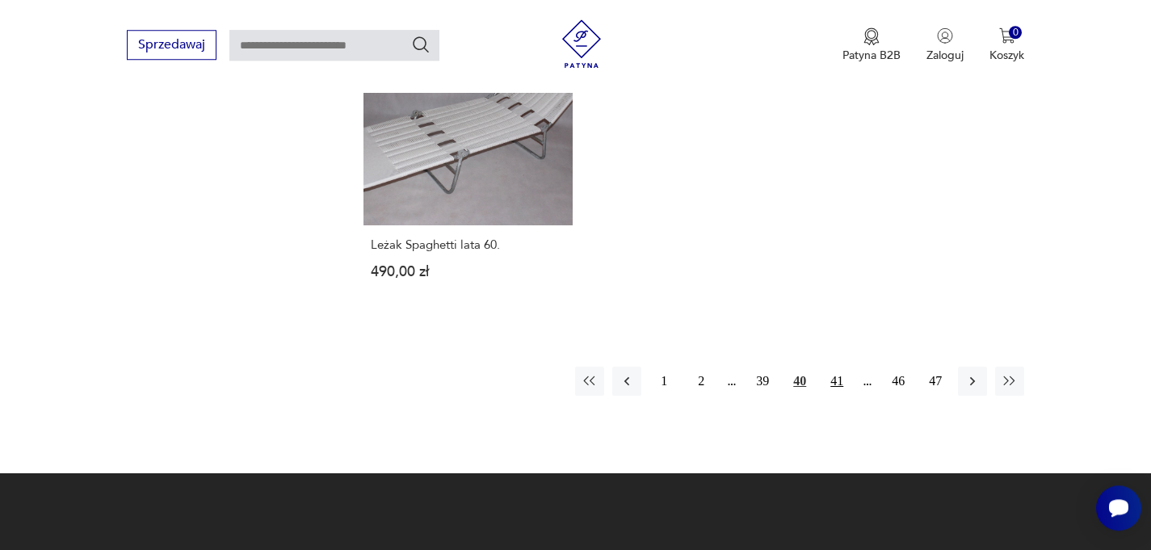
click at [836, 372] on button "41" at bounding box center [836, 381] width 29 height 29
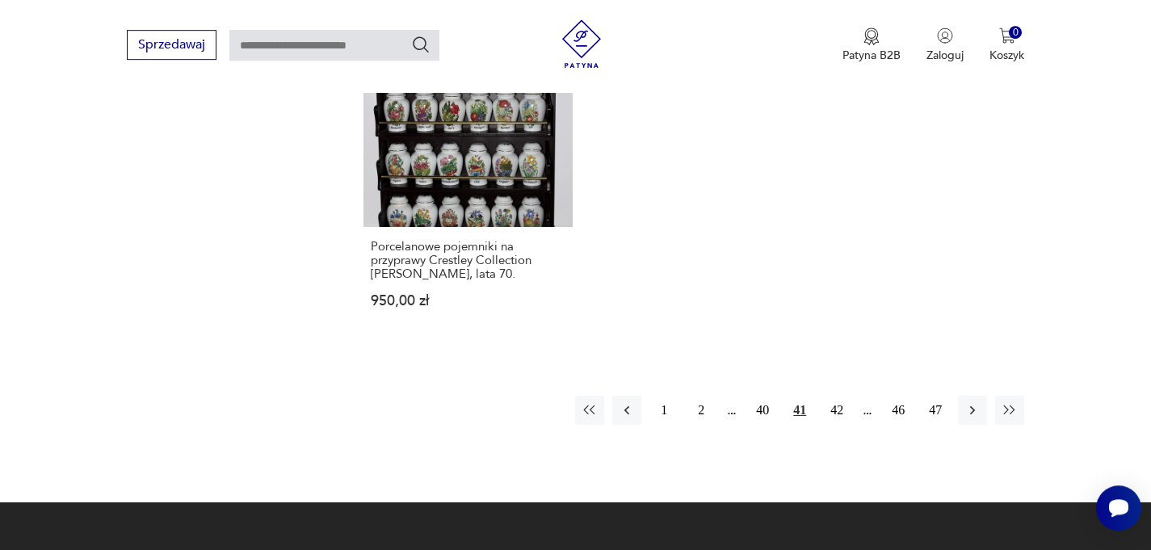
scroll to position [2258, 0]
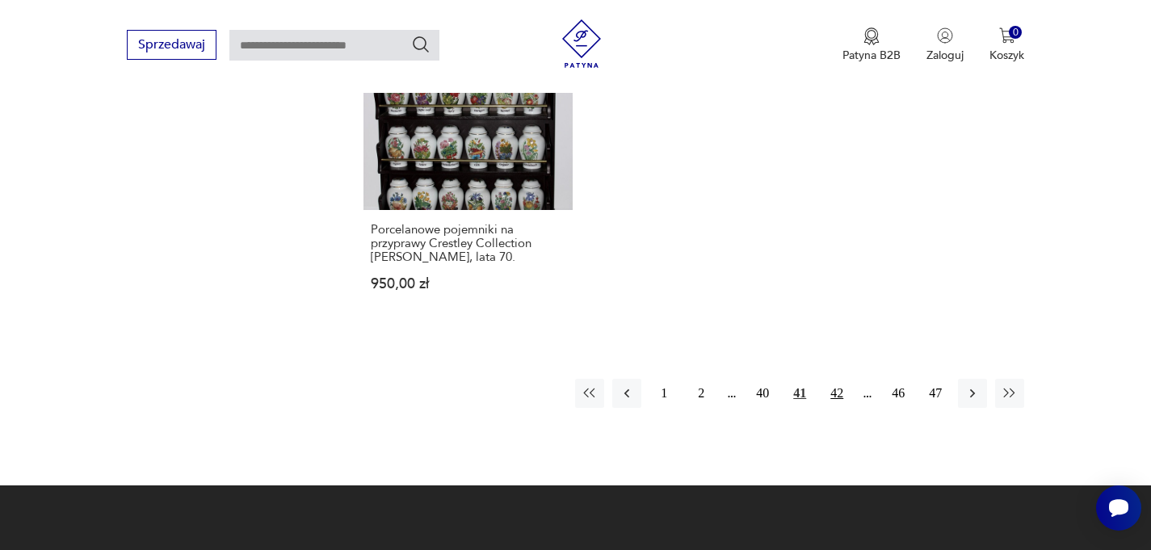
click at [838, 391] on button "42" at bounding box center [836, 393] width 29 height 29
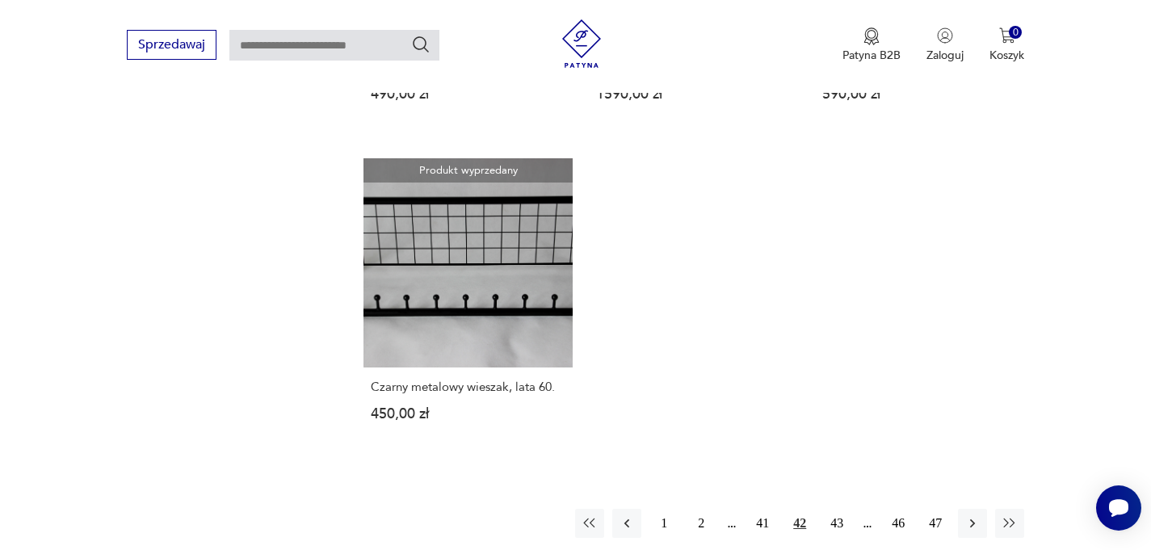
scroll to position [2310, 0]
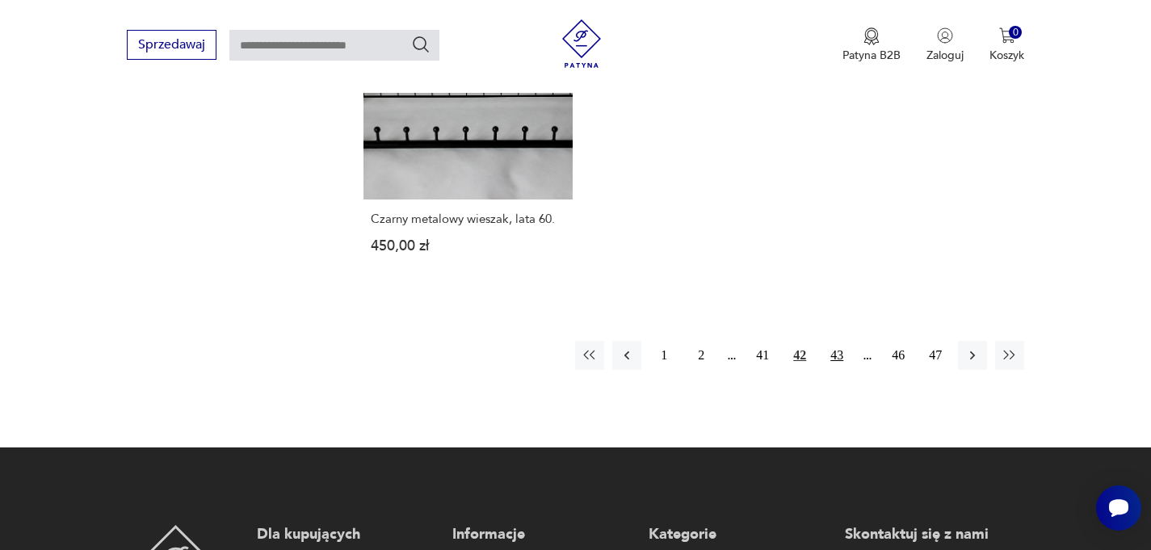
click at [837, 359] on button "43" at bounding box center [836, 355] width 29 height 29
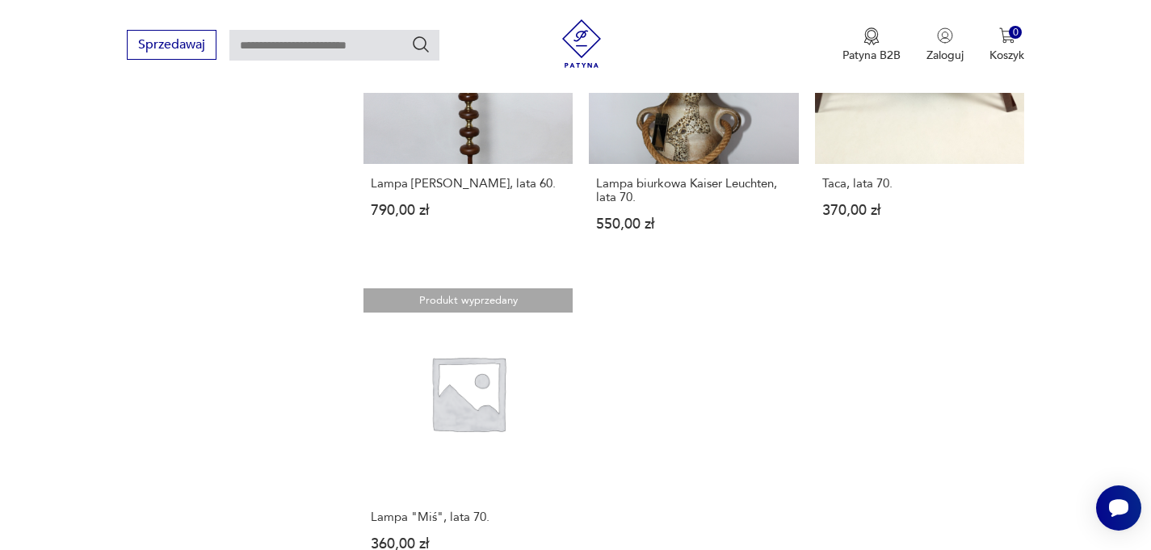
scroll to position [2297, 0]
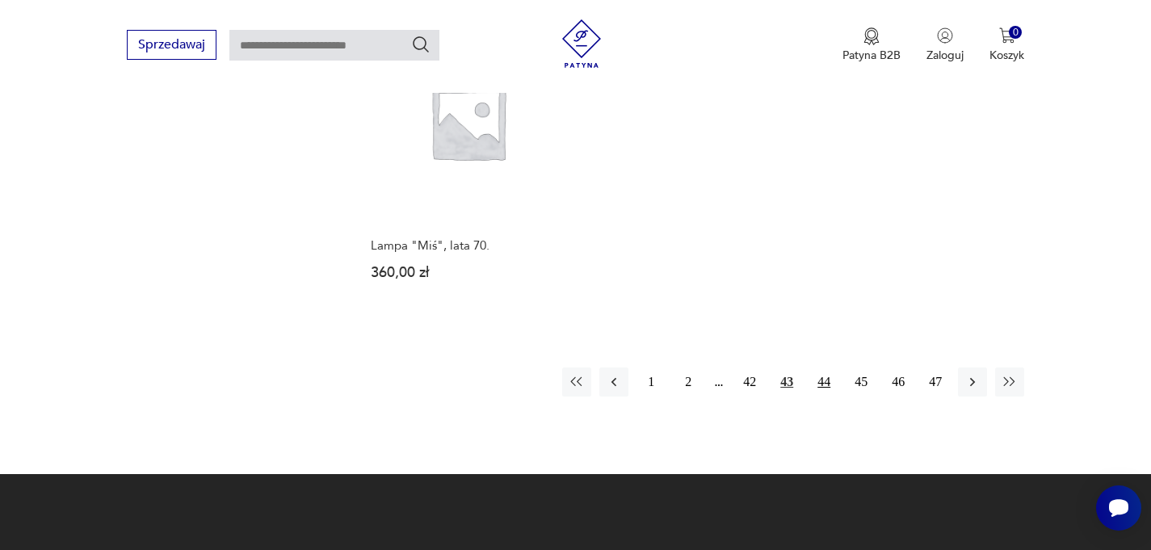
click at [832, 384] on button "44" at bounding box center [823, 381] width 29 height 29
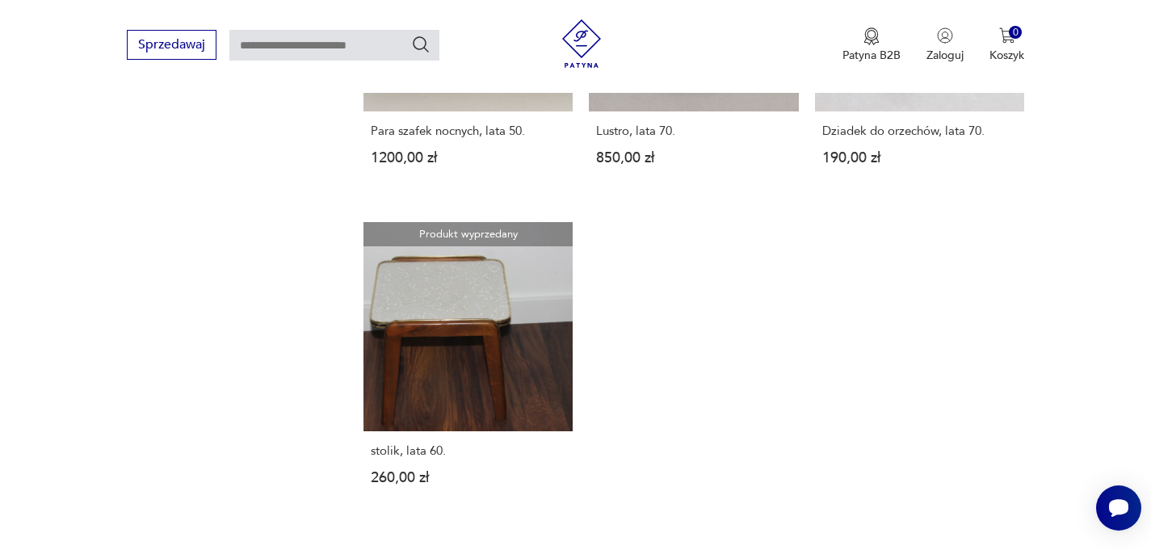
scroll to position [2335, 0]
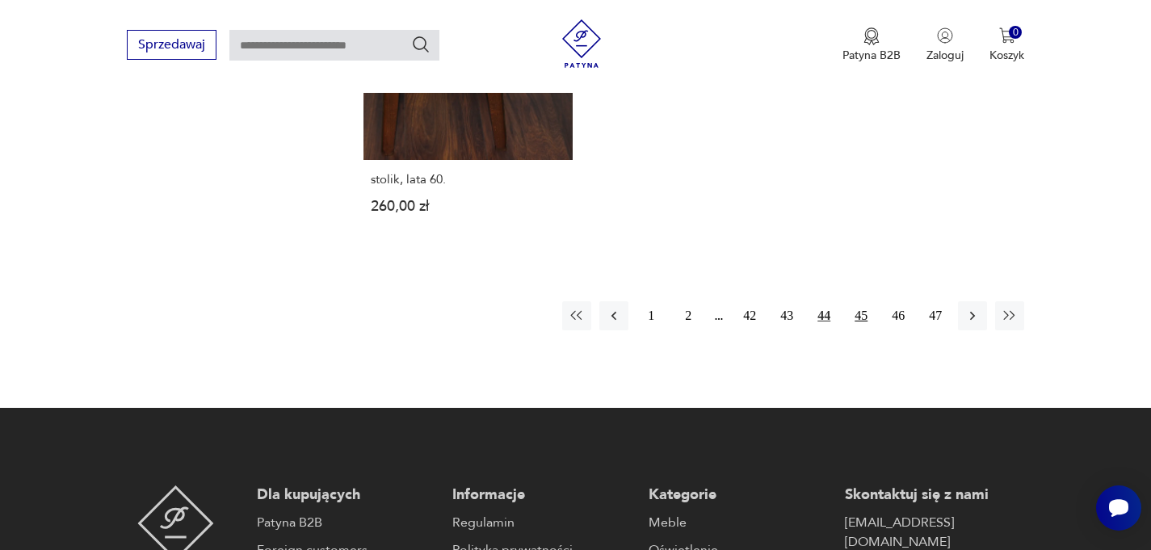
click at [860, 301] on button "45" at bounding box center [860, 315] width 29 height 29
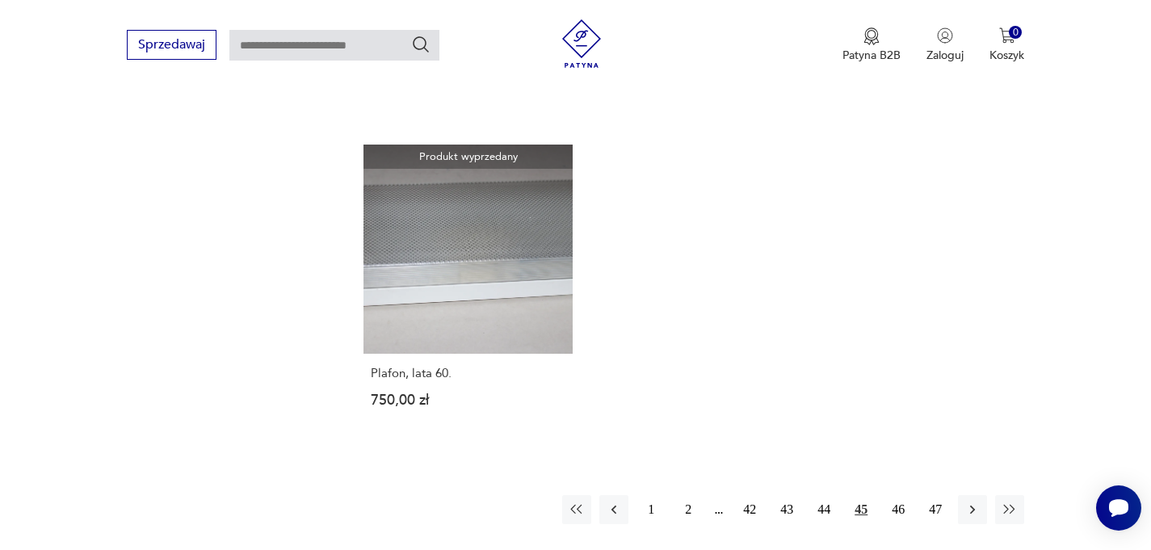
scroll to position [2516, 0]
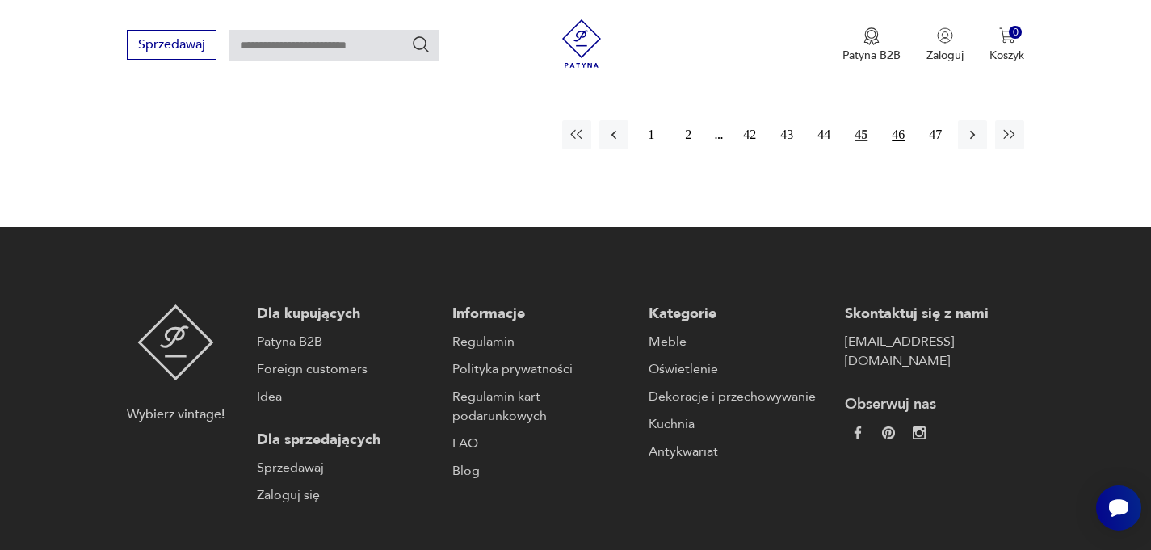
click at [897, 126] on button "46" at bounding box center [897, 134] width 29 height 29
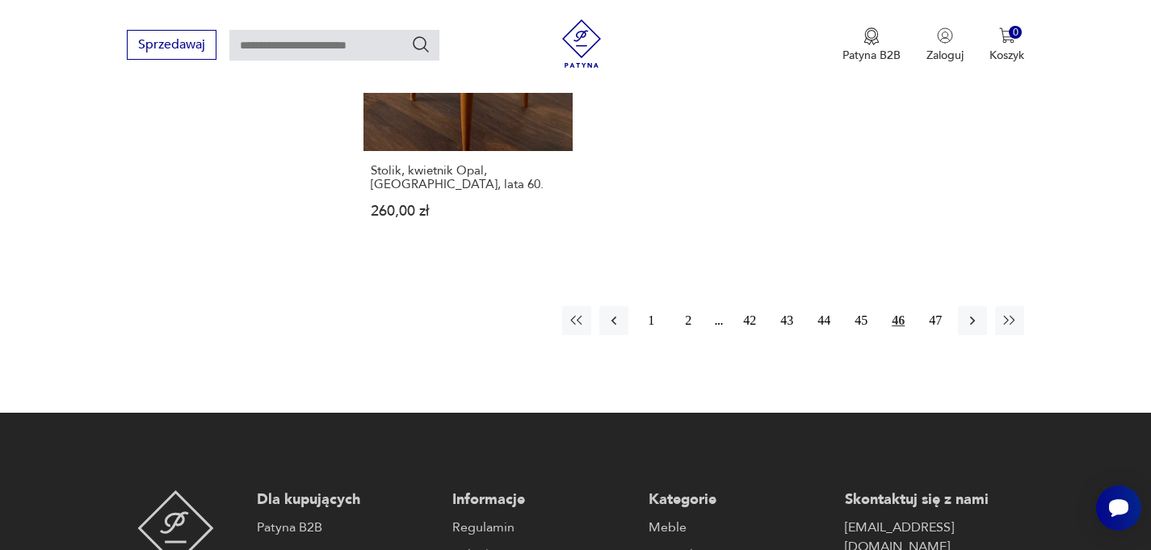
scroll to position [2413, 0]
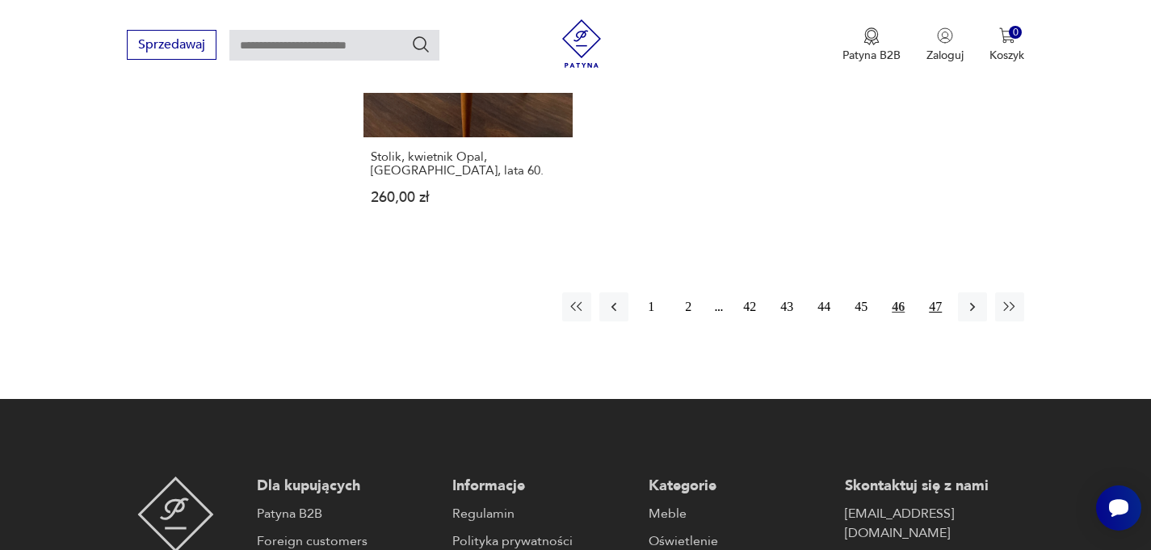
click at [929, 292] on button "47" at bounding box center [935, 306] width 29 height 29
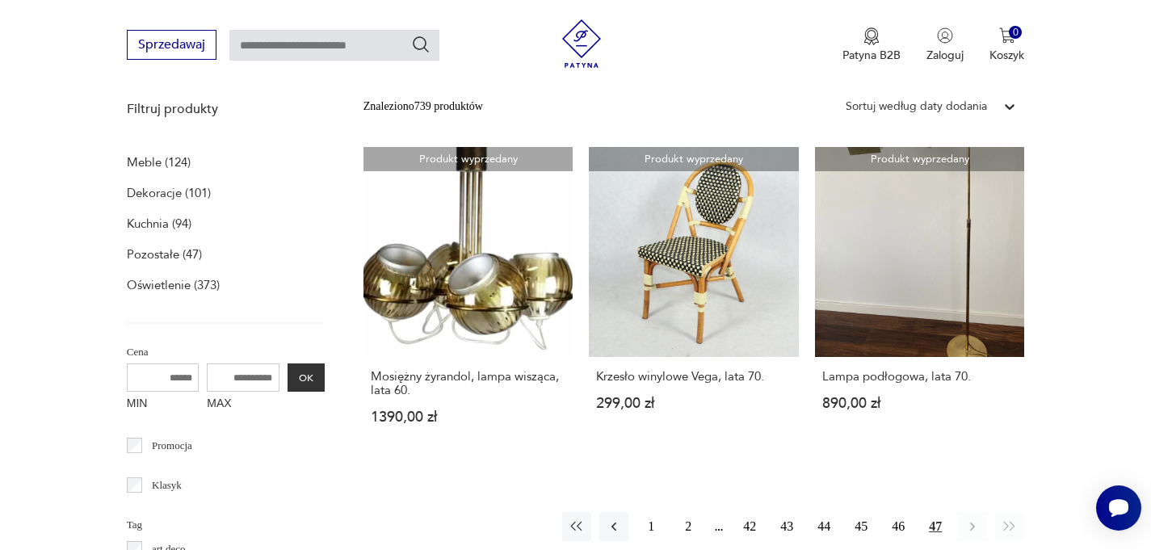
scroll to position [488, 0]
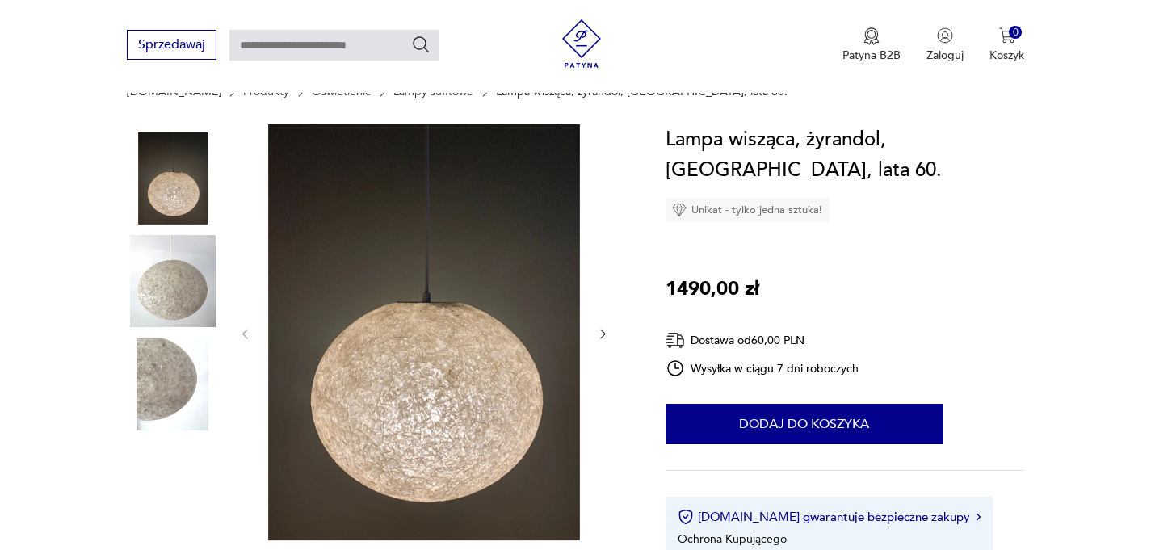
scroll to position [142, 0]
click at [159, 265] on img at bounding box center [173, 281] width 92 height 92
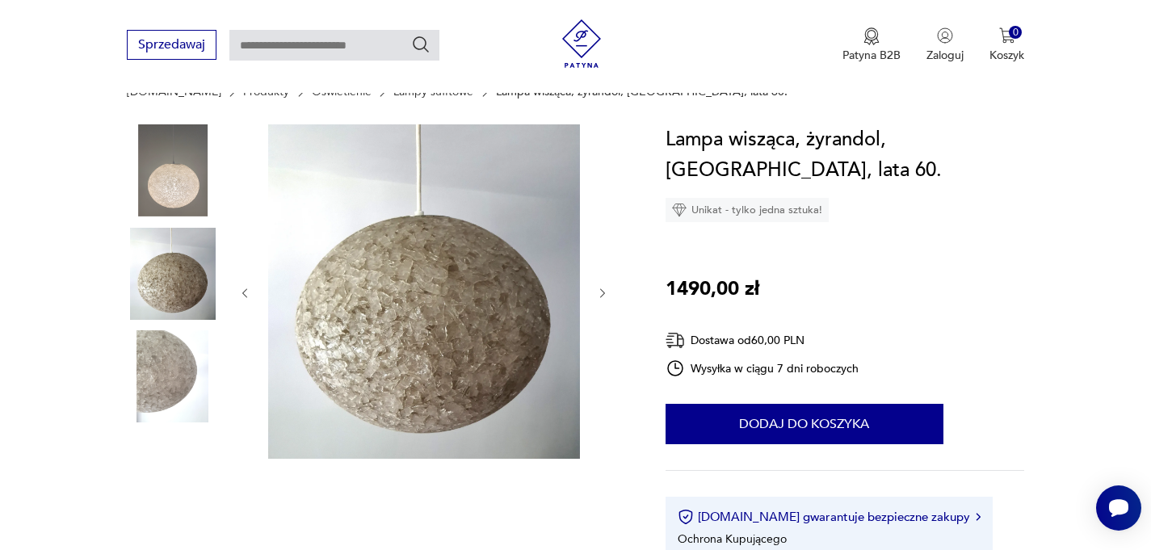
scroll to position [0, 0]
click at [164, 359] on img at bounding box center [173, 376] width 92 height 92
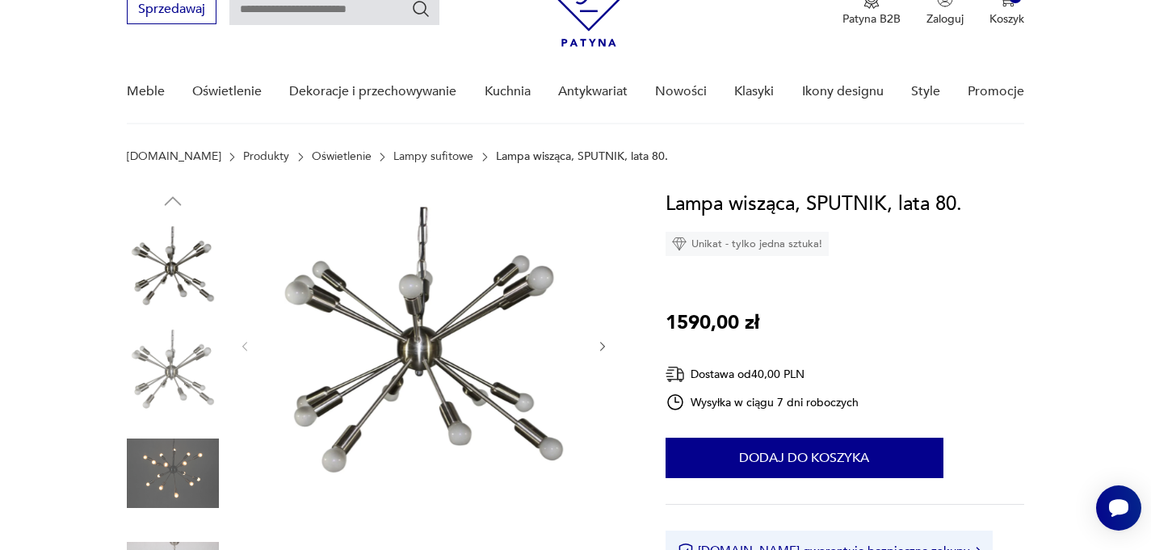
click at [179, 381] on img at bounding box center [173, 371] width 92 height 92
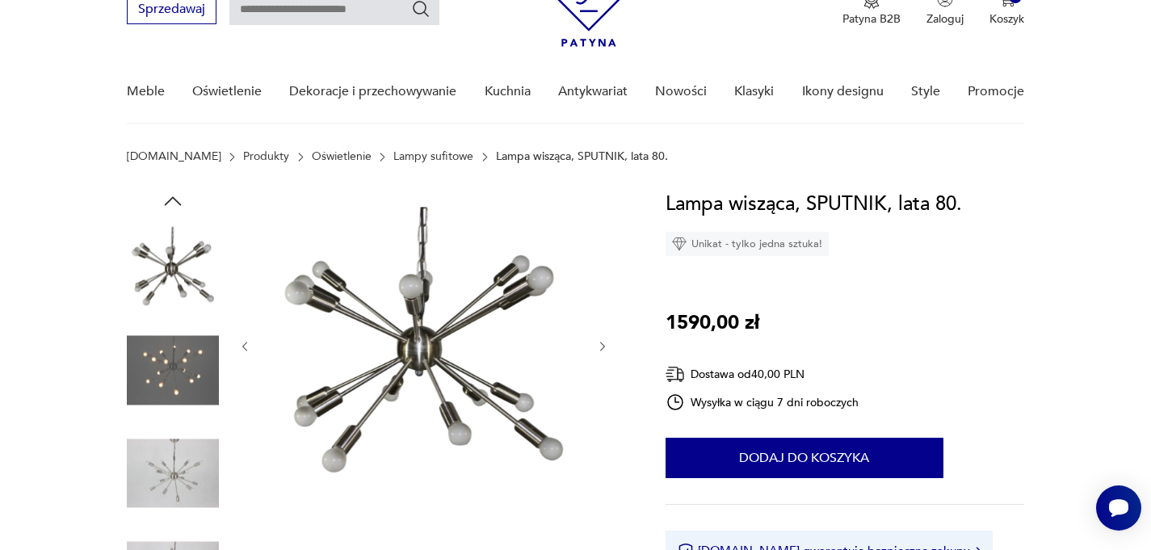
click at [164, 489] on img at bounding box center [173, 473] width 92 height 92
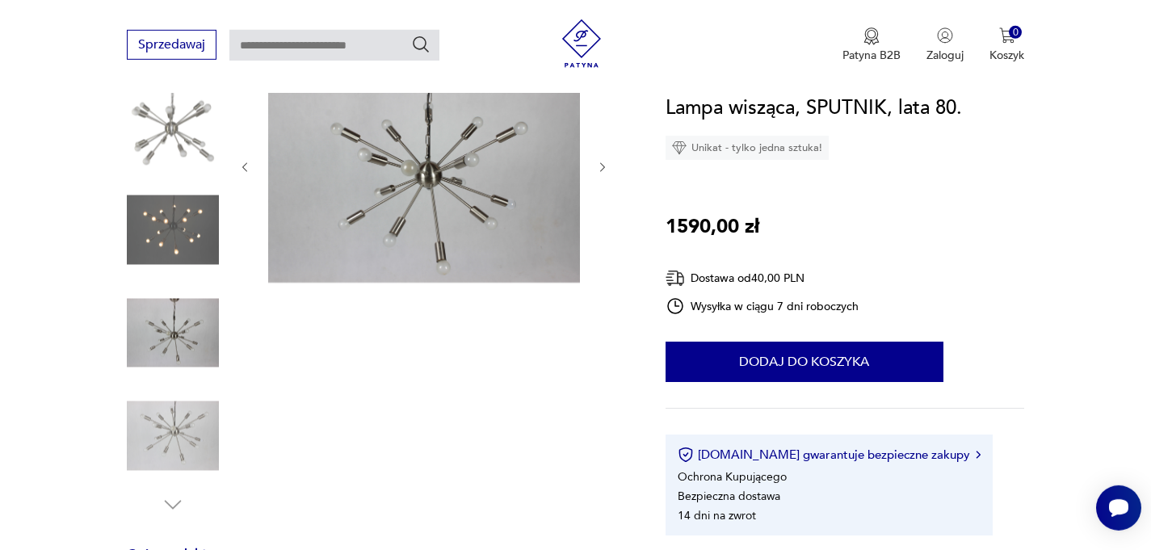
scroll to position [220, 0]
click at [184, 434] on img at bounding box center [173, 434] width 92 height 92
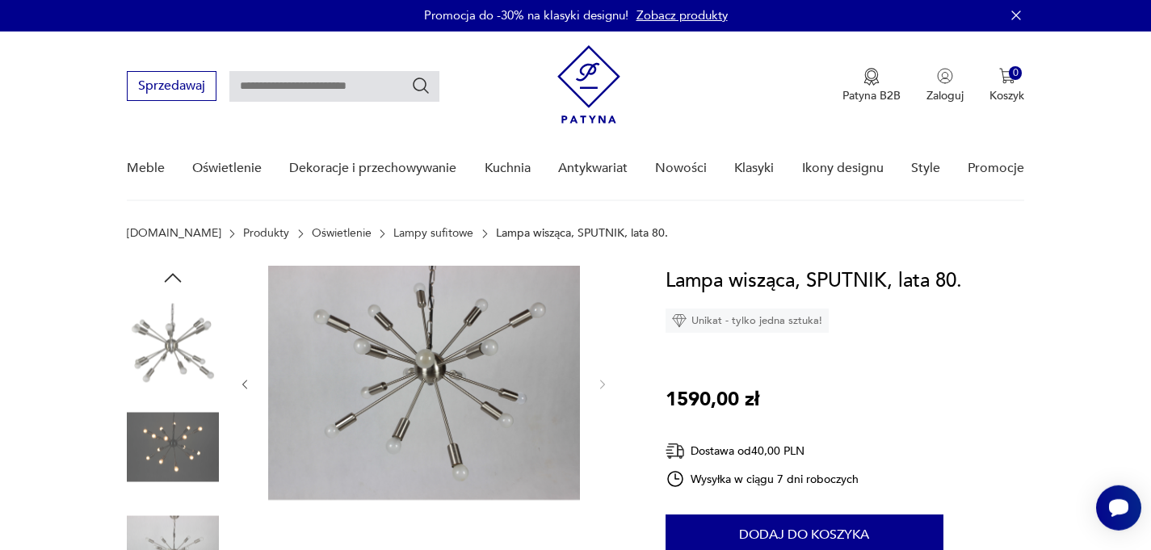
scroll to position [0, 0]
